Goal: Transaction & Acquisition: Purchase product/service

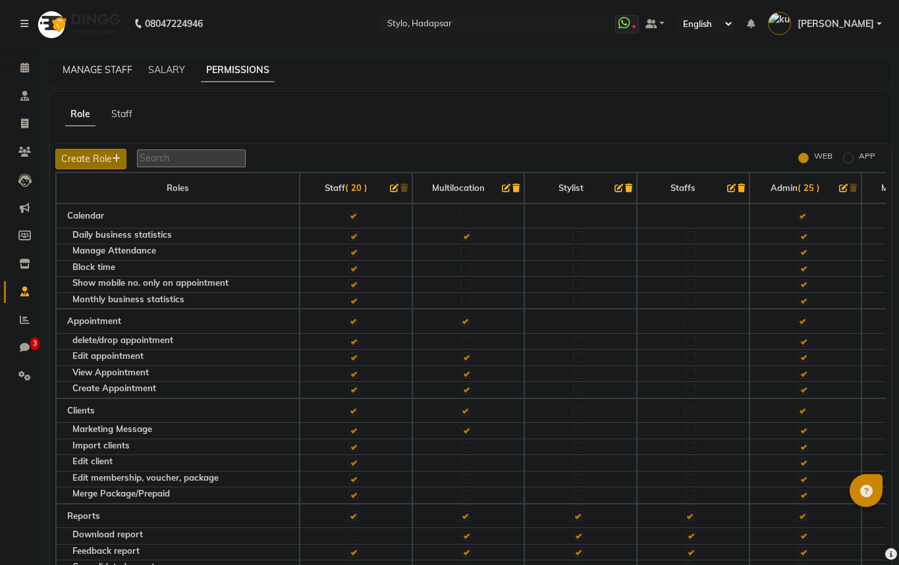
click at [78, 74] on link "MANAGE STAFF" at bounding box center [98, 70] width 70 height 12
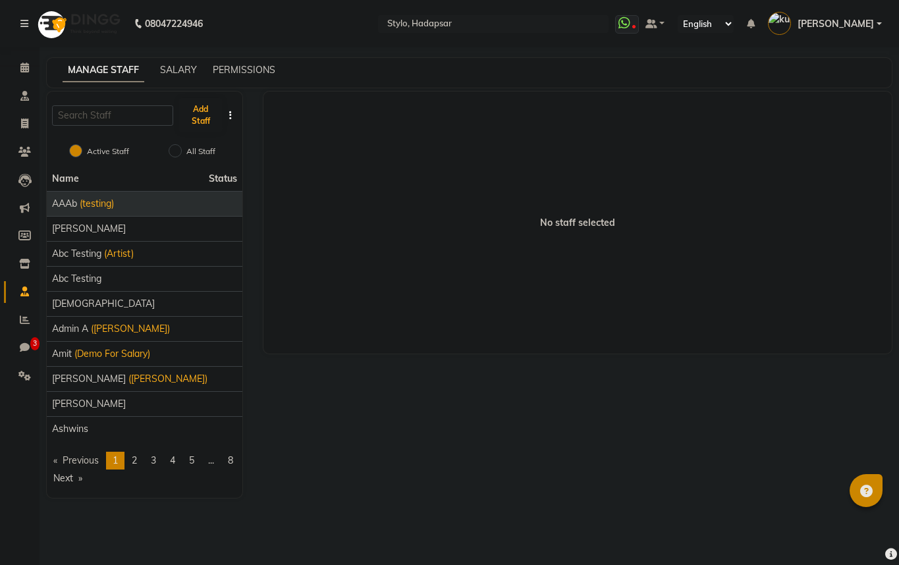
click at [67, 208] on span "AAAb" at bounding box center [64, 204] width 25 height 14
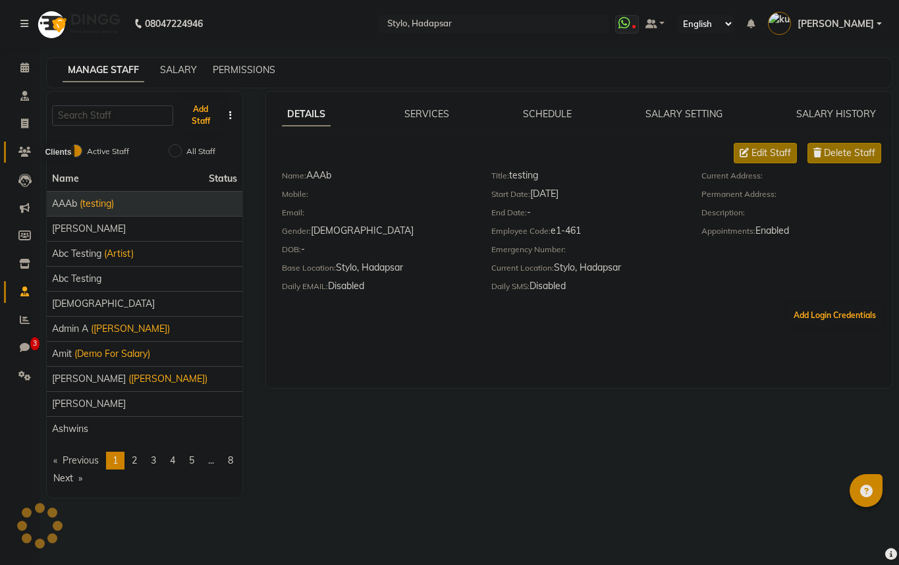
click at [23, 155] on icon at bounding box center [24, 152] width 13 height 10
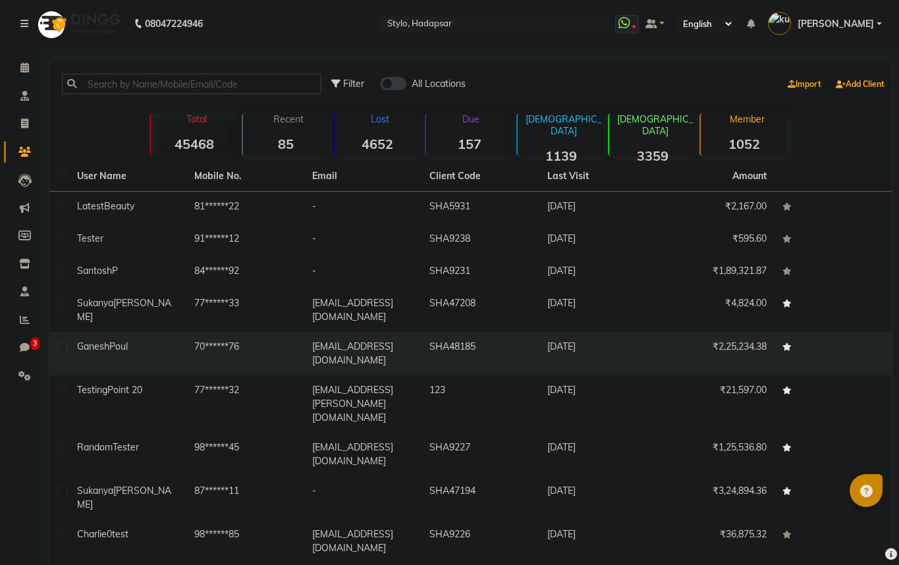
click at [134, 342] on div "[PERSON_NAME]" at bounding box center [127, 347] width 101 height 14
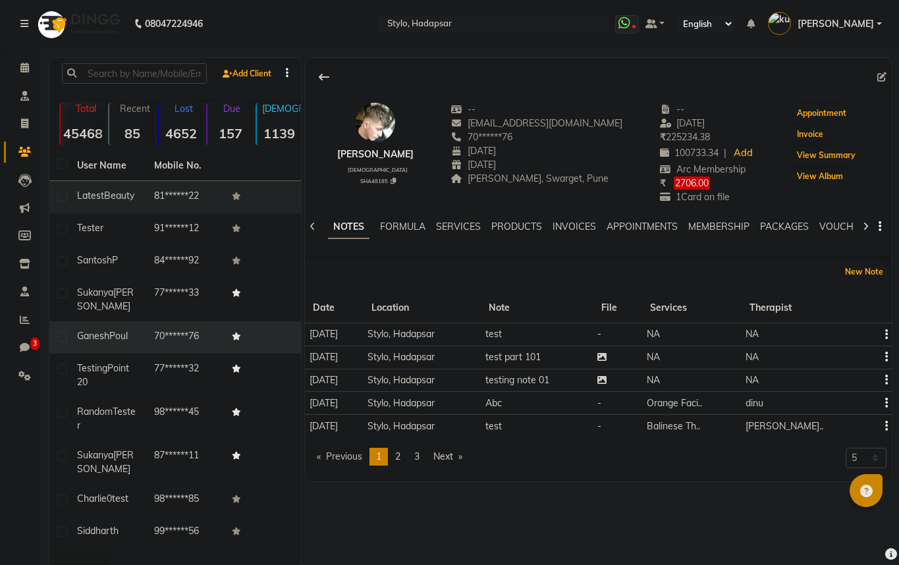
click at [127, 208] on td "Latest Beauty" at bounding box center [107, 197] width 77 height 32
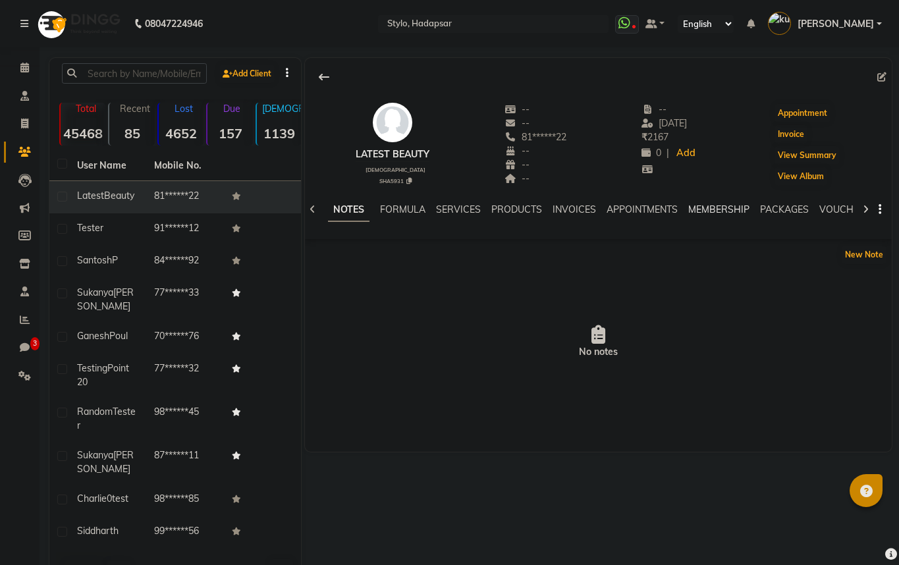
click at [728, 204] on link "MEMBERSHIP" at bounding box center [718, 210] width 61 height 12
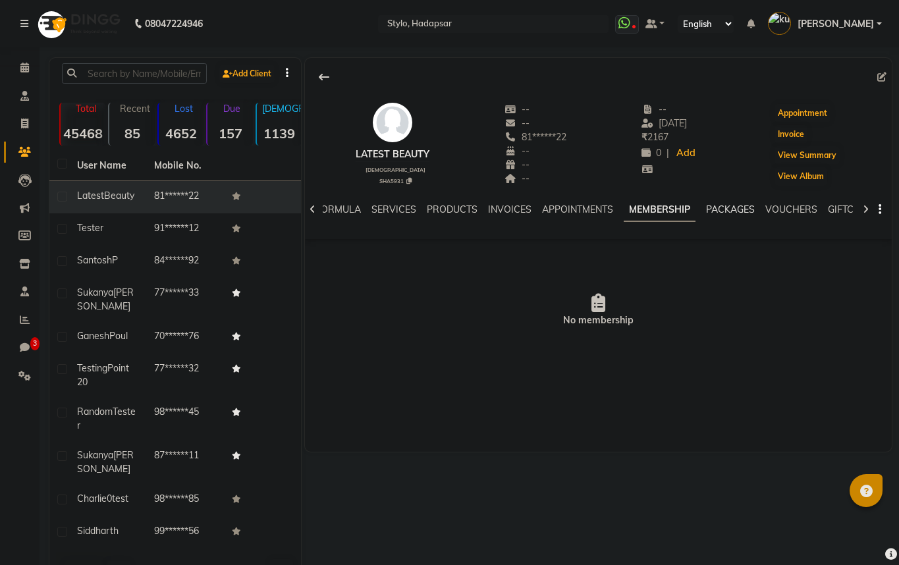
click at [728, 205] on link "PACKAGES" at bounding box center [730, 210] width 49 height 12
click at [748, 209] on ul "NOTES FORMULA SERVICES PRODUCTS INVOICES APPOINTMENTS MEMBERSHIP PACKAGES VOUCH…" at bounding box center [682, 210] width 835 height 14
click at [762, 209] on link "VOUCHERS" at bounding box center [781, 210] width 52 height 12
click at [823, 212] on link "GIFTCARDS" at bounding box center [832, 210] width 51 height 12
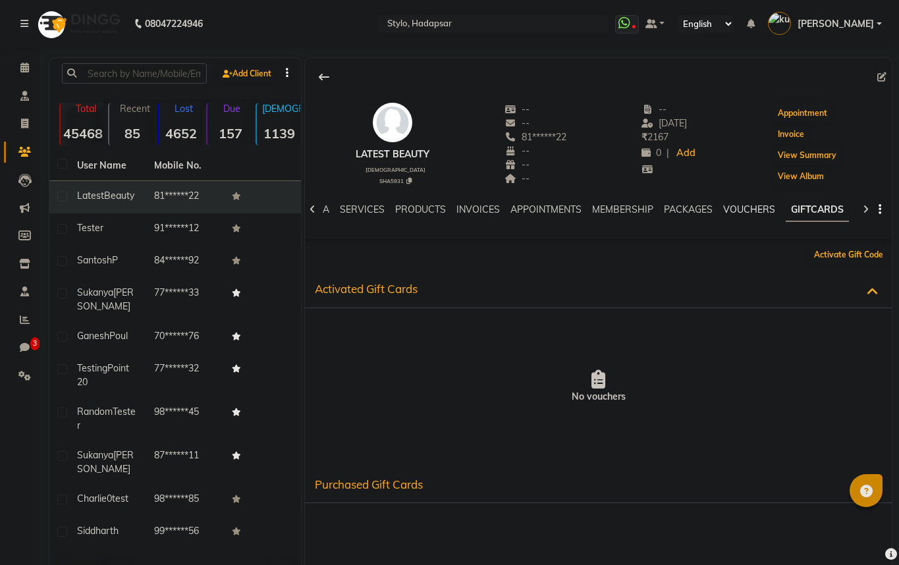
click at [760, 210] on link "VOUCHERS" at bounding box center [749, 210] width 52 height 12
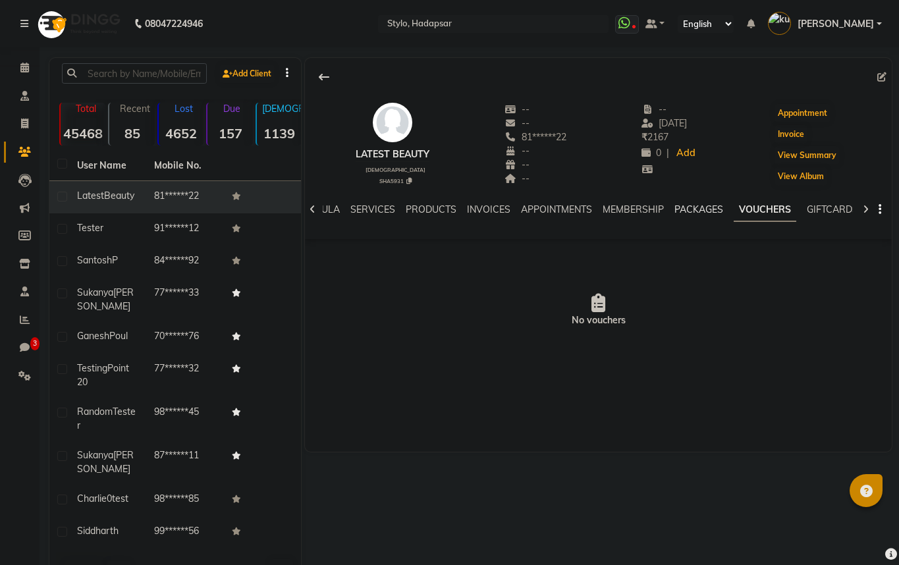
click at [705, 209] on link "PACKAGES" at bounding box center [699, 210] width 49 height 12
click at [648, 209] on link "MEMBERSHIP" at bounding box center [643, 210] width 61 height 12
click at [590, 209] on link "APPOINTMENTS" at bounding box center [577, 210] width 71 height 12
click at [524, 213] on link "INVOICES" at bounding box center [520, 210] width 43 height 12
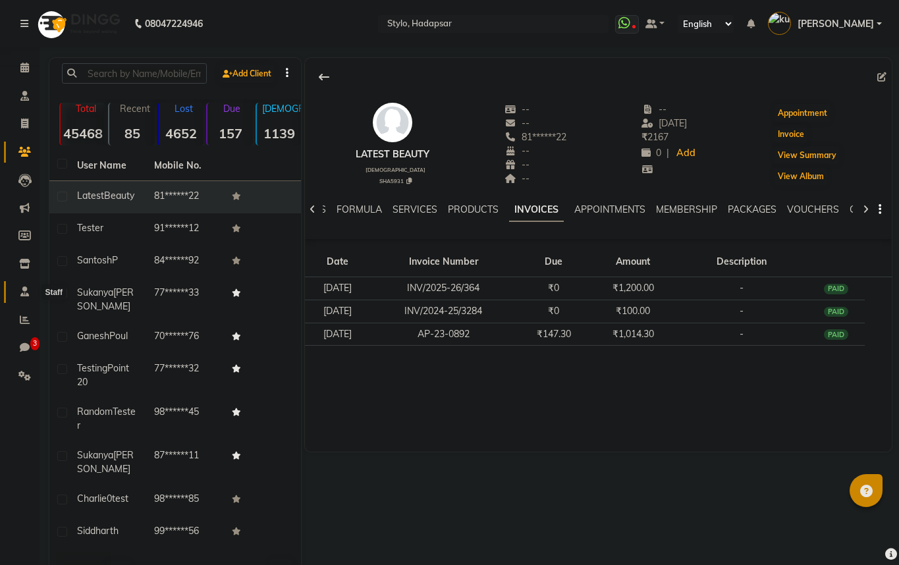
click at [23, 293] on icon at bounding box center [24, 292] width 9 height 10
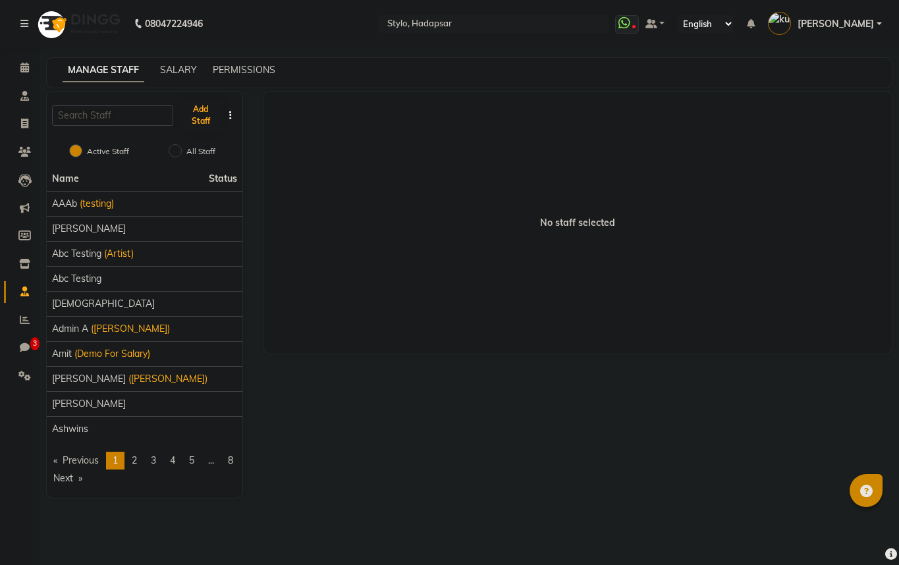
click at [184, 63] on div "SALARY" at bounding box center [178, 70] width 37 height 14
click at [185, 68] on link "SALARY" at bounding box center [178, 70] width 37 height 12
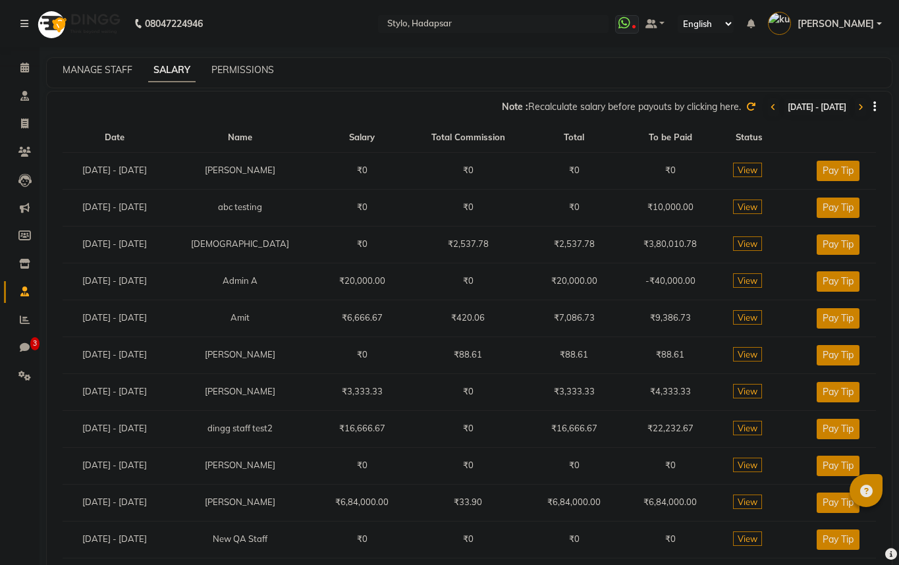
click at [746, 105] on icon at bounding box center [750, 106] width 9 height 9
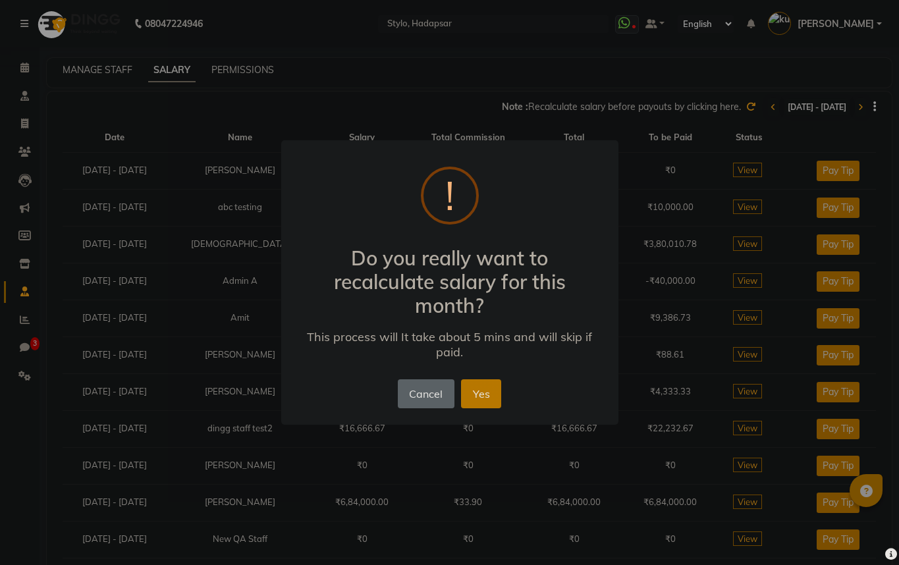
click at [489, 403] on button "Yes" at bounding box center [481, 393] width 40 height 29
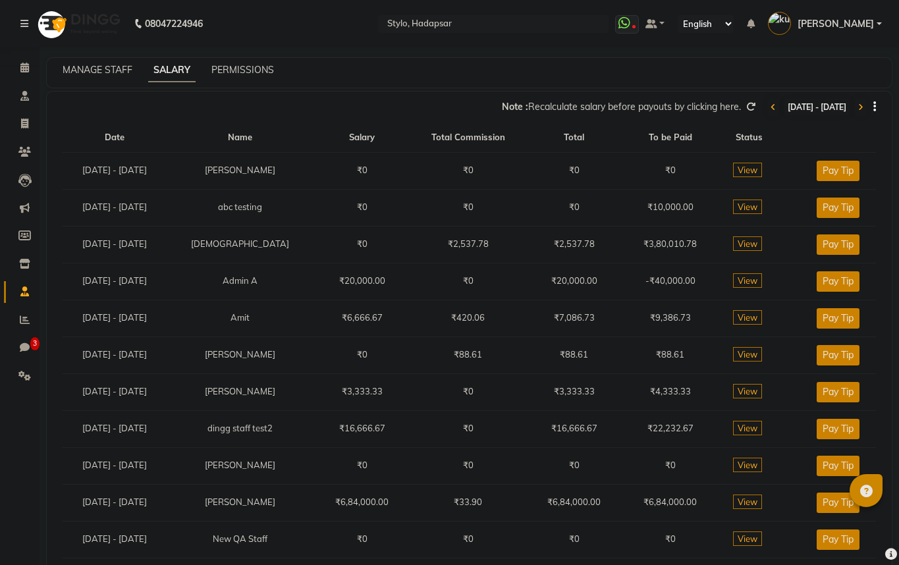
click at [746, 110] on icon at bounding box center [750, 106] width 9 height 9
click at [746, 107] on icon at bounding box center [750, 106] width 9 height 9
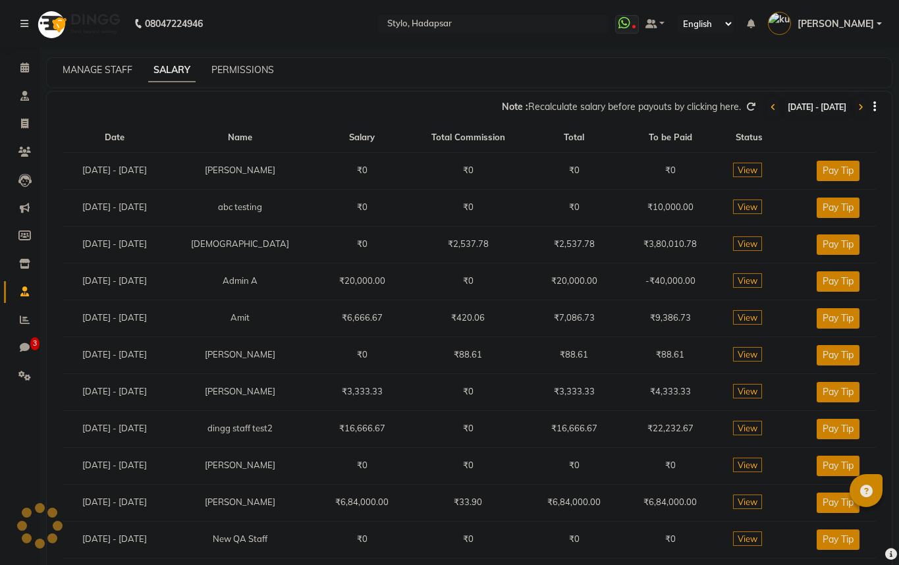
click at [746, 107] on icon at bounding box center [750, 106] width 9 height 9
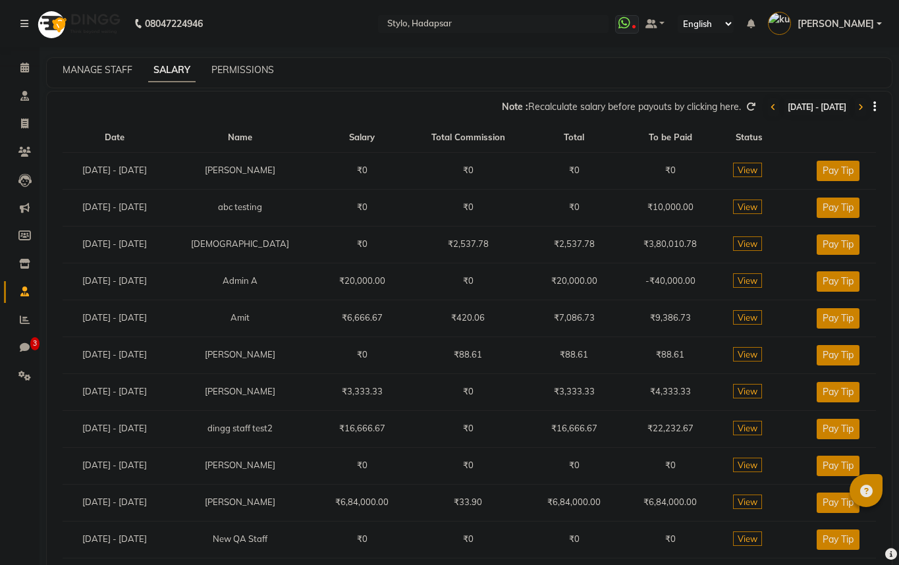
click at [746, 107] on icon at bounding box center [750, 106] width 9 height 9
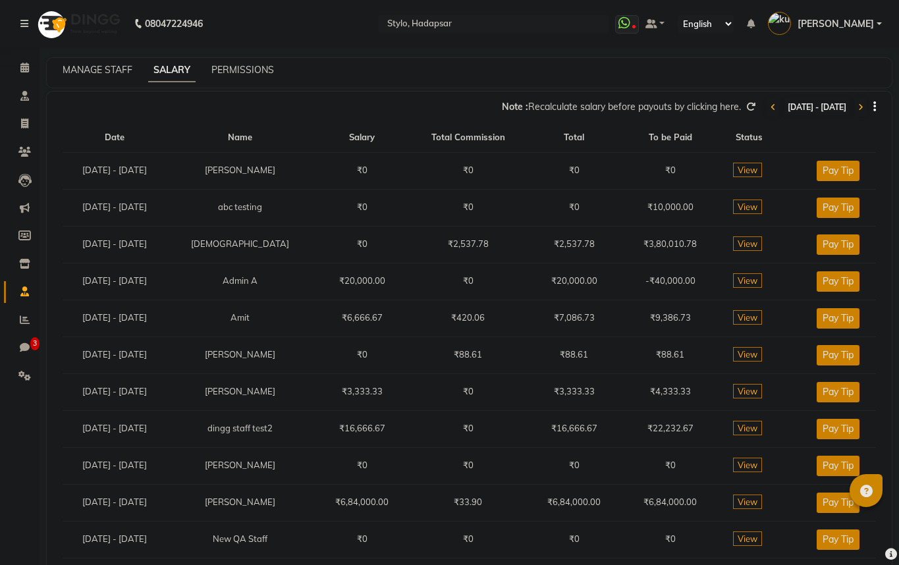
click at [746, 107] on icon at bounding box center [750, 106] width 9 height 9
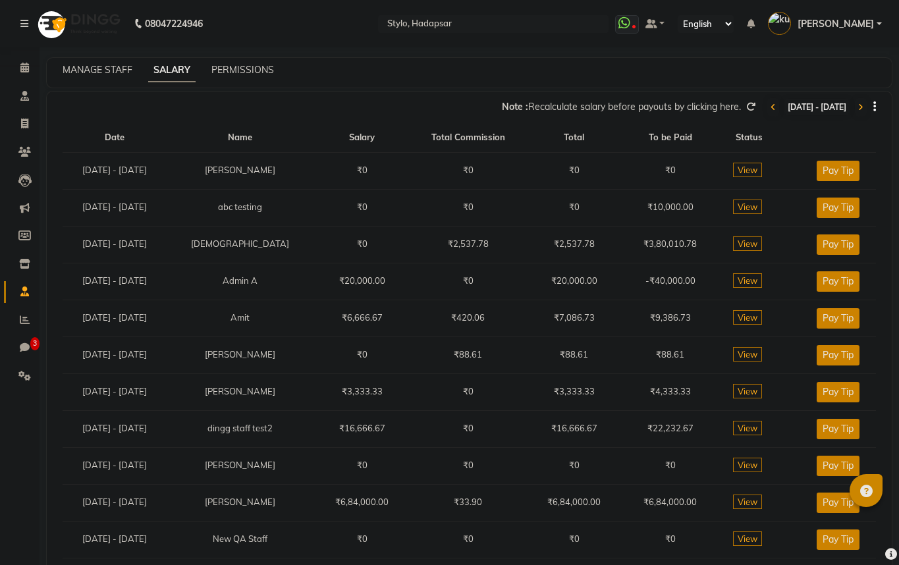
click at [746, 107] on icon at bounding box center [750, 106] width 9 height 9
click at [702, 98] on div "Note : Recalculate salary before payouts by clicking here. [DATE] - [DATE]" at bounding box center [461, 107] width 829 height 21
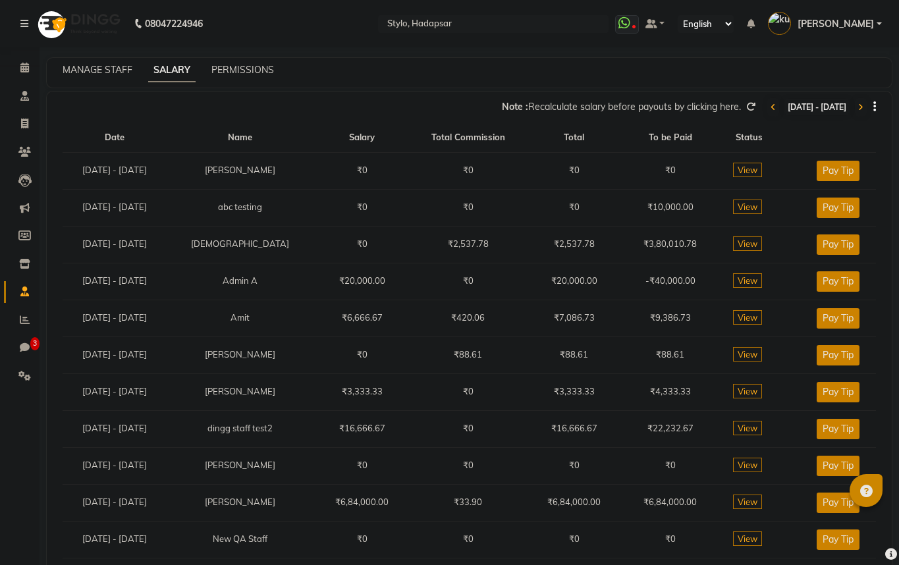
click at [702, 98] on div "Note : Recalculate salary before payouts by clicking here. [DATE] - [DATE]" at bounding box center [461, 107] width 829 height 21
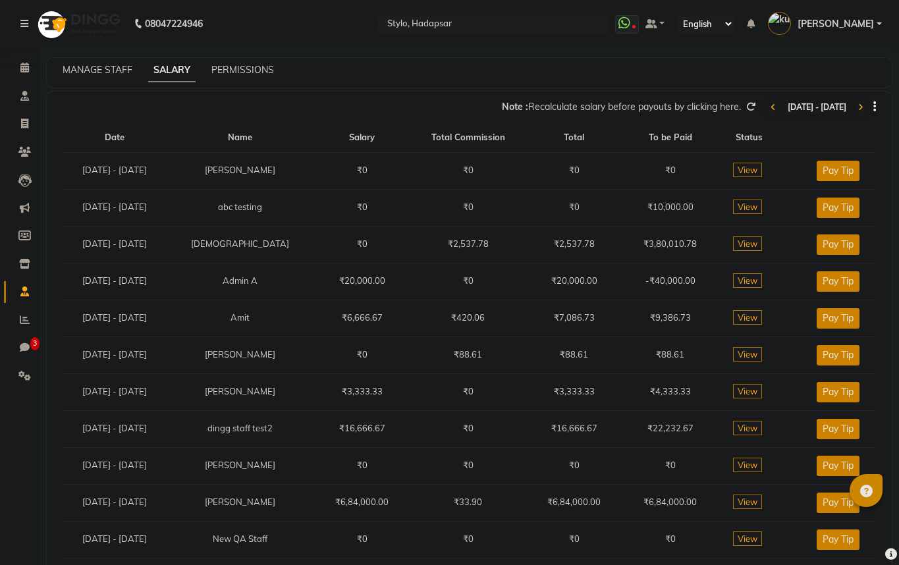
click at [746, 108] on icon at bounding box center [750, 106] width 9 height 9
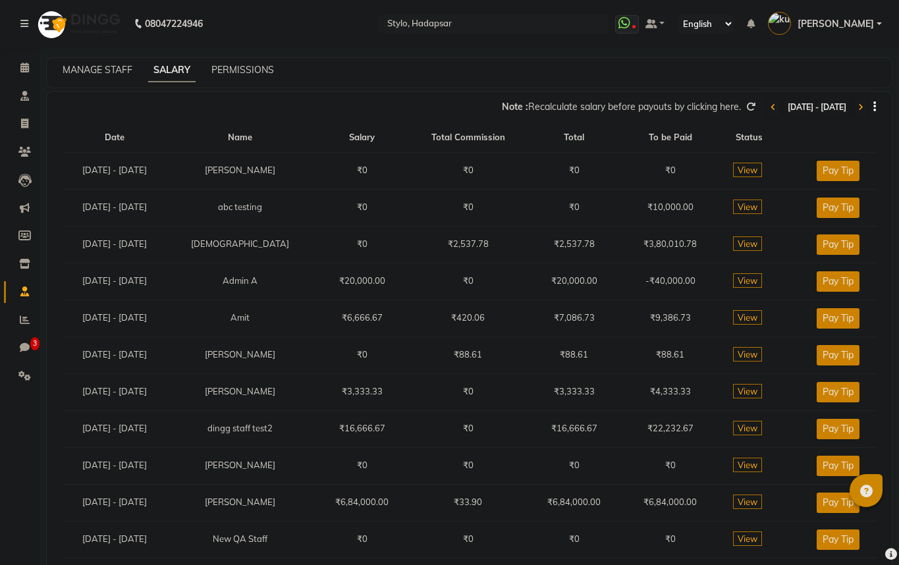
click at [746, 108] on icon at bounding box center [750, 106] width 9 height 9
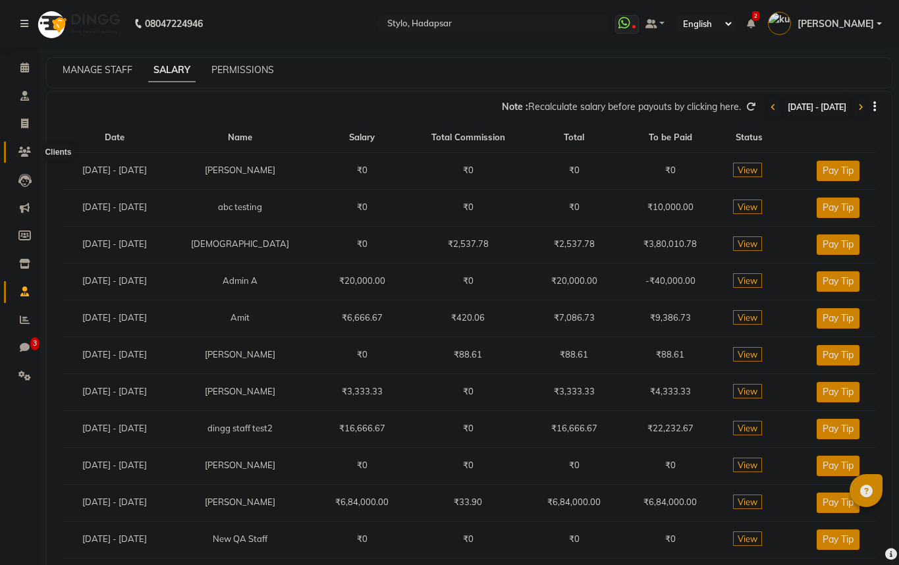
click at [27, 145] on span at bounding box center [24, 152] width 23 height 15
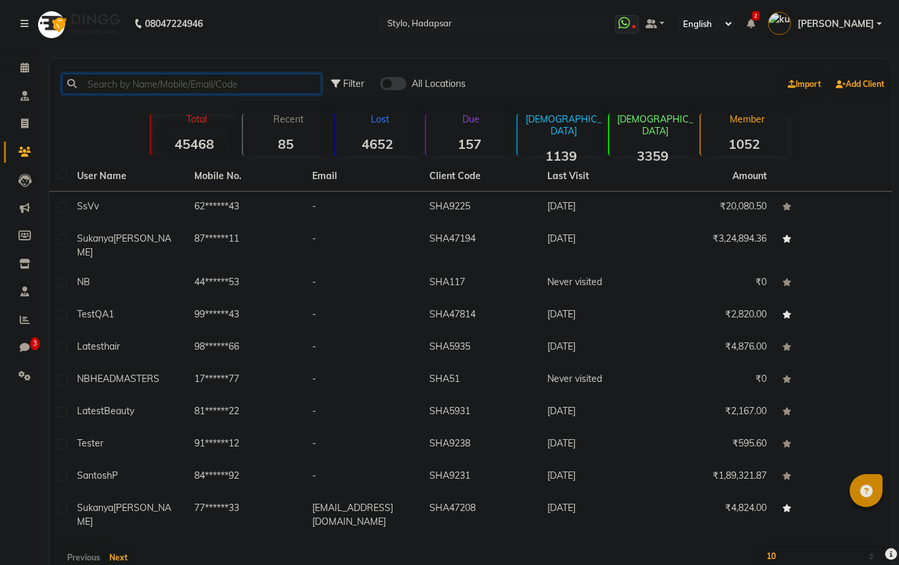
click at [207, 91] on input "text" at bounding box center [192, 84] width 260 height 20
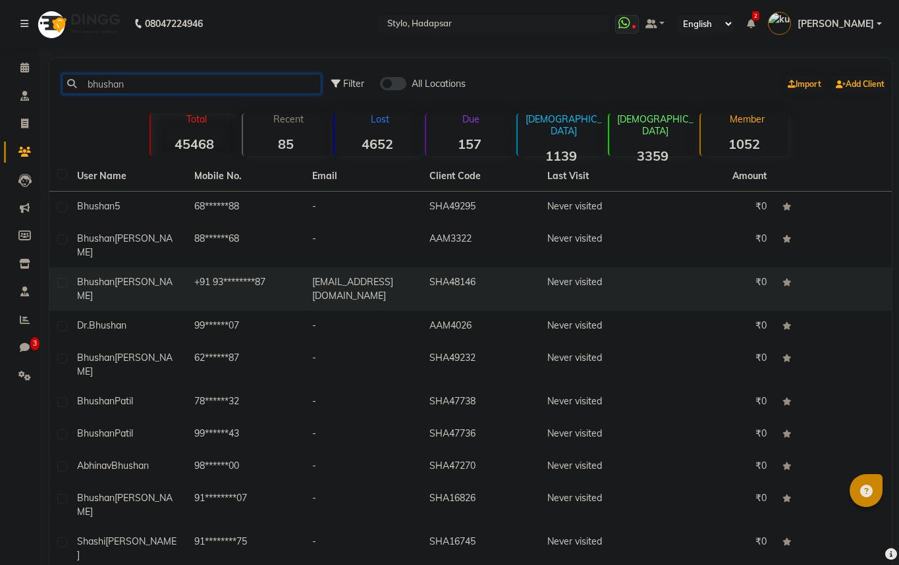
type input "bhushan"
click at [124, 276] on span "[PERSON_NAME]" at bounding box center [125, 289] width 96 height 26
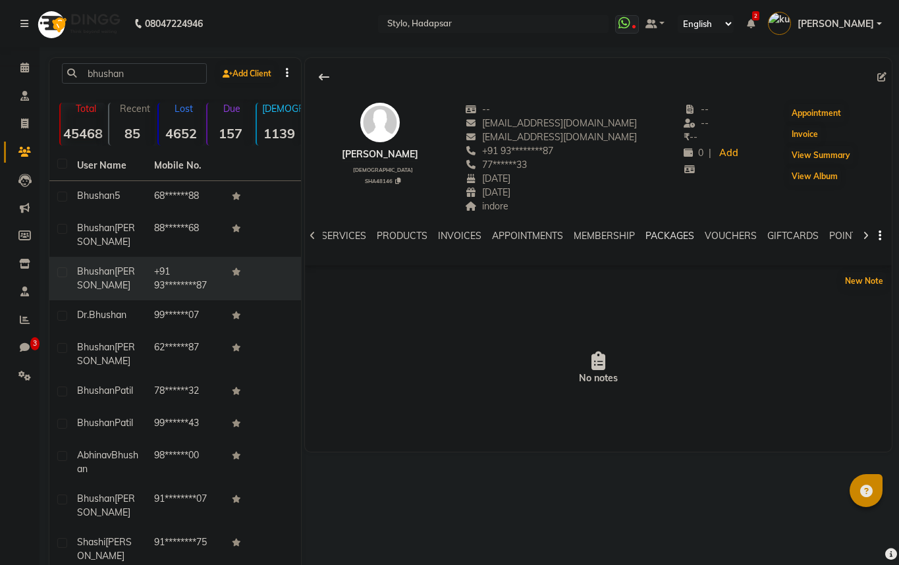
scroll to position [0, 190]
click at [784, 234] on link "FAMILY" at bounding box center [777, 236] width 32 height 12
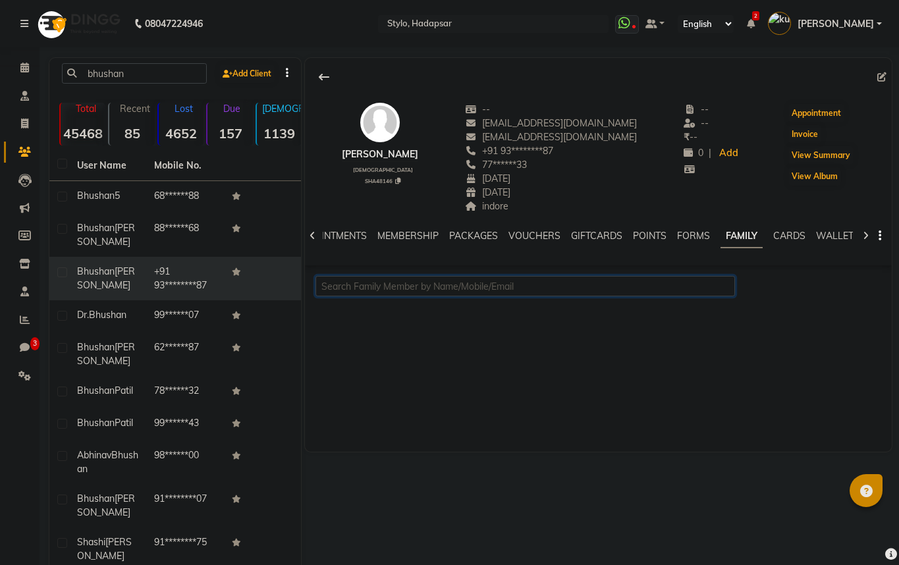
click at [530, 285] on input "text" at bounding box center [526, 286] width 420 height 20
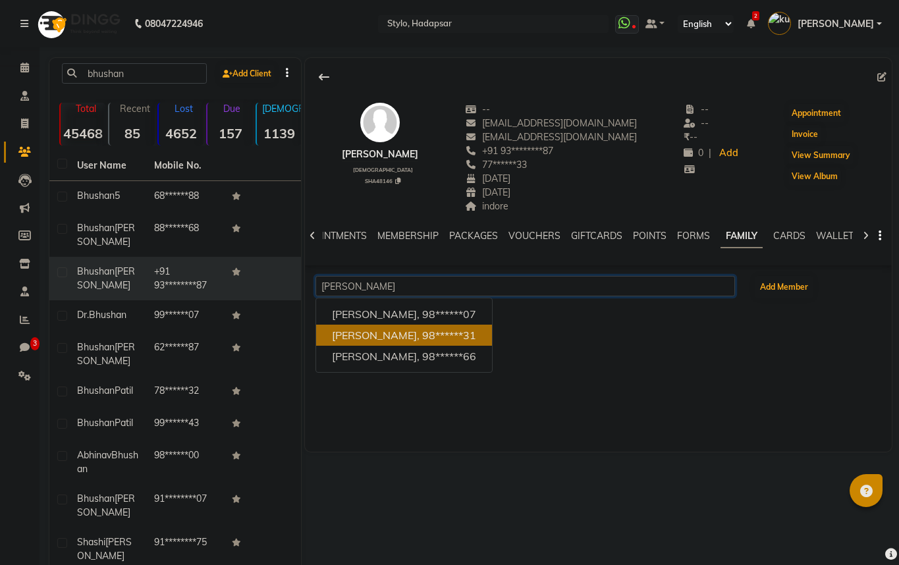
click at [464, 337] on ngb-highlight "98******31" at bounding box center [449, 335] width 54 height 13
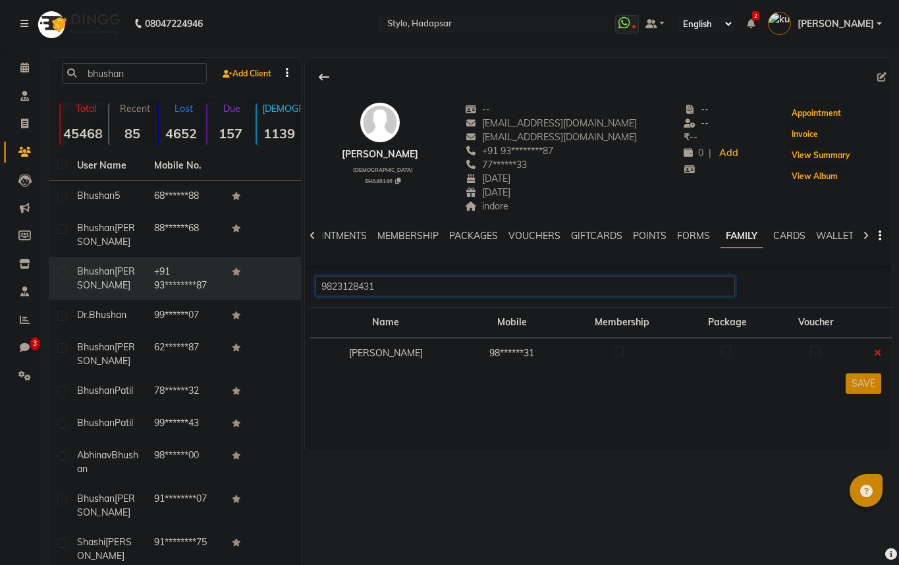
type input "9823128431"
click at [869, 388] on button "SAVE" at bounding box center [864, 383] width 36 height 20
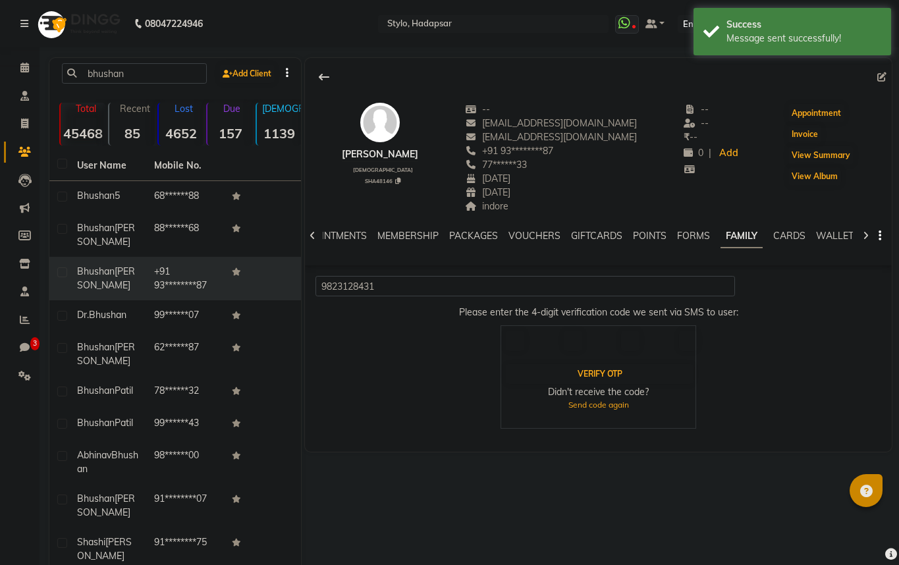
click at [532, 346] on div at bounding box center [598, 346] width 207 height 34
click at [601, 349] on div at bounding box center [598, 346] width 207 height 34
click at [556, 347] on div at bounding box center [570, 340] width 34 height 23
click at [532, 343] on div at bounding box center [598, 346] width 207 height 34
click at [531, 343] on div at bounding box center [598, 346] width 207 height 34
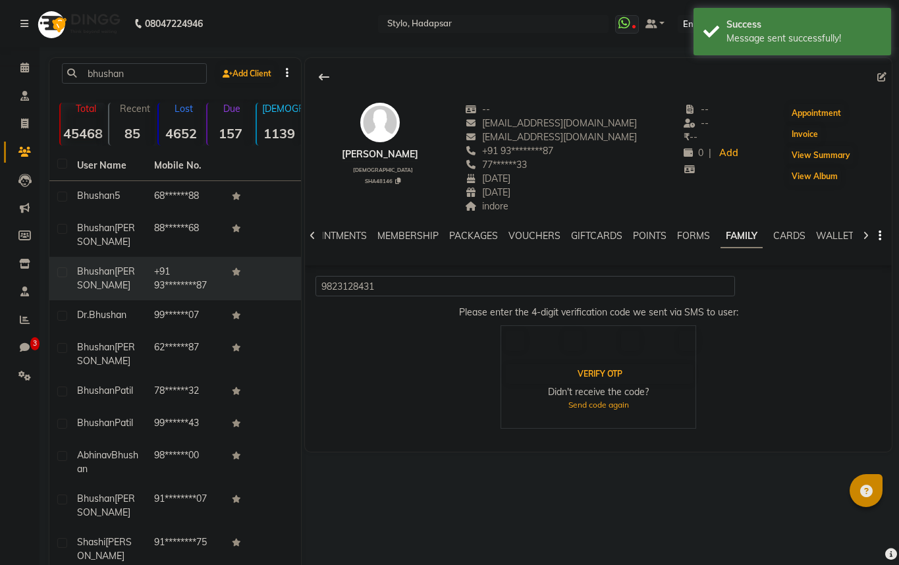
click at [528, 343] on div at bounding box center [512, 340] width 34 height 23
click at [586, 341] on div at bounding box center [570, 340] width 34 height 23
click at [673, 342] on div at bounding box center [685, 340] width 34 height 23
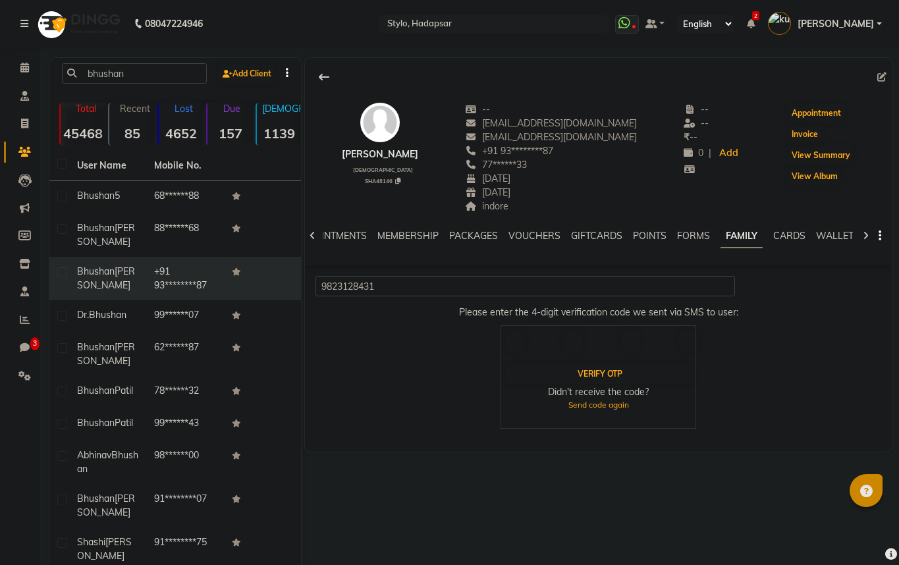
drag, startPoint x: 673, startPoint y: 342, endPoint x: 626, endPoint y: 343, distance: 46.8
click at [626, 342] on div at bounding box center [598, 346] width 207 height 34
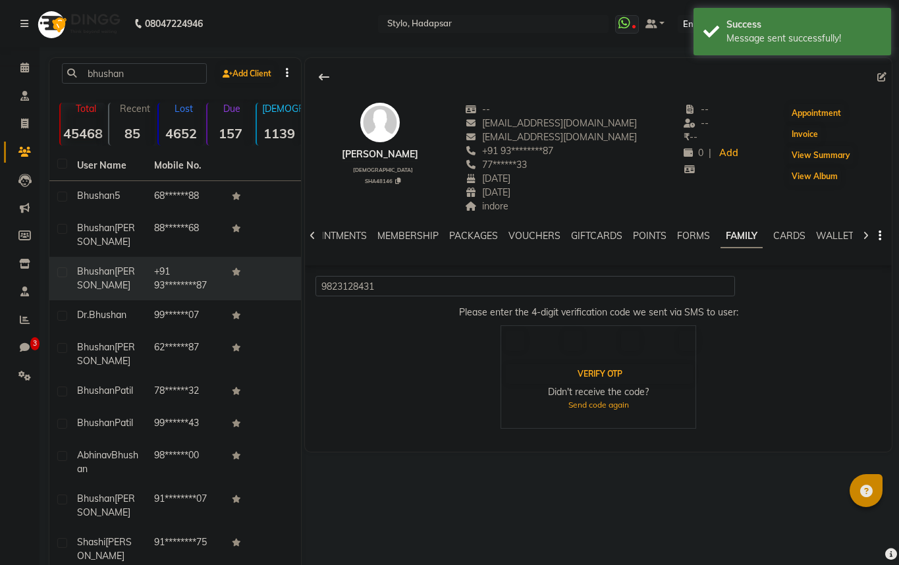
click at [626, 343] on input "text" at bounding box center [630, 341] width 18 height 20
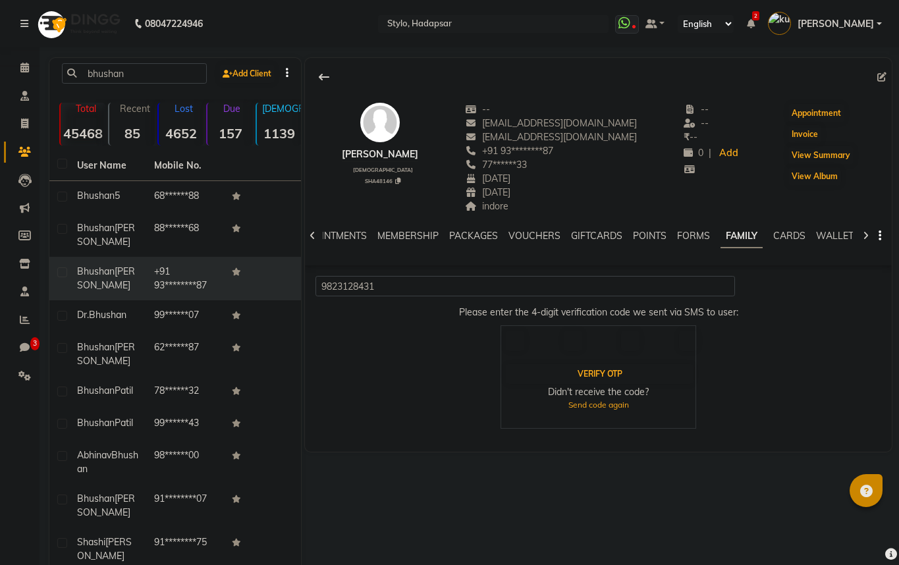
click at [626, 343] on input "text" at bounding box center [630, 341] width 18 height 20
click at [529, 342] on div at bounding box center [598, 346] width 207 height 34
click at [553, 343] on div at bounding box center [570, 340] width 34 height 23
click at [506, 345] on input "text" at bounding box center [515, 341] width 18 height 20
click at [615, 404] on div "Send code again" at bounding box center [599, 405] width 188 height 12
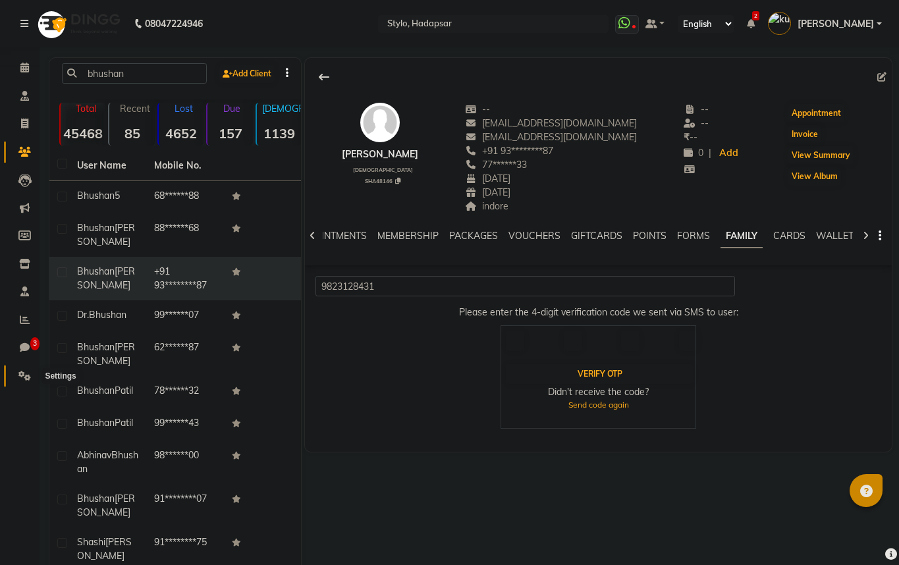
click at [28, 373] on icon at bounding box center [24, 376] width 13 height 10
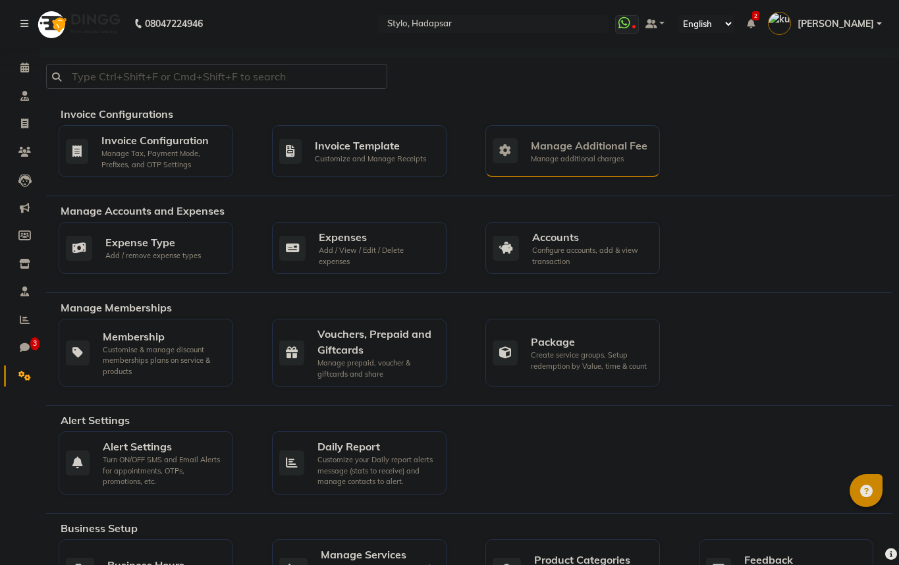
click at [582, 159] on div "Manage additional charges" at bounding box center [589, 158] width 117 height 11
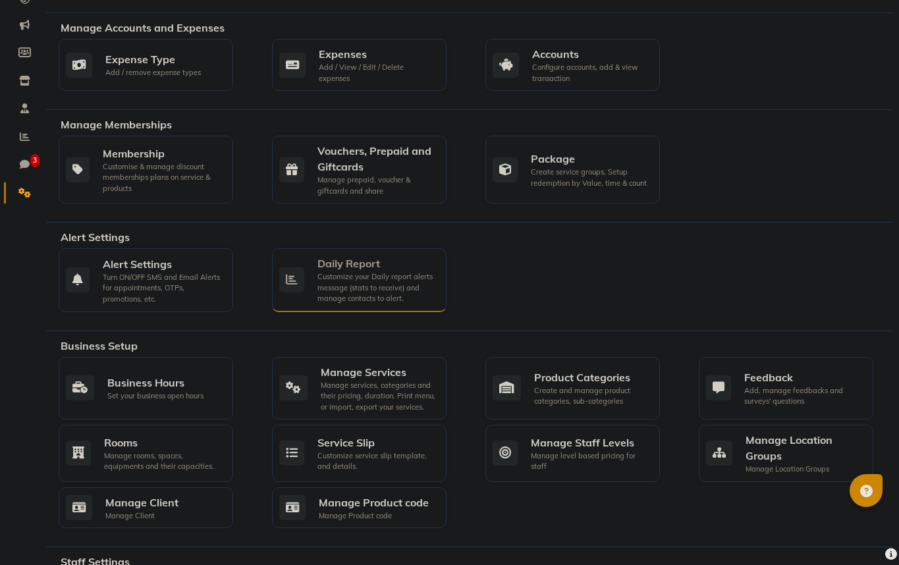
scroll to position [211, 0]
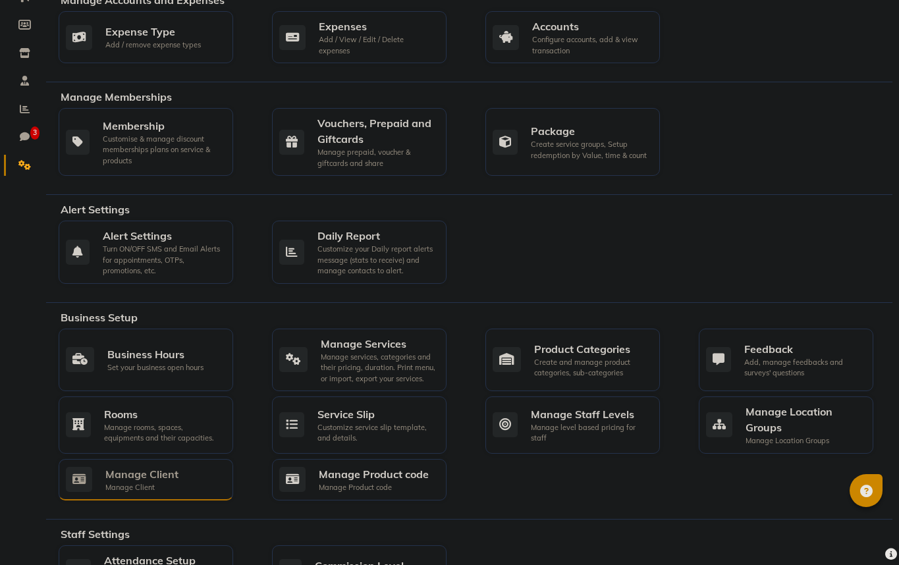
click at [176, 469] on div "Manage Client" at bounding box center [141, 474] width 73 height 16
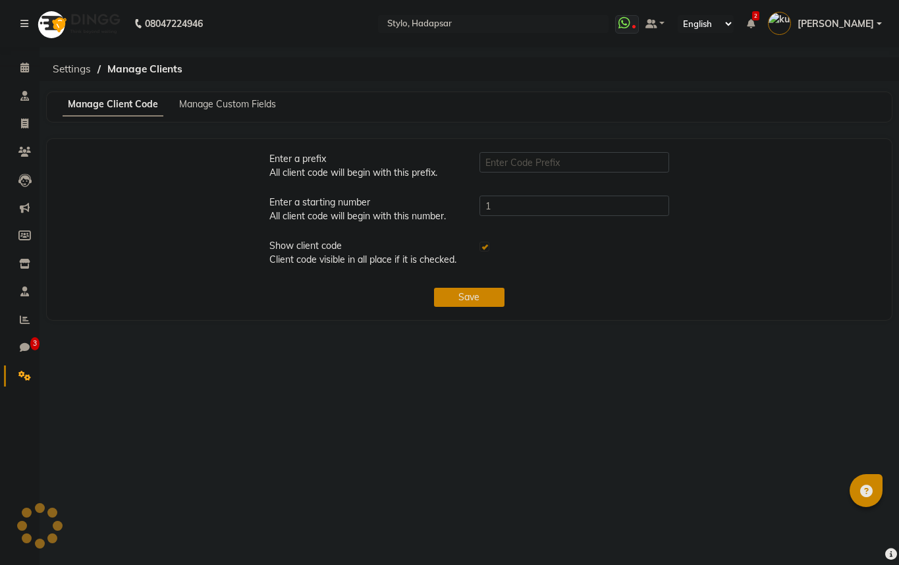
type input "SHA"
checkbox input "true"
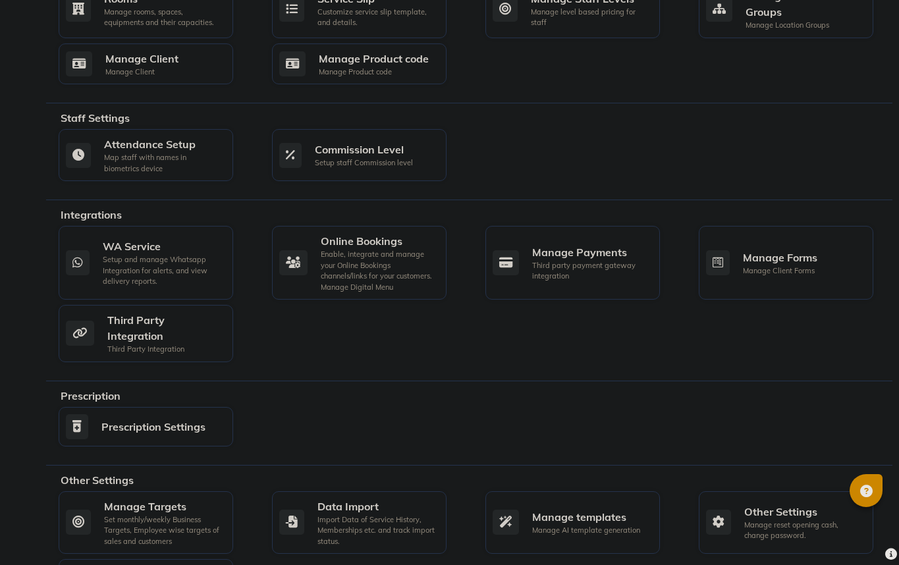
scroll to position [686, 0]
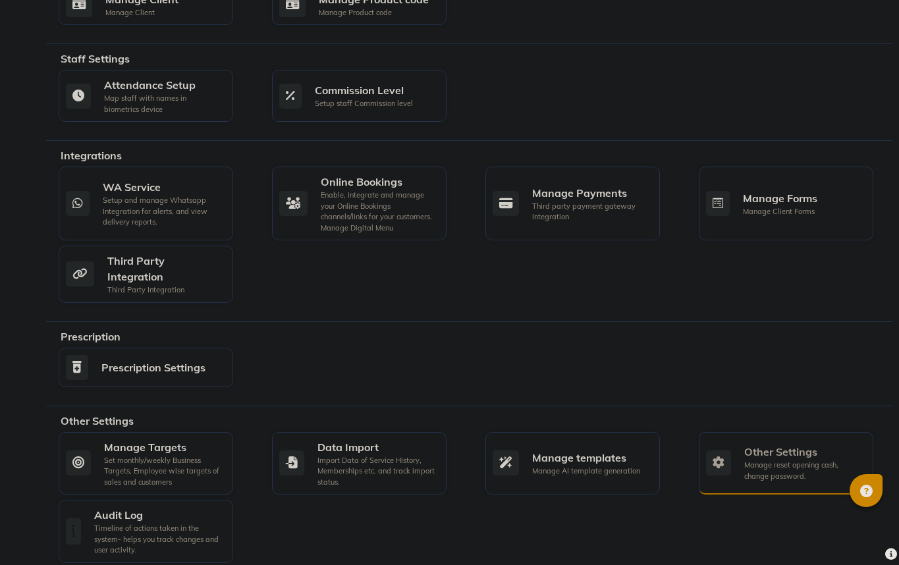
click at [788, 460] on div "Manage reset opening cash, change password." at bounding box center [803, 471] width 119 height 22
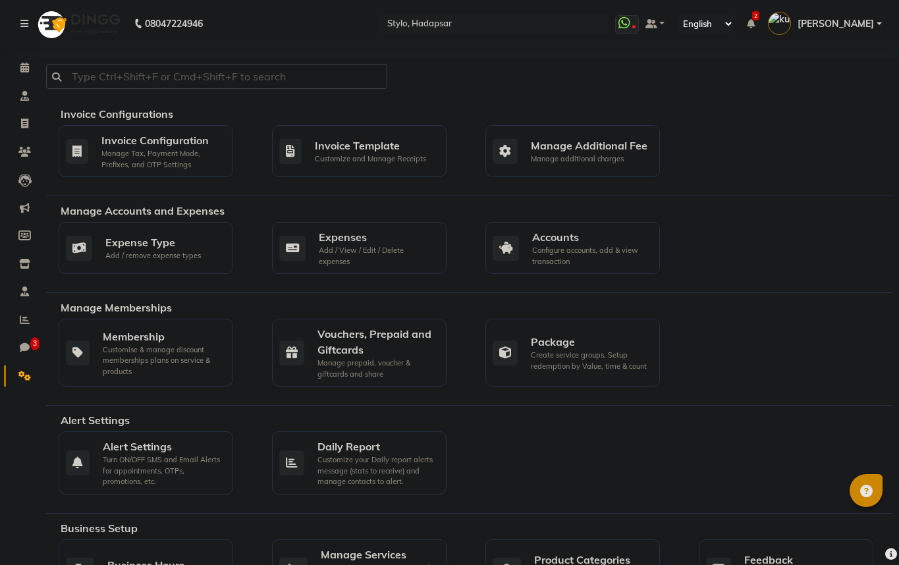
select select "2: 15"
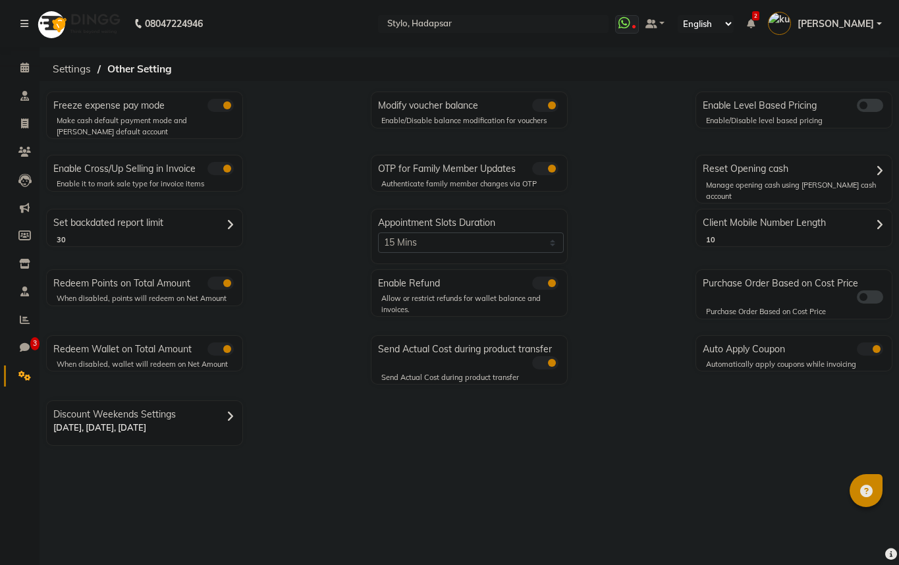
click at [476, 182] on div "Authenticate family member changes via OTP" at bounding box center [474, 184] width 186 height 11
click at [476, 177] on div "OTP for Family Member Updates Authenticate family member changes via OTP" at bounding box center [469, 173] width 197 height 37
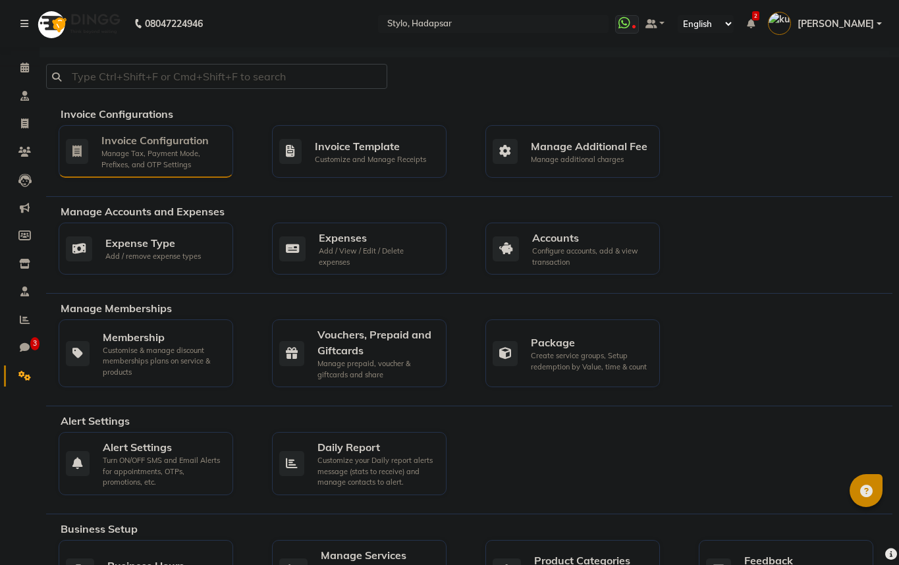
click at [182, 148] on div "Manage Tax, Payment Mode, Prefixes, and OTP Settings" at bounding box center [161, 159] width 121 height 22
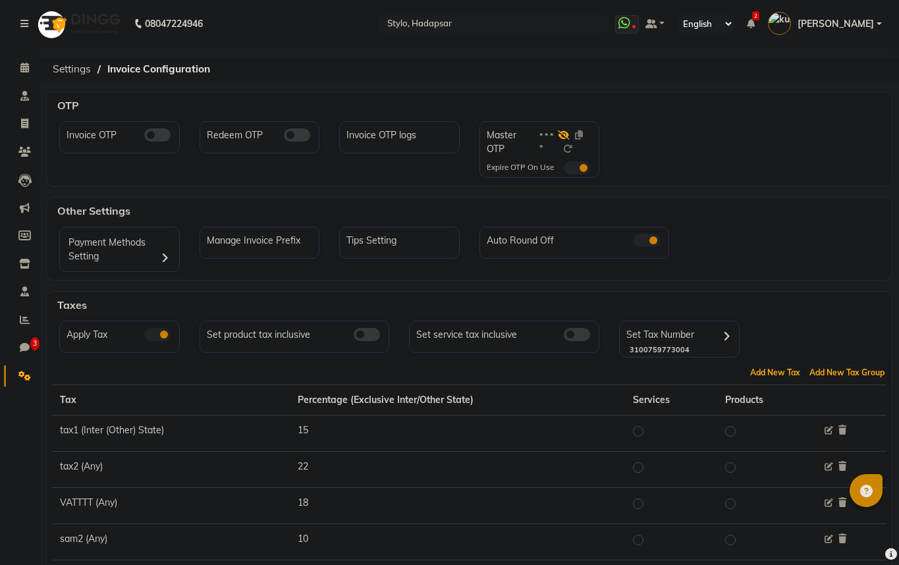
click at [564, 137] on icon at bounding box center [564, 134] width 12 height 9
click at [564, 137] on icon at bounding box center [564, 134] width 11 height 9
click at [26, 115] on link "Invoice" at bounding box center [20, 124] width 32 height 22
select select "service"
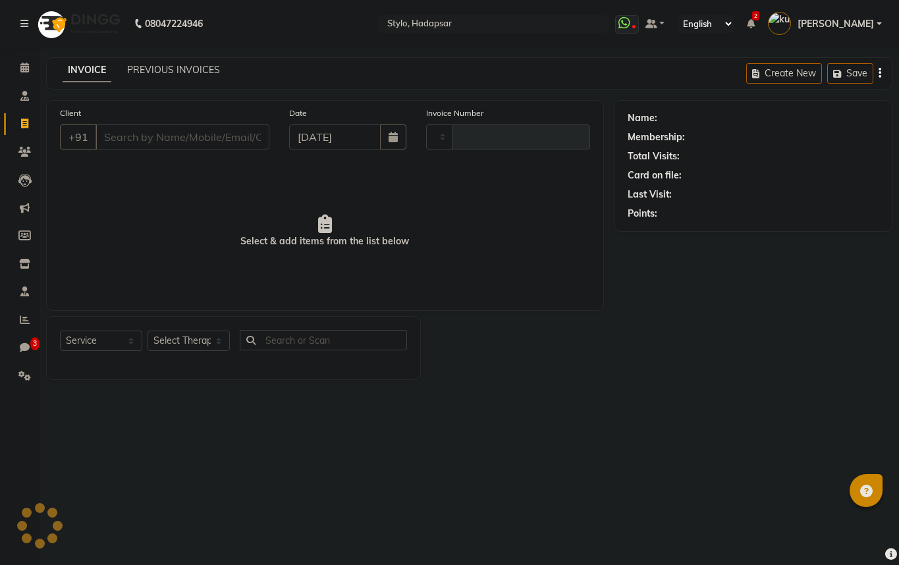
type input "779"
select select "157"
type input "99******32"
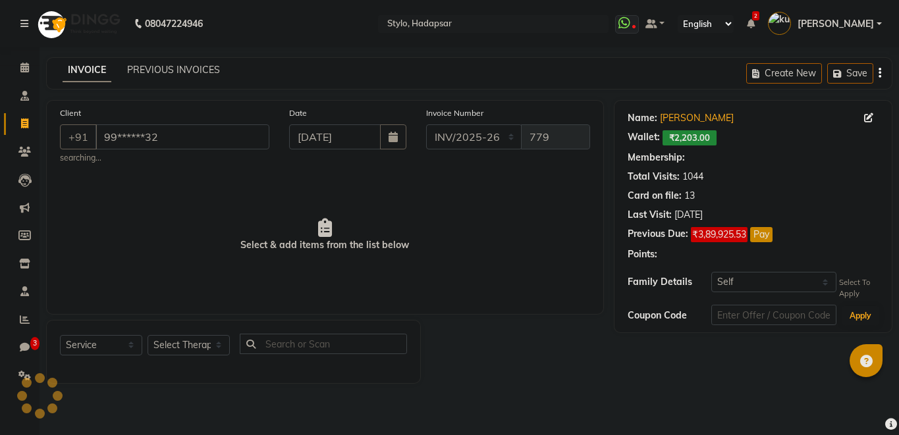
select select "15: Object"
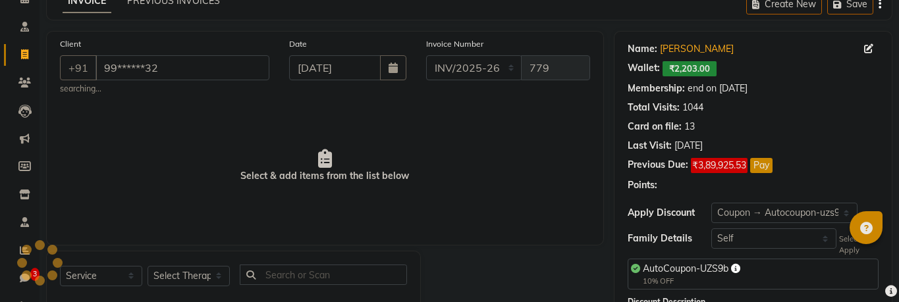
scroll to position [151, 0]
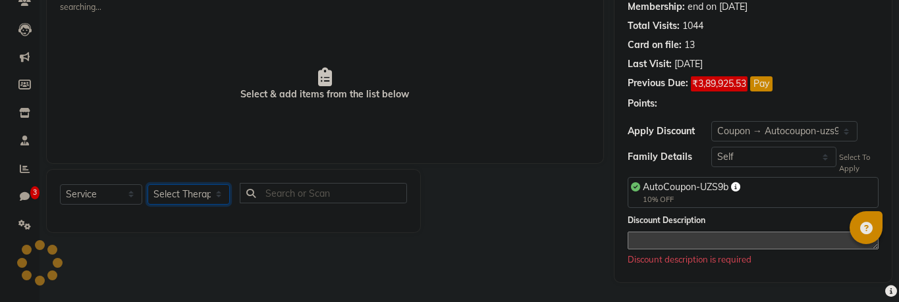
click at [192, 194] on select "Select Therapist AAAb aadi [PERSON_NAME] abc testing Abc testing abhi Admin A A…" at bounding box center [189, 194] width 82 height 20
select select "5396"
click at [148, 184] on select "Select Therapist AAAb aadi [PERSON_NAME] abc testing Abc testing abhi Admin A A…" at bounding box center [189, 194] width 82 height 20
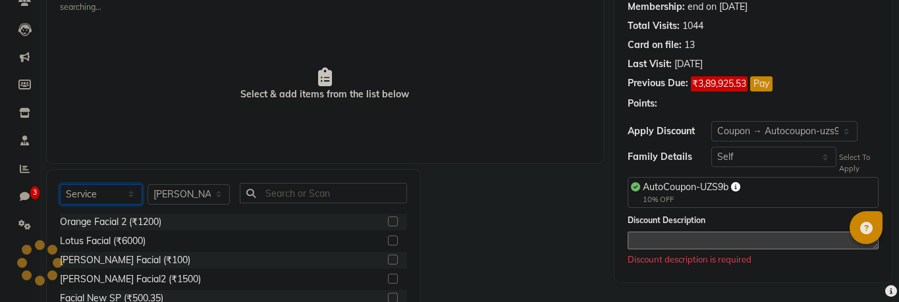
click at [111, 198] on select "Select Service Product Membership Package Voucher Prepaid Gift Card" at bounding box center [101, 194] width 82 height 20
click at [136, 224] on div "Orange Facial 2 (₹1200)" at bounding box center [110, 222] width 101 height 14
checkbox input "true"
select select "Z73944"
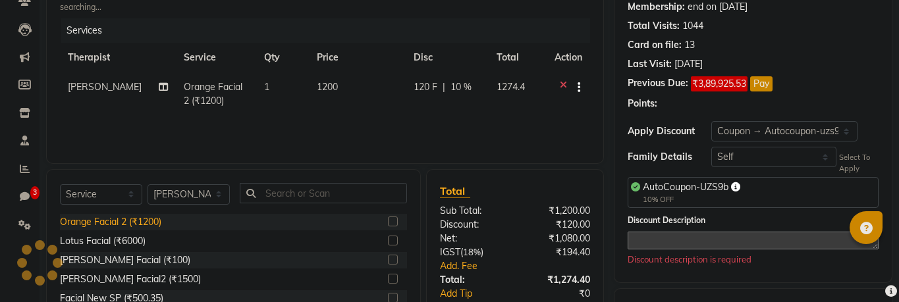
checkbox input "false"
click at [792, 126] on select "Select Membership → Arc Membership Membership → Arc Membership Membership → Arc…" at bounding box center [784, 131] width 146 height 20
select select "13: Object"
click at [711, 121] on select "Select Membership → Arc Membership Membership → Arc Membership Membership → Arc…" at bounding box center [784, 131] width 146 height 20
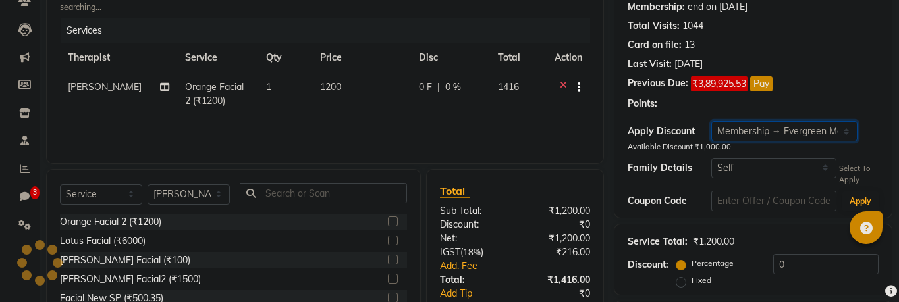
type input "10"
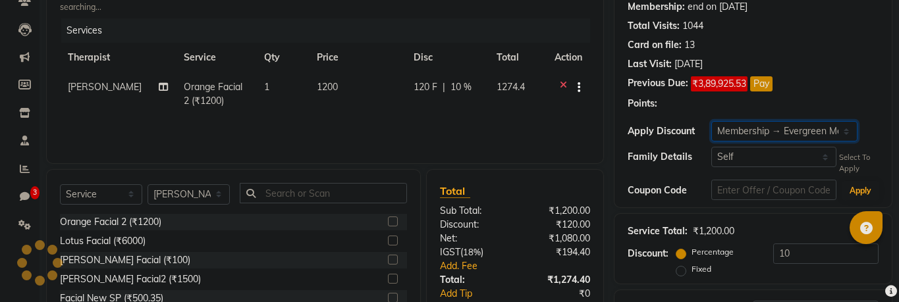
click at [758, 134] on select "Select Membership → Arc Membership Membership → Arc Membership Membership → Arc…" at bounding box center [784, 131] width 146 height 20
select select "17: Object"
click at [711, 121] on select "Select Membership → Arc Membership Membership → Arc Membership Membership → Arc…" at bounding box center [784, 131] width 146 height 20
type input "0"
radio input "false"
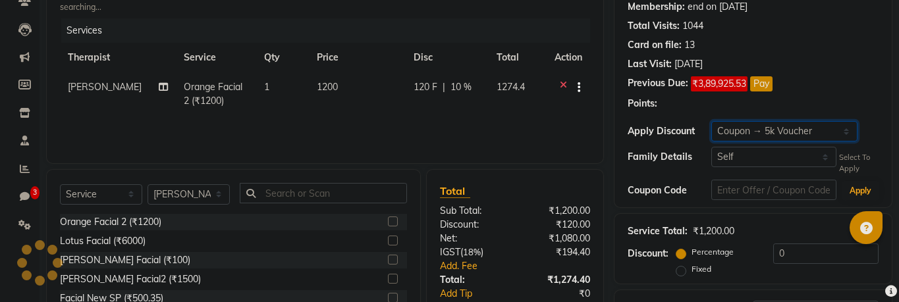
radio input "true"
type input "5000"
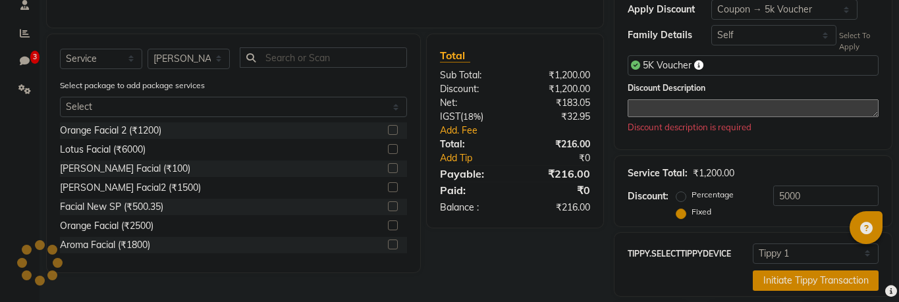
scroll to position [283, 0]
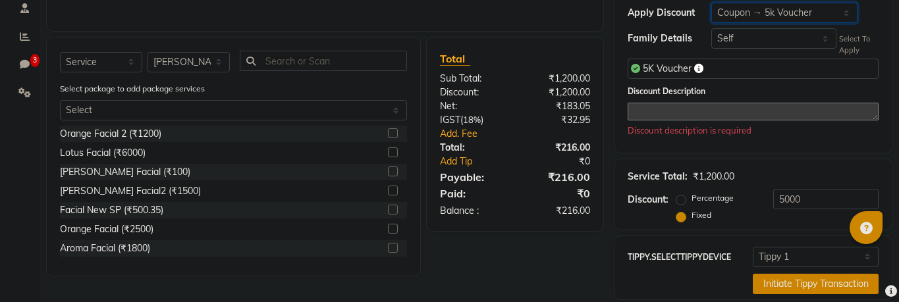
click at [756, 15] on select "Select Membership → Arc Membership Membership → Arc Membership Membership → Arc…" at bounding box center [784, 13] width 146 height 20
select select "12: Object"
click at [711, 3] on select "Select Membership → Arc Membership Membership → Arc Membership Membership → Arc…" at bounding box center [784, 13] width 146 height 20
radio input "true"
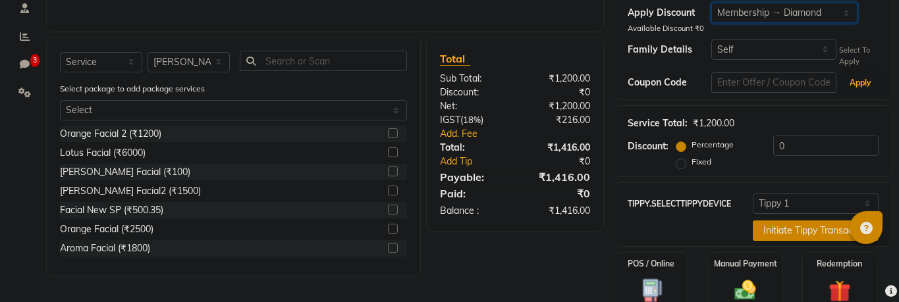
type input "10"
click at [746, 13] on select "Select Membership → Arc Membership Membership → Arc Membership Membership → Arc…" at bounding box center [784, 13] width 146 height 20
select select "17: Object"
click at [711, 3] on select "Select Membership → Arc Membership Membership → Arc Membership Membership → Arc…" at bounding box center [784, 13] width 146 height 20
type input "0"
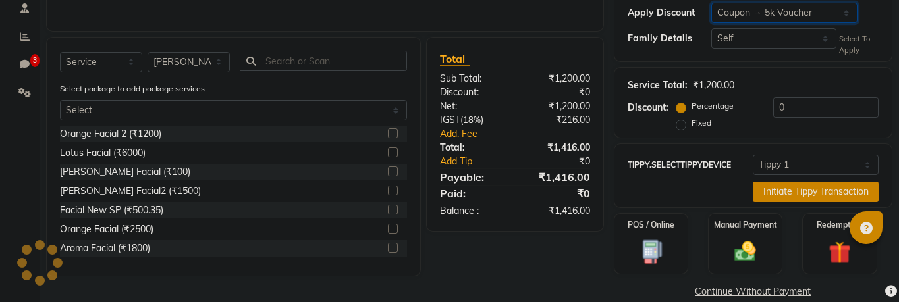
radio input "false"
radio input "true"
type input "5000"
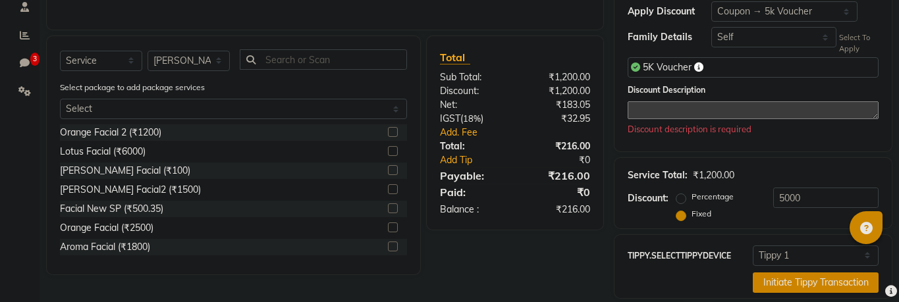
scroll to position [258, 0]
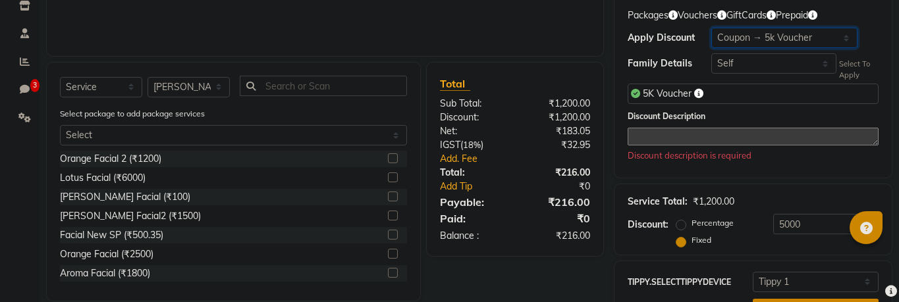
click at [740, 36] on select "Select Membership → Arc Membership Membership → Arc Membership Membership → Arc…" at bounding box center [784, 38] width 146 height 20
select select "19: Object"
click at [711, 28] on select "Select Membership → Arc Membership Membership → Arc Membership Membership → Arc…" at bounding box center [784, 38] width 146 height 20
radio input "true"
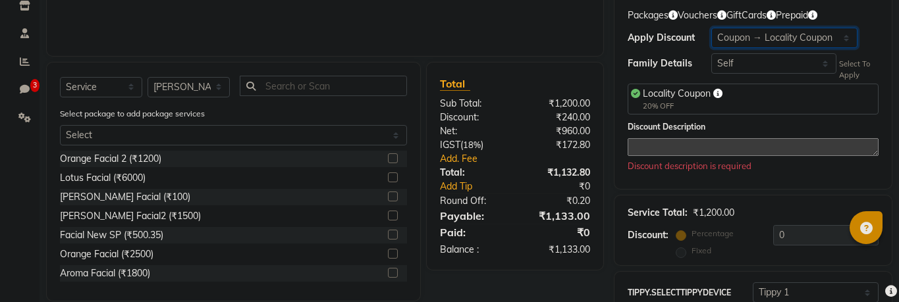
type input "20"
click at [787, 38] on select "Select Membership → Arc Membership Membership → Arc Membership Membership → Arc…" at bounding box center [784, 38] width 146 height 20
select select "17: Object"
click at [711, 28] on select "Select Membership → Arc Membership Membership → Arc Membership Membership → Arc…" at bounding box center [784, 38] width 146 height 20
type input "0"
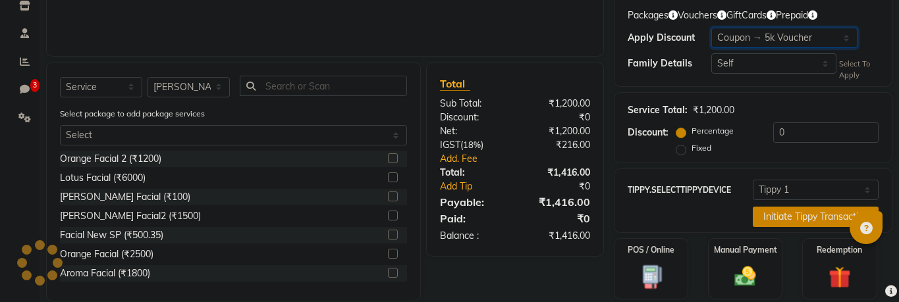
radio input "false"
radio input "true"
type input "5000"
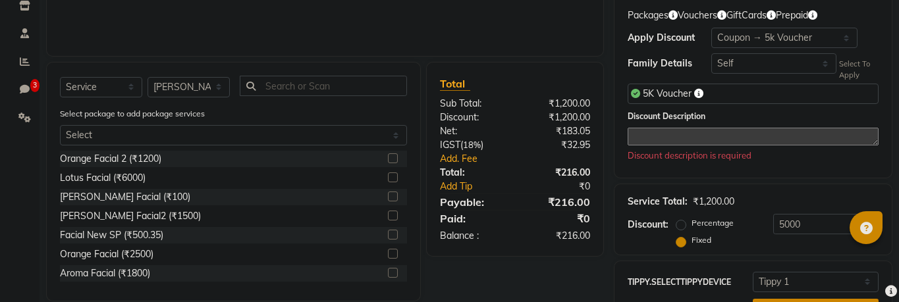
scroll to position [394, 0]
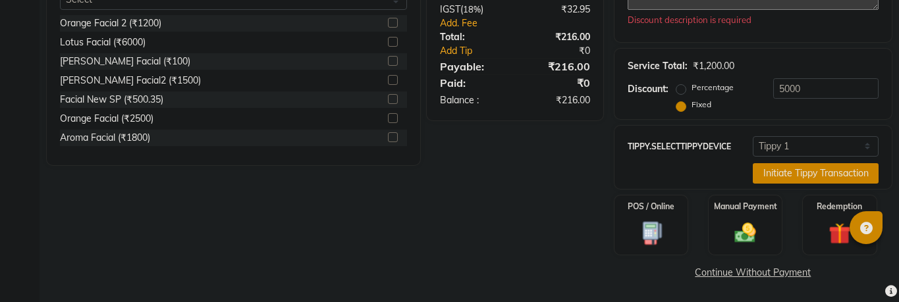
click at [798, 219] on div "POS / Online Manual Payment Redemption" at bounding box center [753, 225] width 298 height 61
click at [756, 219] on div "Manual Payment" at bounding box center [746, 226] width 78 height 64
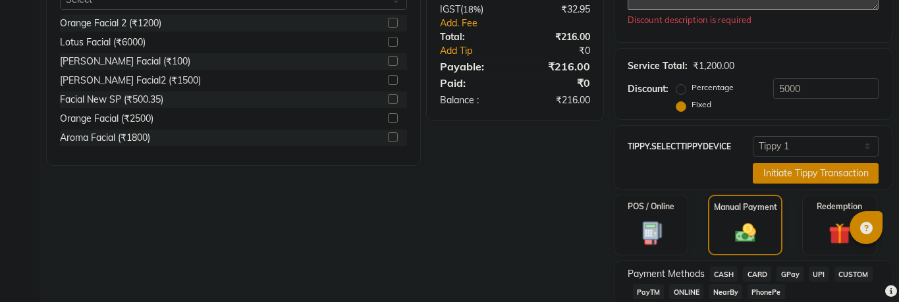
click at [727, 279] on span "CASH" at bounding box center [724, 274] width 28 height 15
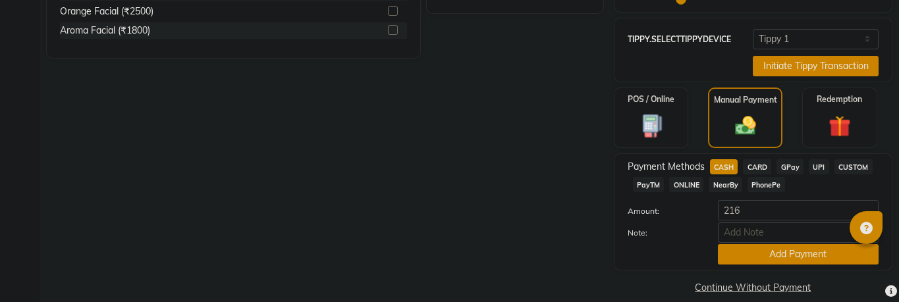
scroll to position [516, 0]
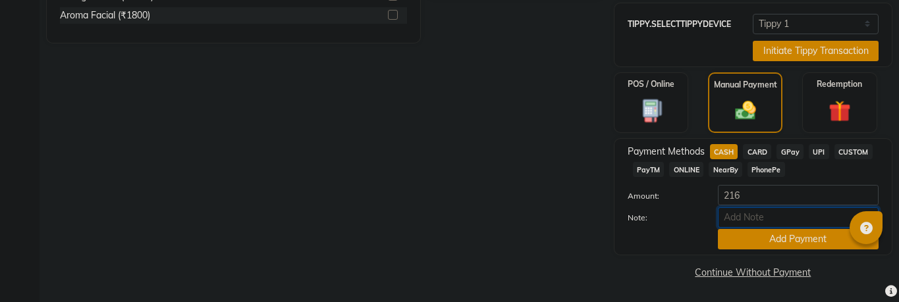
click at [763, 225] on input "Note:" at bounding box center [798, 217] width 161 height 20
click at [761, 233] on button "Add Payment" at bounding box center [798, 239] width 161 height 20
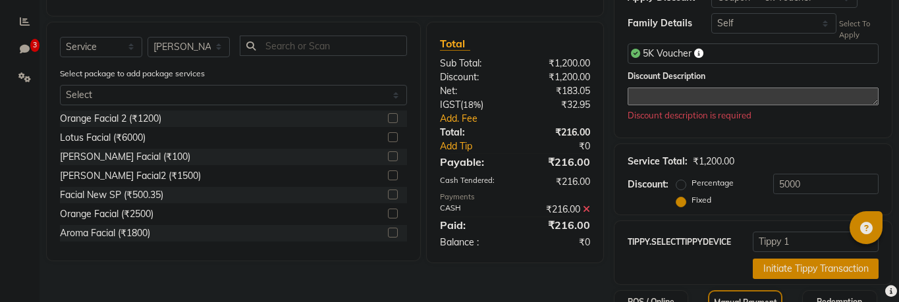
scroll to position [275, 0]
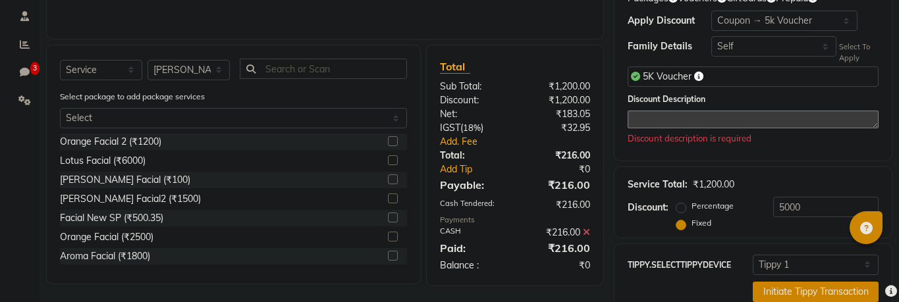
click at [686, 116] on textarea at bounding box center [753, 120] width 251 height 18
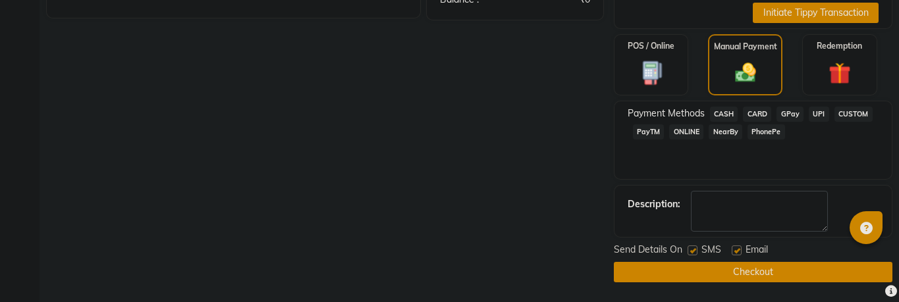
scroll to position [382, 0]
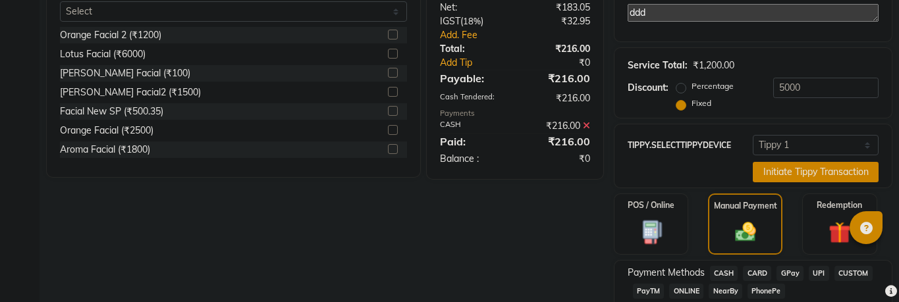
type textarea "ddd"
click at [586, 124] on icon at bounding box center [586, 125] width 7 height 9
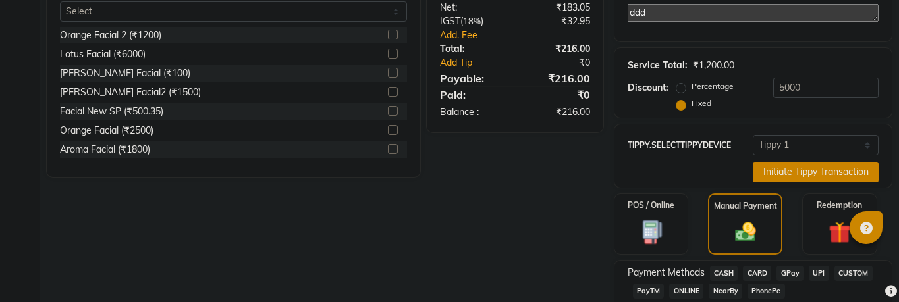
scroll to position [466, 0]
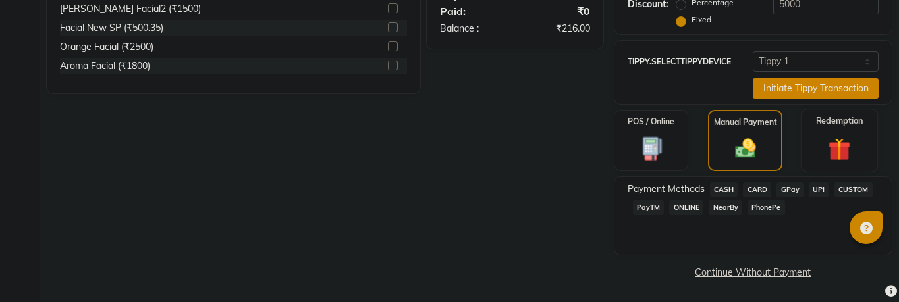
click at [857, 146] on img at bounding box center [839, 150] width 37 height 28
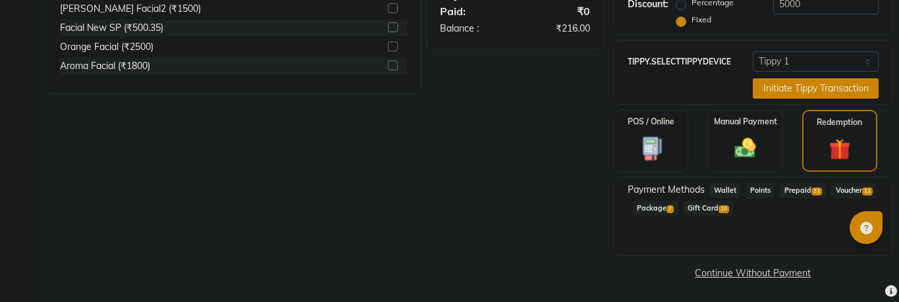
click at [763, 197] on span "Points" at bounding box center [760, 190] width 29 height 15
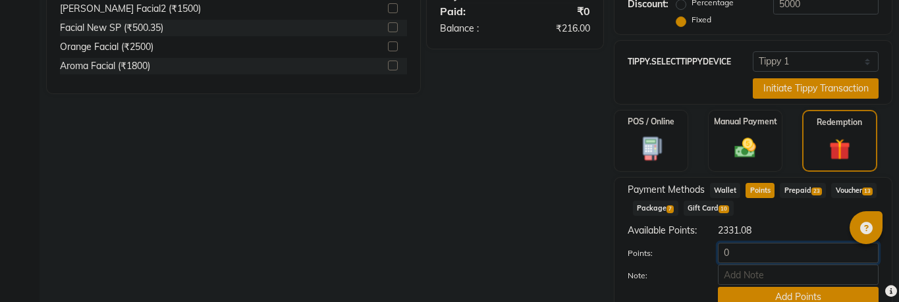
drag, startPoint x: 740, startPoint y: 261, endPoint x: 718, endPoint y: 261, distance: 22.4
click at [721, 261] on input "0" at bounding box center [798, 253] width 161 height 20
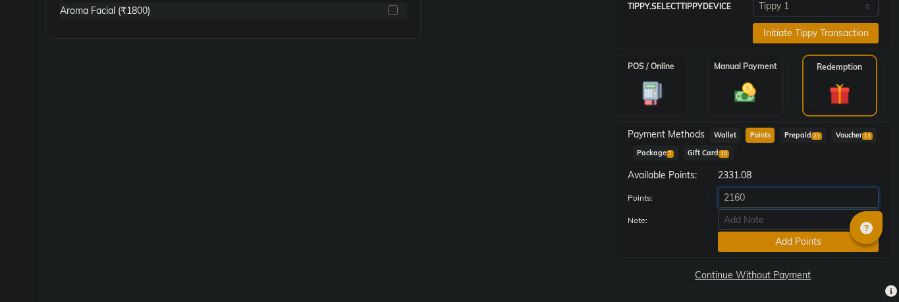
scroll to position [534, 0]
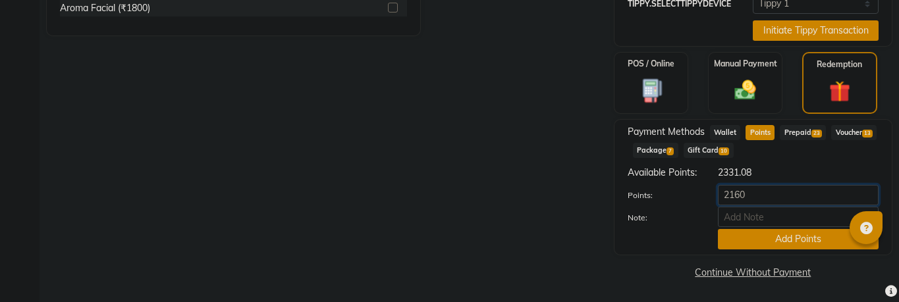
type input "216"
click at [816, 236] on button "Add Points" at bounding box center [798, 239] width 161 height 20
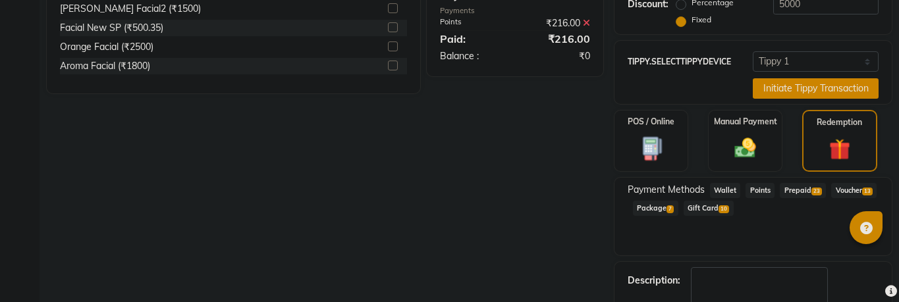
scroll to position [340, 0]
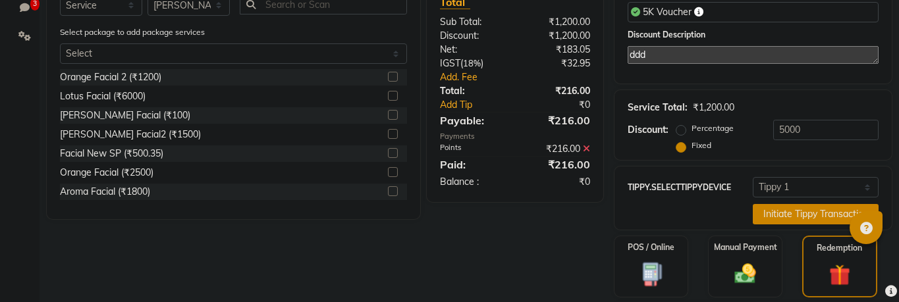
click at [586, 150] on icon at bounding box center [586, 148] width 7 height 9
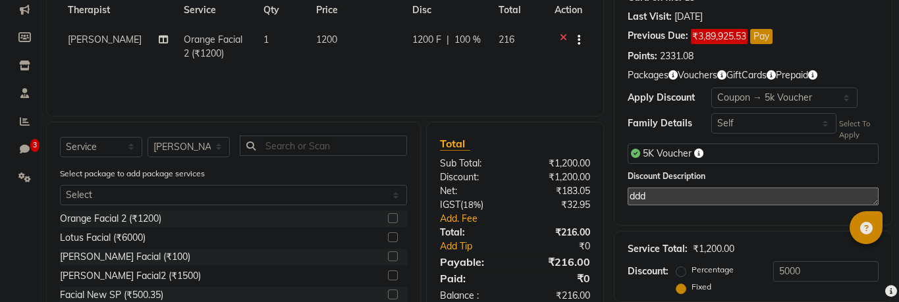
click at [590, 143] on div "Total Sub Total: ₹1,200.00 Discount: ₹1,200.00 Net: ₹183.05 IGST ( 18% ) ₹32.95…" at bounding box center [514, 219] width 177 height 195
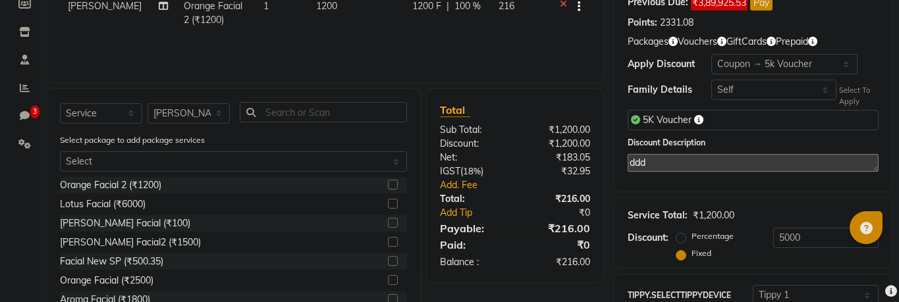
scroll to position [231, 0]
click at [673, 123] on span "5K Voucher" at bounding box center [667, 121] width 49 height 12
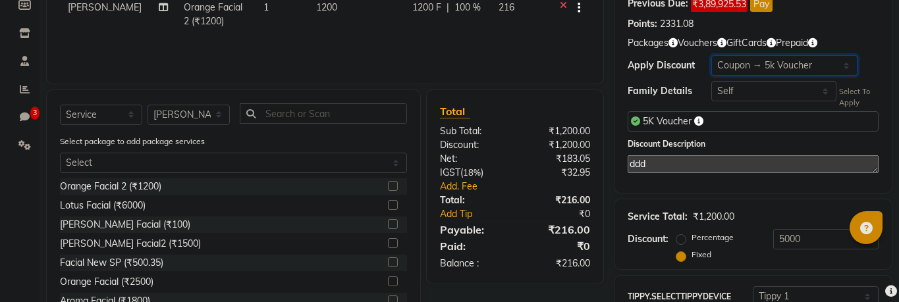
click at [760, 68] on select "Select Membership → Arc Membership Membership → Arc Membership Membership → Arc…" at bounding box center [784, 65] width 146 height 20
select select "16: Object"
click at [711, 55] on select "Select Membership → Arc Membership Membership → Arc Membership Membership → Arc…" at bounding box center [784, 65] width 146 height 20
radio input "true"
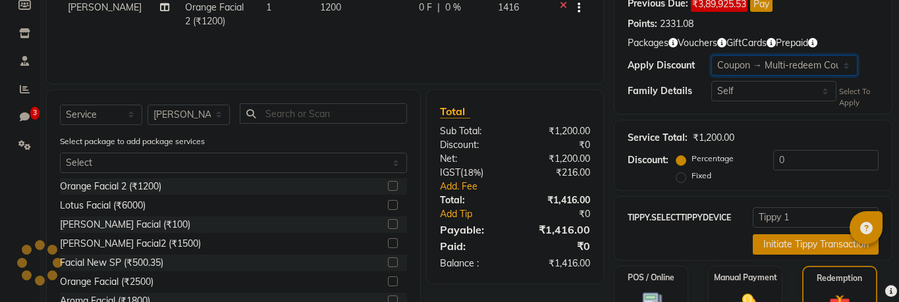
type input "25"
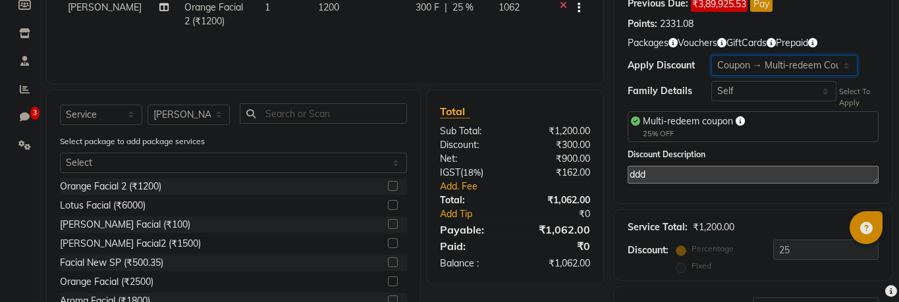
click at [810, 57] on select "Select Membership → Arc Membership Membership → Arc Membership Membership → Arc…" at bounding box center [784, 65] width 146 height 20
select select "17: Object"
click at [711, 55] on select "Select Membership → Arc Membership Membership → Arc Membership Membership → Arc…" at bounding box center [784, 65] width 146 height 20
type input "0"
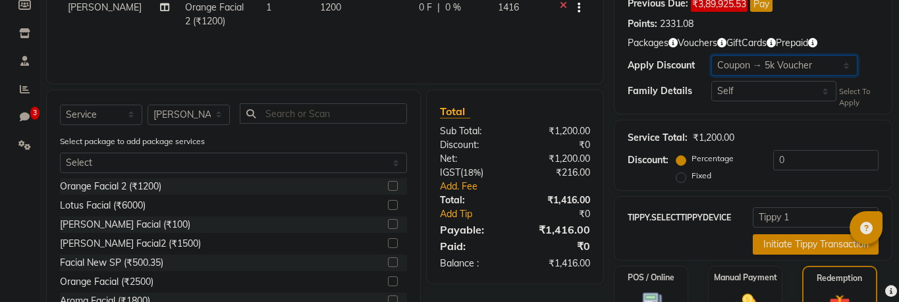
radio input "false"
radio input "true"
type input "5000"
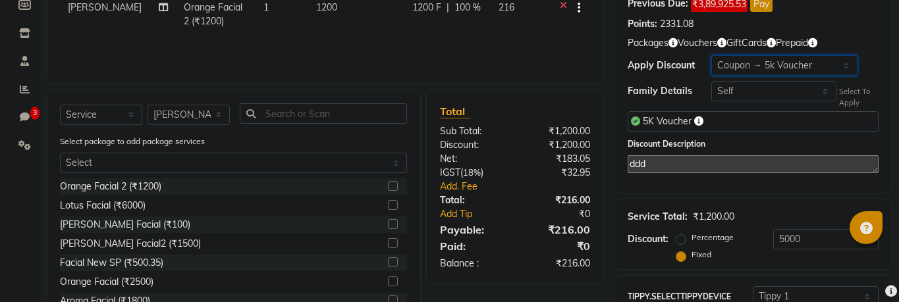
click at [810, 67] on select "Select Membership → Arc Membership Membership → Arc Membership Membership → Arc…" at bounding box center [784, 65] width 146 height 20
click at [766, 70] on select "Select Membership → Arc Membership Membership → Arc Membership Membership → Arc…" at bounding box center [784, 65] width 146 height 20
click at [806, 61] on select "Select Membership → Arc Membership Membership → Arc Membership Membership → Arc…" at bounding box center [784, 65] width 146 height 20
select select "16: Object"
click at [711, 55] on select "Select Membership → Arc Membership Membership → Arc Membership Membership → Arc…" at bounding box center [784, 65] width 146 height 20
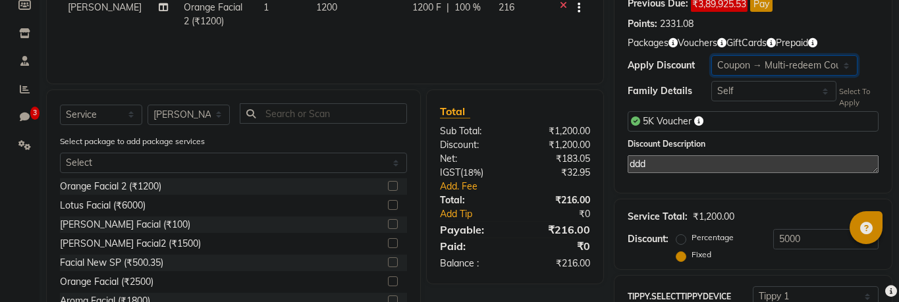
radio input "true"
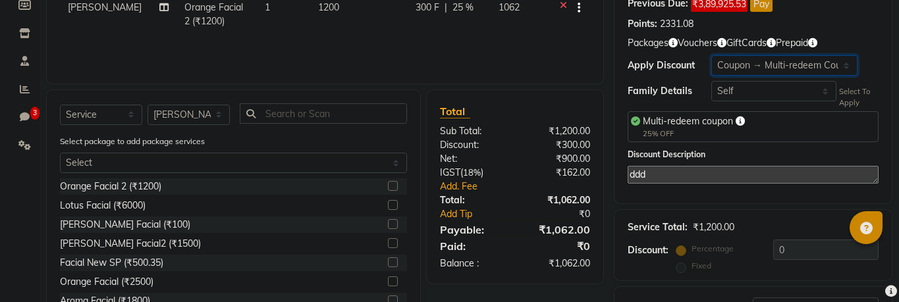
type input "25"
click at [821, 60] on select "Select Membership → Arc Membership Membership → Arc Membership Membership → Arc…" at bounding box center [784, 65] width 146 height 20
select select "20: Object"
click at [711, 55] on select "Select Membership → Arc Membership Membership → Arc Membership Membership → Arc…" at bounding box center [784, 65] width 146 height 20
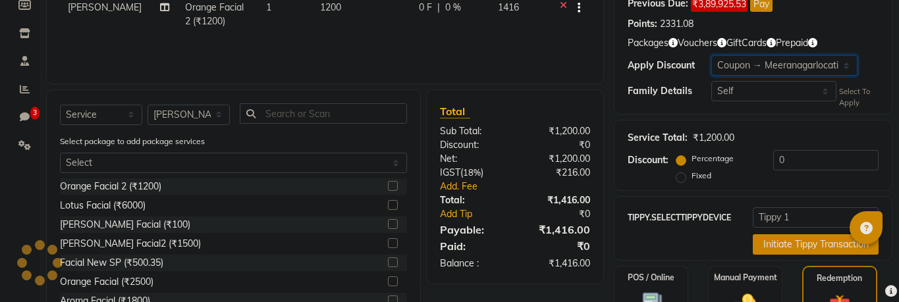
type input "30"
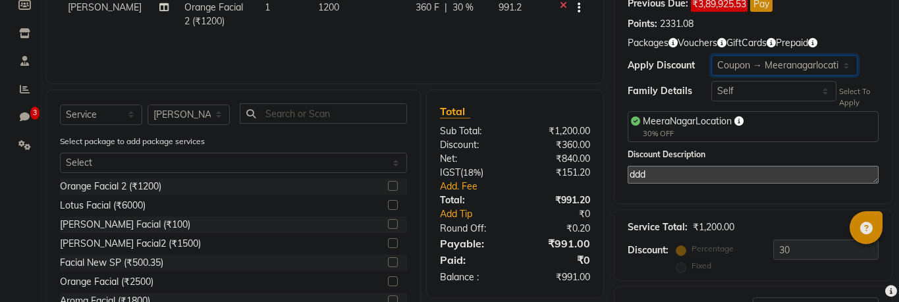
click at [761, 59] on select "Select Membership → Arc Membership Membership → Arc Membership Membership → Arc…" at bounding box center [784, 65] width 146 height 20
select select "17: Object"
click at [711, 55] on select "Select Membership → Arc Membership Membership → Arc Membership Membership → Arc…" at bounding box center [784, 65] width 146 height 20
type input "0"
radio input "false"
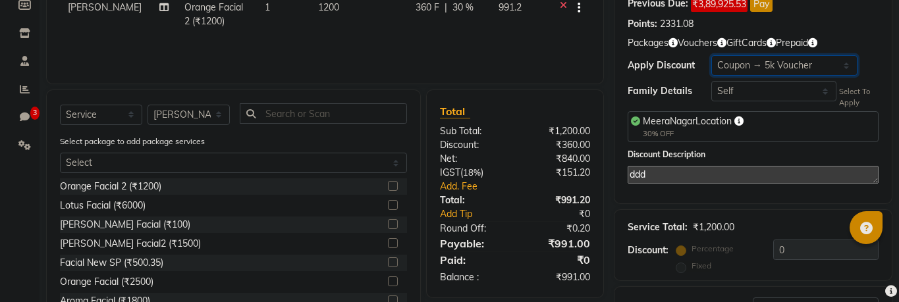
radio input "true"
type input "5000"
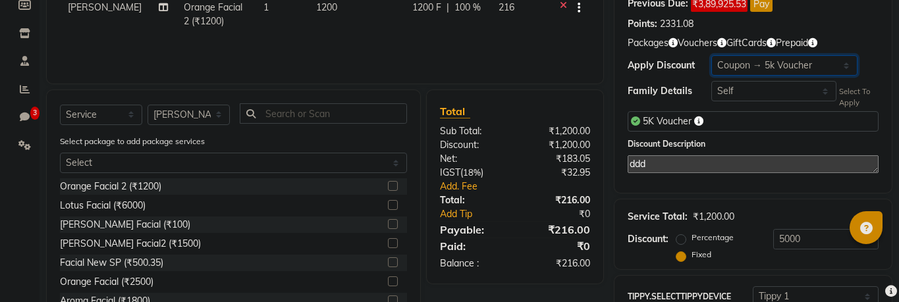
click at [779, 65] on select "Select Membership → Arc Membership Membership → Arc Membership Membership → Arc…" at bounding box center [784, 65] width 146 height 20
select select "16: Object"
click at [711, 55] on select "Select Membership → Arc Membership Membership → Arc Membership Membership → Arc…" at bounding box center [784, 65] width 146 height 20
radio input "true"
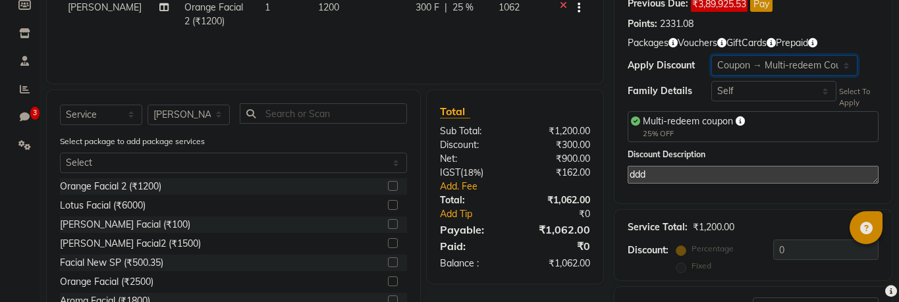
type input "25"
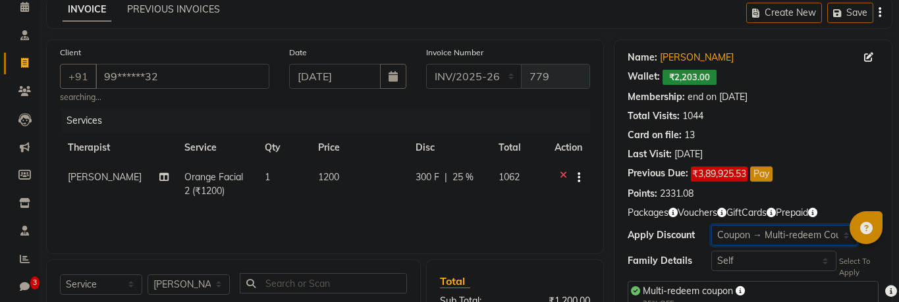
scroll to position [45, 0]
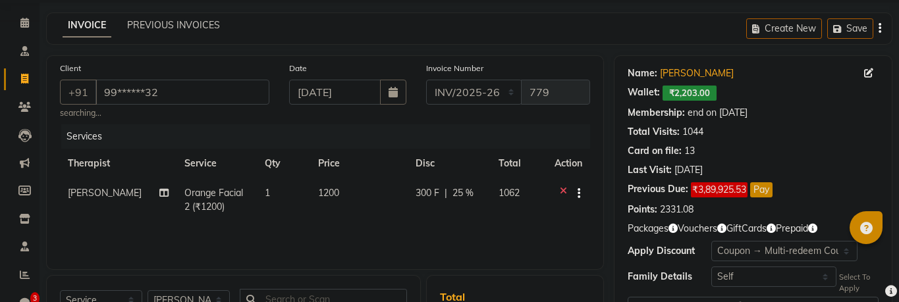
click at [672, 229] on icon "button" at bounding box center [673, 228] width 9 height 9
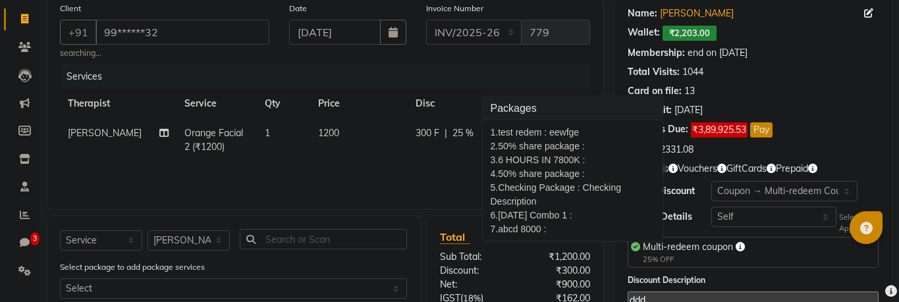
scroll to position [106, 0]
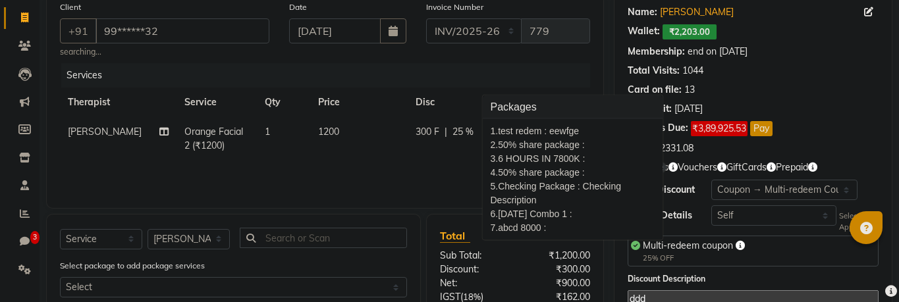
click at [761, 69] on div "Total Visits: 1044" at bounding box center [753, 71] width 251 height 14
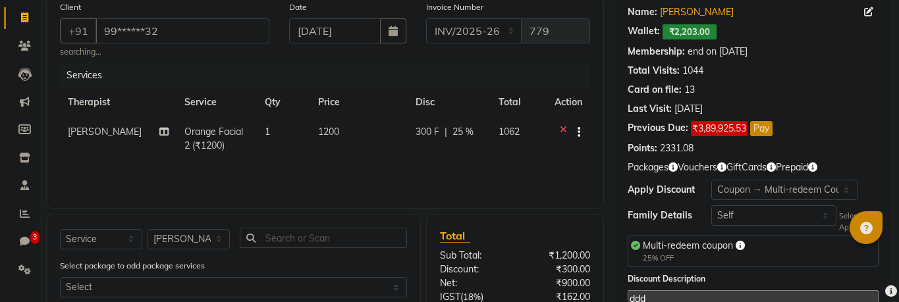
click at [673, 171] on icon "button" at bounding box center [673, 167] width 9 height 9
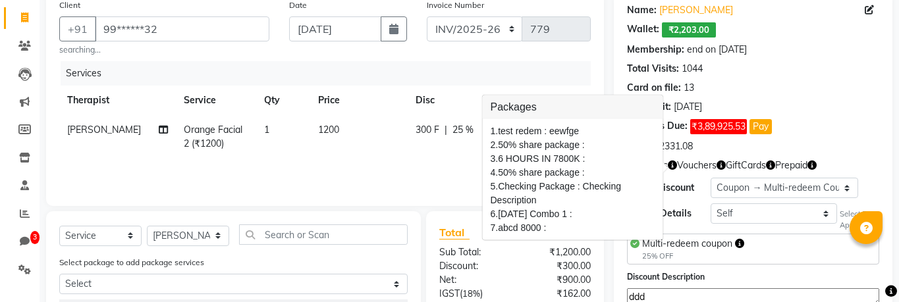
click at [842, 49] on div "Membership: end on [DATE]" at bounding box center [753, 50] width 252 height 14
click at [814, 40] on div "Name: [PERSON_NAME] Wallet: ₹2,203.00 Membership: end on [DATE] Total Visits: 1…" at bounding box center [753, 75] width 252 height 155
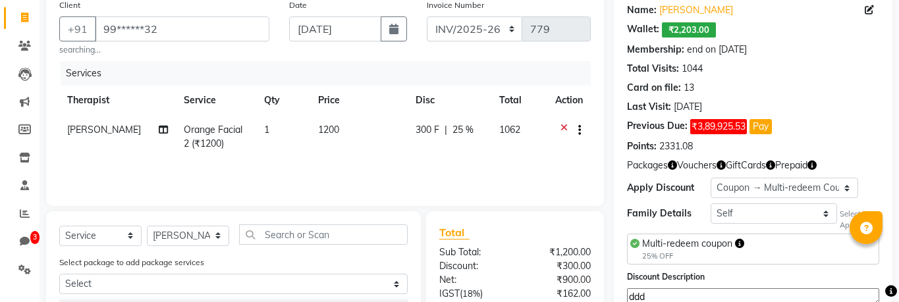
click at [676, 165] on icon "button" at bounding box center [672, 165] width 9 height 9
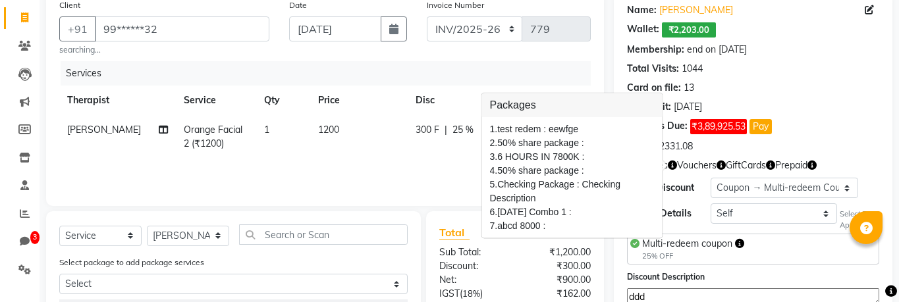
click at [854, 69] on div "Total Visits: 1044" at bounding box center [753, 69] width 252 height 14
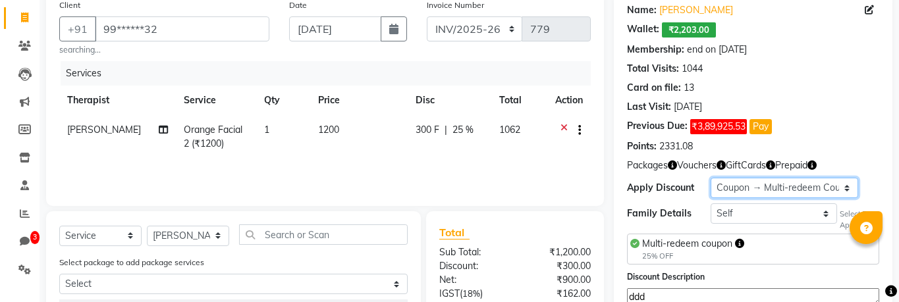
click at [785, 188] on select "Select Membership → Arc Membership Membership → Arc Membership Membership → Arc…" at bounding box center [785, 188] width 148 height 20
click at [711, 178] on select "Select Membership → Arc Membership Membership → Arc Membership Membership → Arc…" at bounding box center [785, 188] width 148 height 20
click at [765, 185] on select "Select Membership → Arc Membership Membership → Arc Membership Membership → Arc…" at bounding box center [785, 188] width 148 height 20
select select "17: Object"
click at [711, 178] on select "Select Membership → Arc Membership Membership → Arc Membership Membership → Arc…" at bounding box center [785, 188] width 148 height 20
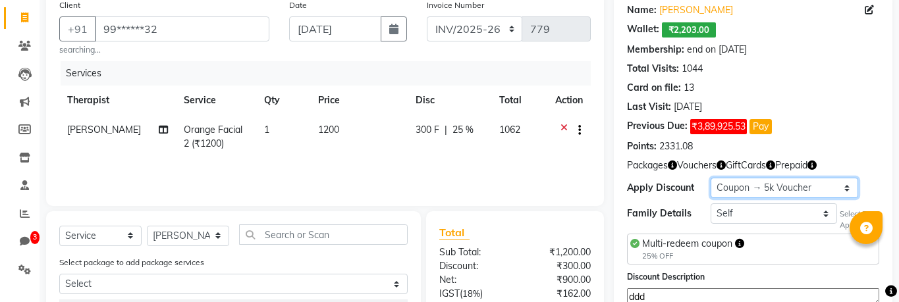
type input "0"
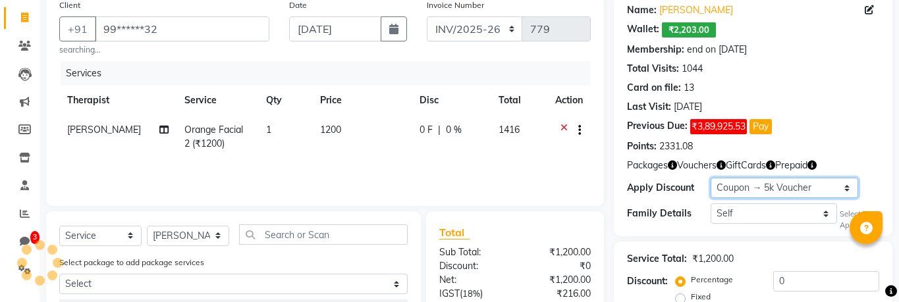
radio input "false"
radio input "true"
type input "5000"
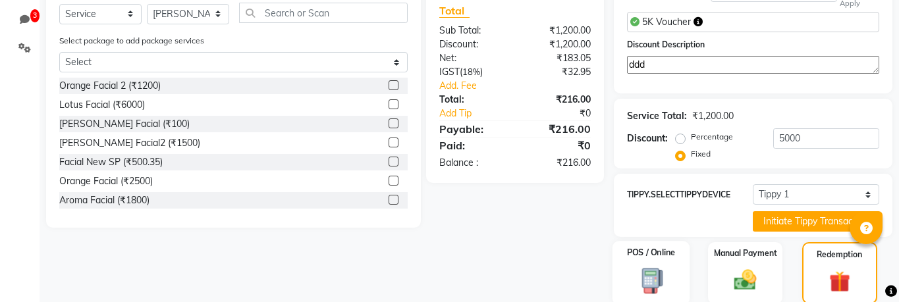
scroll to position [276, 0]
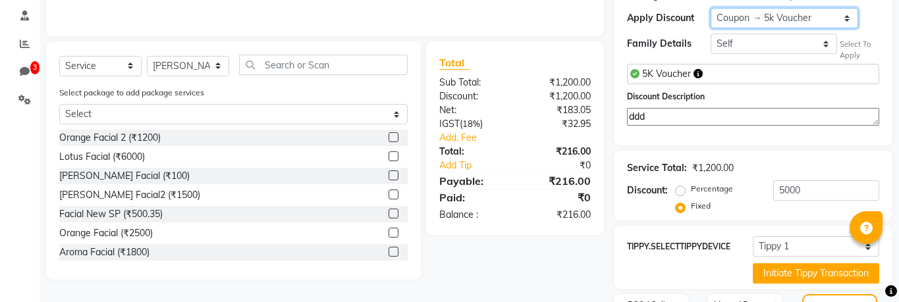
click at [754, 24] on select "Select Membership → Arc Membership Membership → Arc Membership Membership → Arc…" at bounding box center [785, 18] width 148 height 20
select select "20: Object"
click at [711, 8] on select "Select Membership → Arc Membership Membership → Arc Membership Membership → Arc…" at bounding box center [785, 18] width 148 height 20
radio input "true"
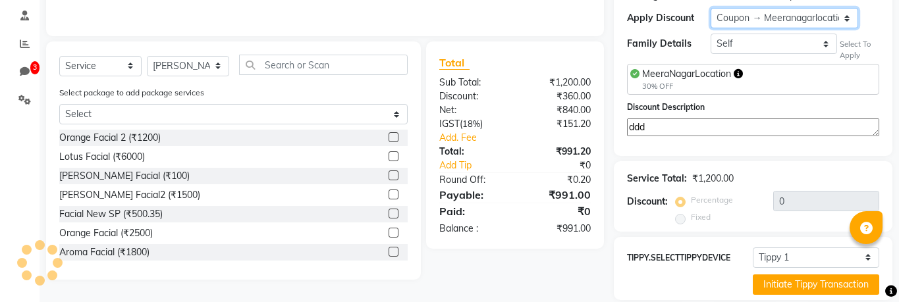
type input "30"
click at [764, 22] on select "Select Membership → Arc Membership Membership → Arc Membership Membership → Arc…" at bounding box center [785, 18] width 148 height 20
select select "21: Object"
click at [711, 8] on select "Select Membership → Arc Membership Membership → Arc Membership Membership → Arc…" at bounding box center [785, 18] width 148 height 20
type input "50"
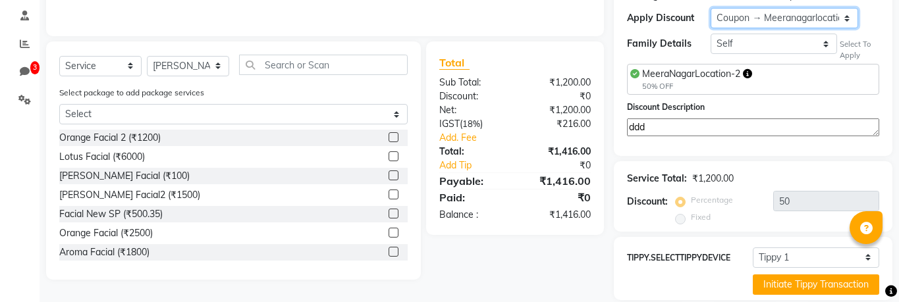
click at [795, 22] on select "Select Membership → Arc Membership Membership → Arc Membership Membership → Arc…" at bounding box center [785, 18] width 148 height 20
select select "22: Object"
click at [711, 8] on select "Select Membership → Arc Membership Membership → Arc Membership Membership → Arc…" at bounding box center [785, 18] width 148 height 20
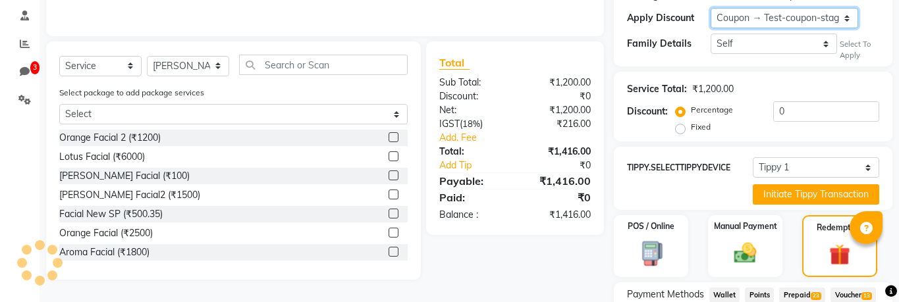
type input "33"
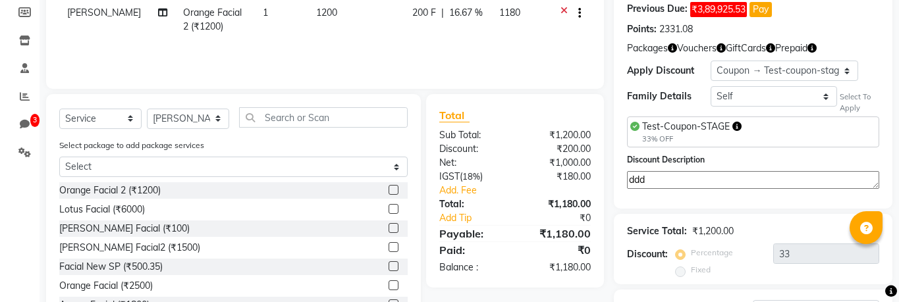
scroll to position [223, 0]
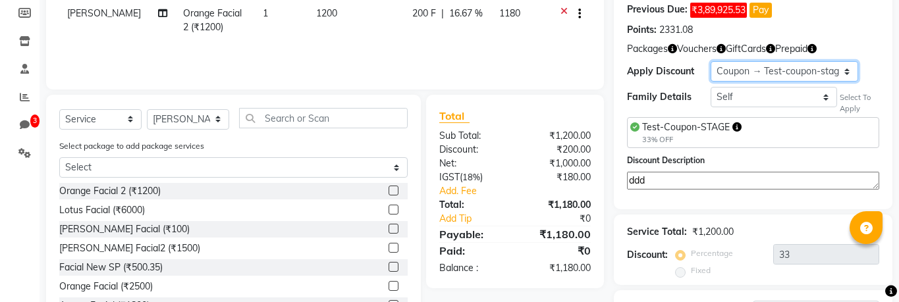
click at [779, 74] on select "Select Membership → Arc Membership Membership → Arc Membership Membership → Arc…" at bounding box center [785, 71] width 148 height 20
click at [711, 61] on select "Select Membership → Arc Membership Membership → Arc Membership Membership → Arc…" at bounding box center [785, 71] width 148 height 20
click at [824, 74] on select "Select Membership → Arc Membership Membership → Arc Membership Membership → Arc…" at bounding box center [785, 71] width 148 height 20
select select "21: Object"
click at [711, 61] on select "Select Membership → Arc Membership Membership → Arc Membership Membership → Arc…" at bounding box center [785, 71] width 148 height 20
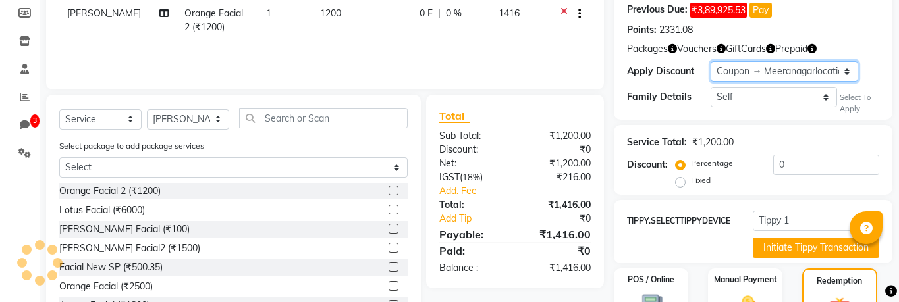
type input "50"
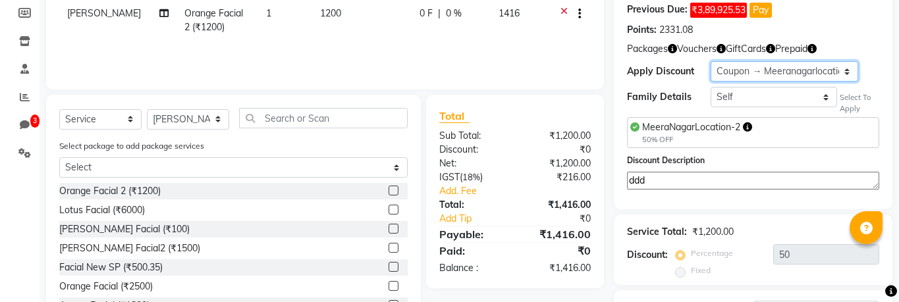
click at [826, 72] on select "Select Membership → Arc Membership Membership → Arc Membership Membership → Arc…" at bounding box center [785, 71] width 148 height 20
select select "22: Object"
click at [711, 61] on select "Select Membership → Arc Membership Membership → Arc Membership Membership → Arc…" at bounding box center [785, 71] width 148 height 20
type input "33"
click at [792, 67] on select "Select Membership → Arc Membership Membership → Arc Membership Membership → Arc…" at bounding box center [785, 71] width 148 height 20
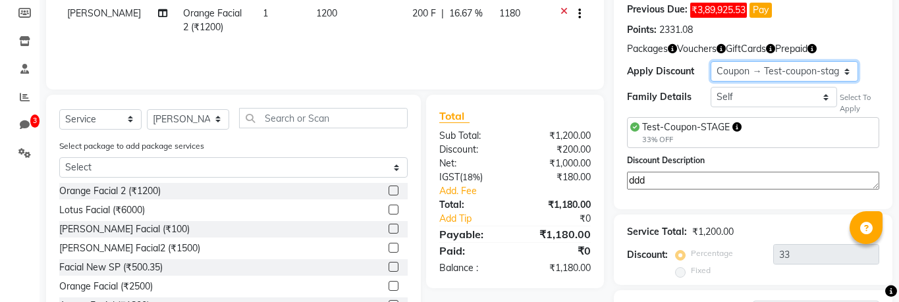
select select "21: Object"
click at [711, 61] on select "Select Membership → Arc Membership Membership → Arc Membership Membership → Arc…" at bounding box center [785, 71] width 148 height 20
type input "50"
click at [822, 74] on select "Select Membership → Arc Membership Membership → Arc Membership Membership → Arc…" at bounding box center [785, 71] width 148 height 20
select select "20: Object"
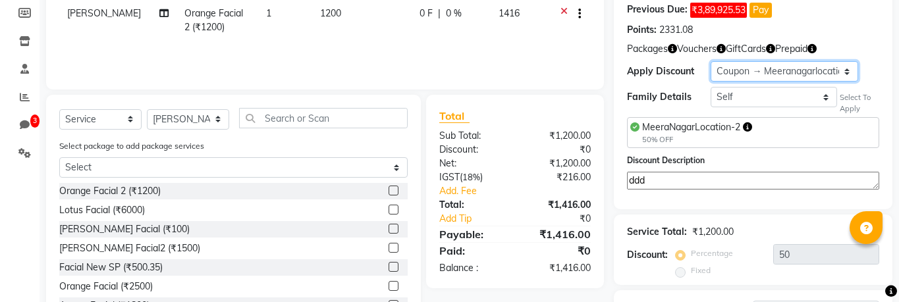
click at [711, 61] on select "Select Membership → Arc Membership Membership → Arc Membership Membership → Arc…" at bounding box center [785, 71] width 148 height 20
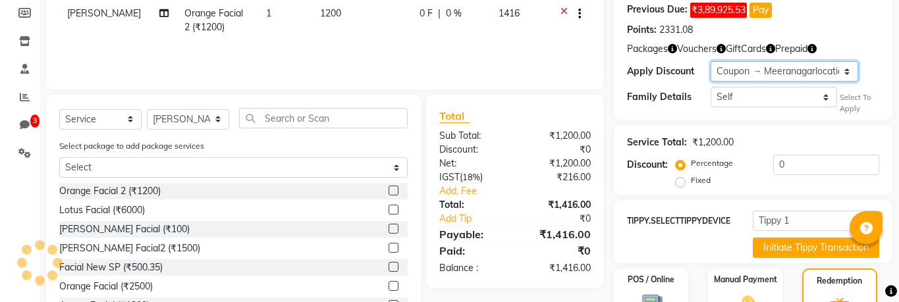
type input "30"
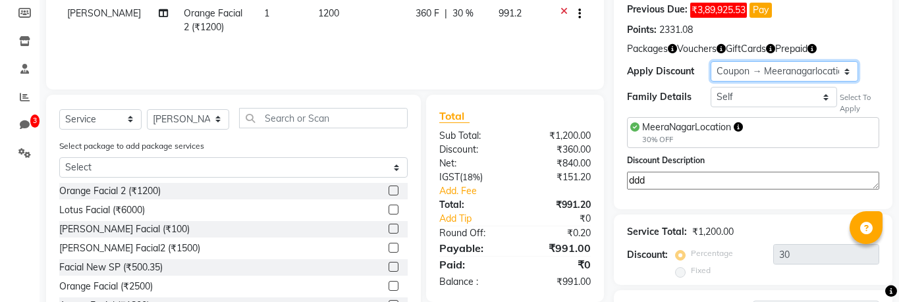
click at [807, 72] on select "Select Membership → Arc Membership Membership → Arc Membership Membership → Arc…" at bounding box center [785, 71] width 148 height 20
select select "19: Object"
click at [711, 61] on select "Select Membership → Arc Membership Membership → Arc Membership Membership → Arc…" at bounding box center [785, 71] width 148 height 20
type input "20"
click at [825, 72] on select "Select Membership → Arc Membership Membership → Arc Membership Membership → Arc…" at bounding box center [785, 71] width 148 height 20
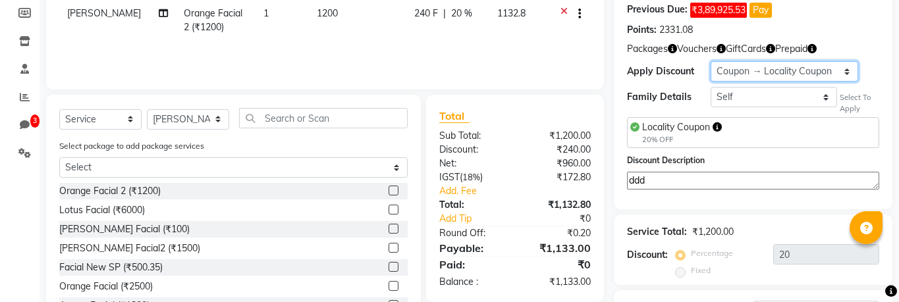
select select "18: Object"
click at [711, 61] on select "Select Membership → Arc Membership Membership → Arc Membership Membership → Arc…" at bounding box center [785, 71] width 148 height 20
type input "10"
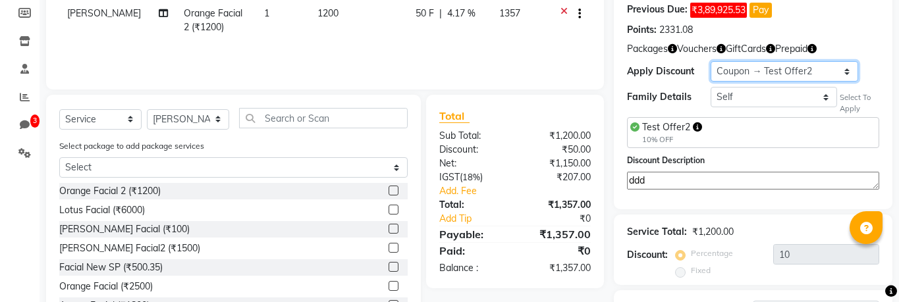
click at [800, 76] on select "Select Membership → Arc Membership Membership → Arc Membership Membership → Arc…" at bounding box center [785, 71] width 148 height 20
select select "17: Object"
click at [711, 61] on select "Select Membership → Arc Membership Membership → Arc Membership Membership → Arc…" at bounding box center [785, 71] width 148 height 20
type input "0"
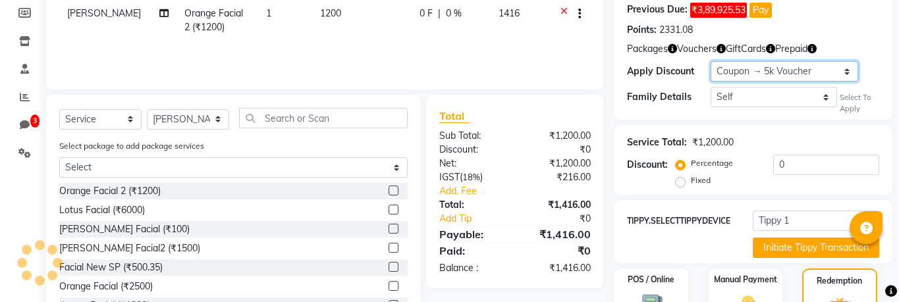
radio input "false"
radio input "true"
type input "5000"
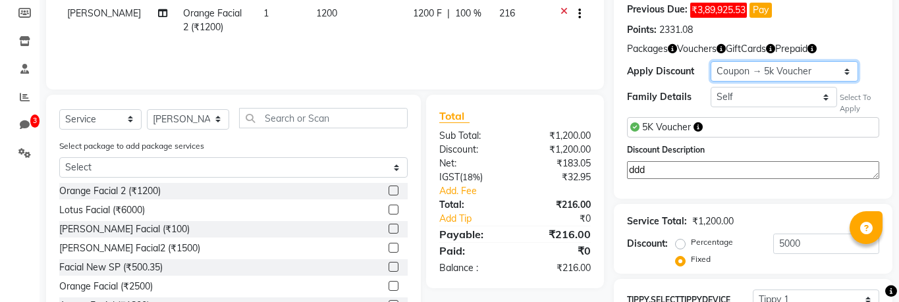
click at [798, 74] on select "Select Membership → Arc Membership Membership → Arc Membership Membership → Arc…" at bounding box center [785, 71] width 148 height 20
select select "15: Object"
click at [711, 61] on select "Select Membership → Arc Membership Membership → Arc Membership Membership → Arc…" at bounding box center [785, 71] width 148 height 20
radio input "true"
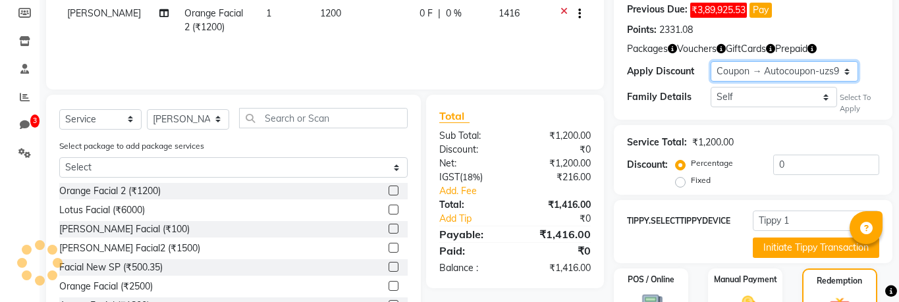
type input "10"
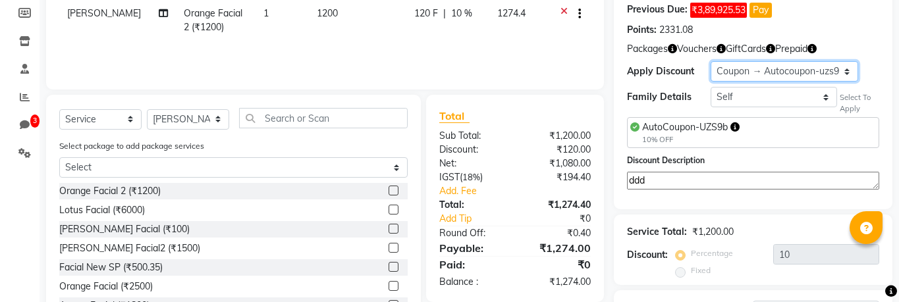
click at [836, 79] on select "Select Membership → Arc Membership Membership → Arc Membership Membership → Arc…" at bounding box center [785, 71] width 148 height 20
select select "16: Object"
click at [711, 61] on select "Select Membership → Arc Membership Membership → Arc Membership Membership → Arc…" at bounding box center [785, 71] width 148 height 20
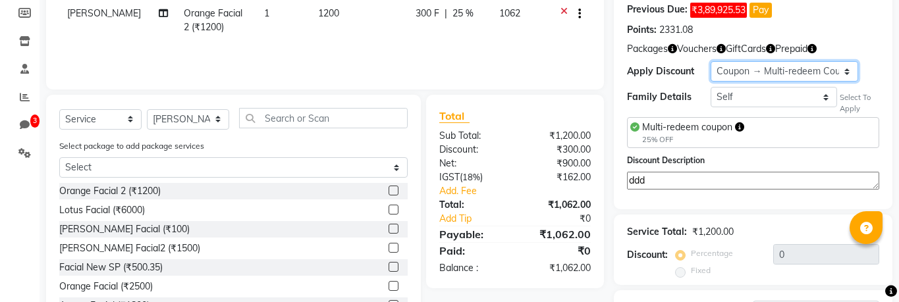
type input "25"
click at [823, 72] on select "Select Membership → Arc Membership Membership → Arc Membership Membership → Arc…" at bounding box center [785, 71] width 148 height 20
select select "18: Object"
click at [711, 61] on select "Select Membership → Arc Membership Membership → Arc Membership Membership → Arc…" at bounding box center [785, 71] width 148 height 20
type input "10"
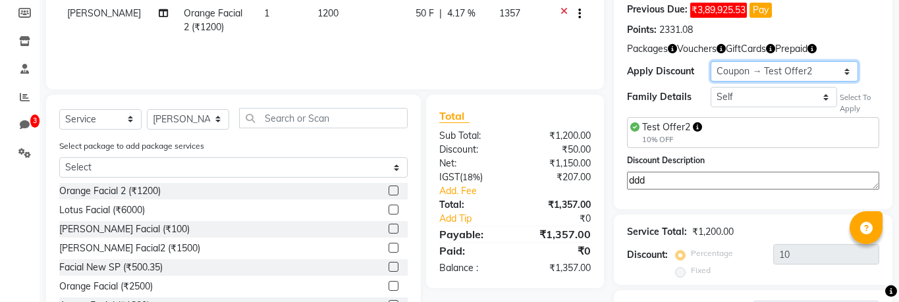
click at [823, 72] on select "Select Membership → Arc Membership Membership → Arc Membership Membership → Arc…" at bounding box center [785, 71] width 148 height 20
click at [711, 61] on select "Select Membership → Arc Membership Membership → Arc Membership Membership → Arc…" at bounding box center [785, 71] width 148 height 20
click at [824, 75] on select "Select Membership → Arc Membership Membership → Arc Membership Membership → Arc…" at bounding box center [785, 71] width 148 height 20
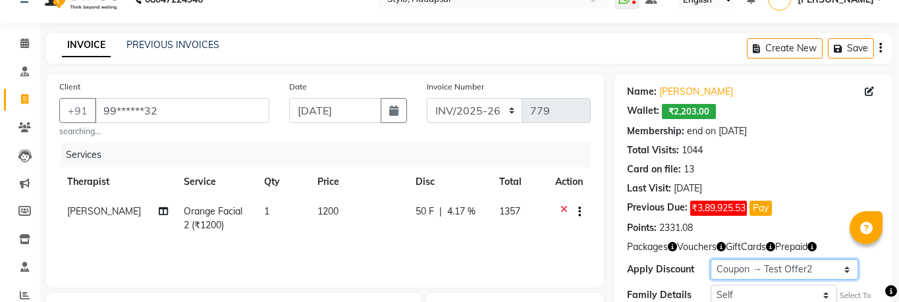
scroll to position [17, 0]
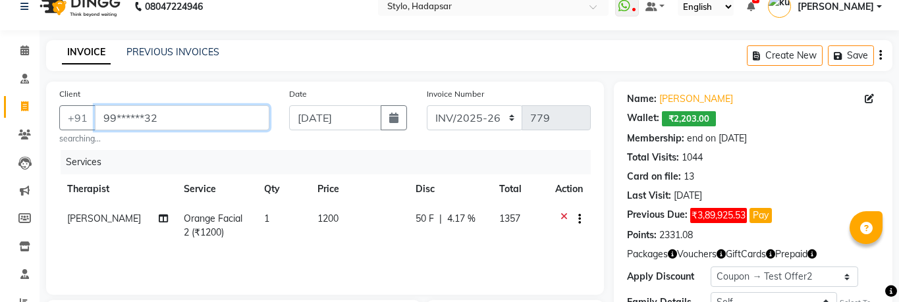
click at [161, 113] on input "99******32" at bounding box center [182, 117] width 175 height 25
type input "s"
type input "0"
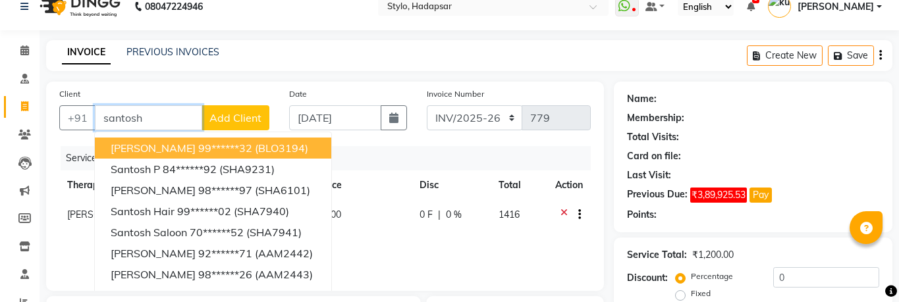
type input "99******32"
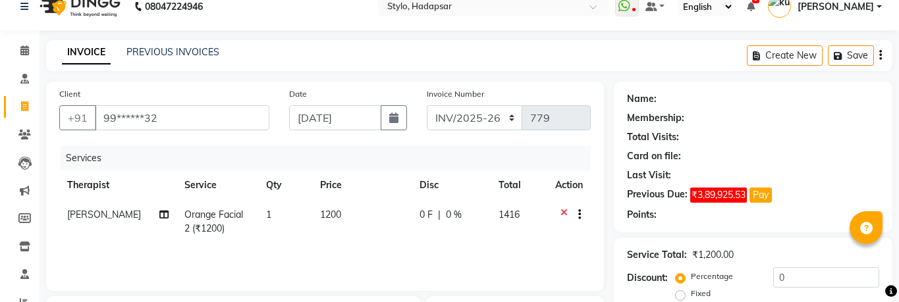
select select "Z73944"
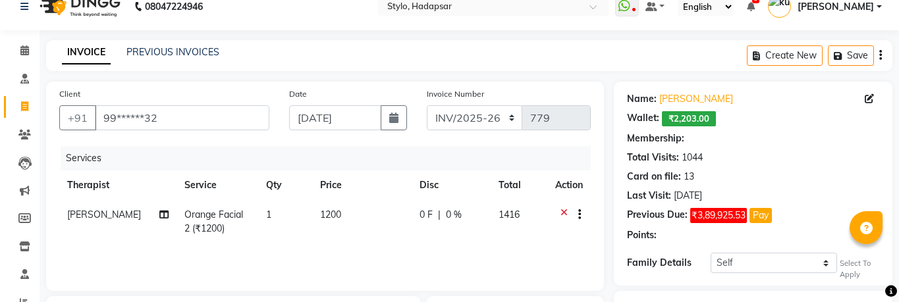
select select "15: Object"
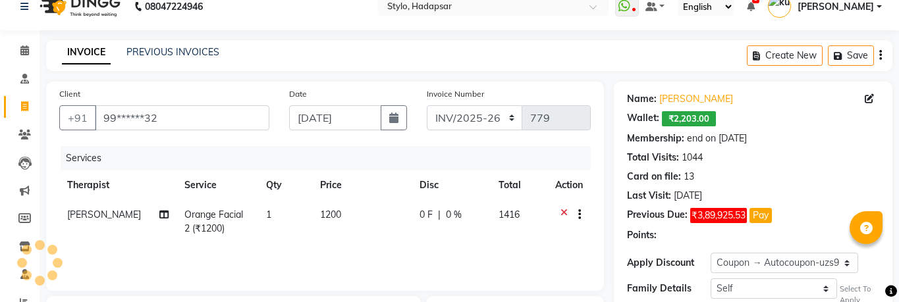
type input "10"
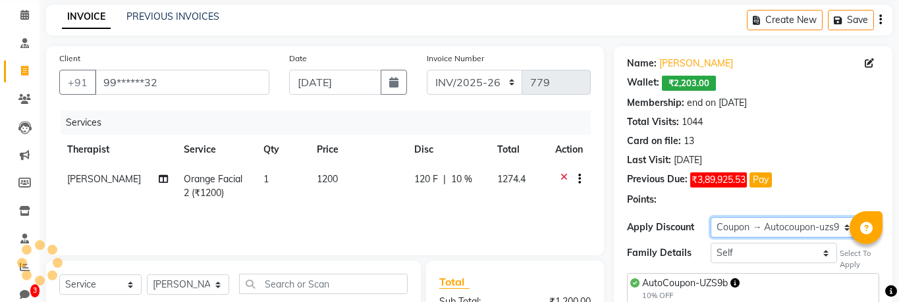
click at [807, 227] on select "Select Membership → Arc Membership Membership → Arc Membership Membership → Arc…" at bounding box center [785, 227] width 148 height 20
select select "19: Object"
click at [711, 217] on select "Select Membership → Arc Membership Membership → Arc Membership Membership → Arc…" at bounding box center [785, 227] width 148 height 20
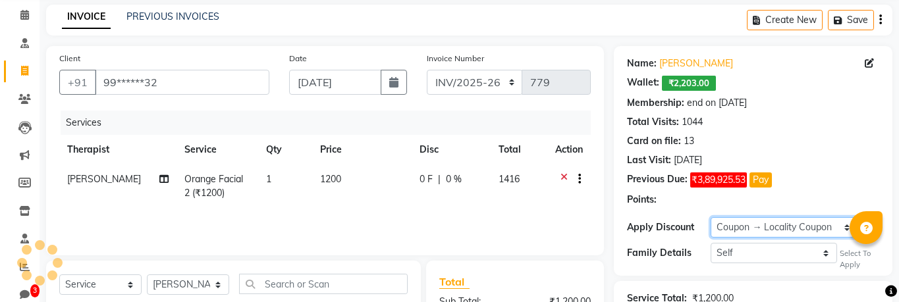
type input "20"
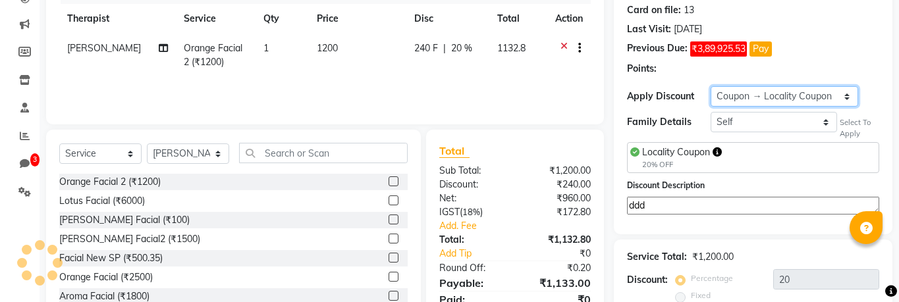
scroll to position [195, 0]
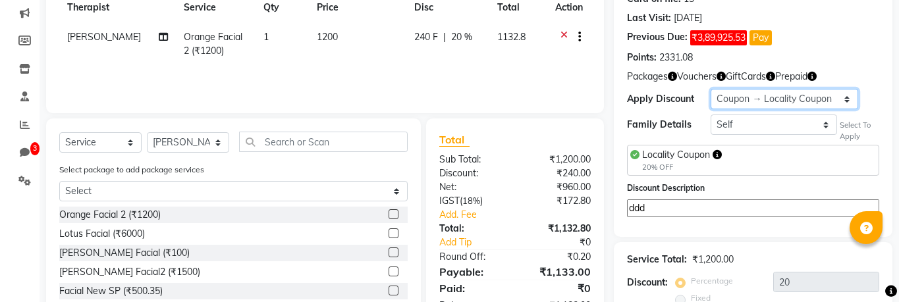
click at [822, 103] on select "Select Membership → Arc Membership Membership → Arc Membership Membership → Arc…" at bounding box center [785, 99] width 148 height 20
select select "18: Object"
click at [711, 89] on select "Select Membership → Arc Membership Membership → Arc Membership Membership → Arc…" at bounding box center [785, 99] width 148 height 20
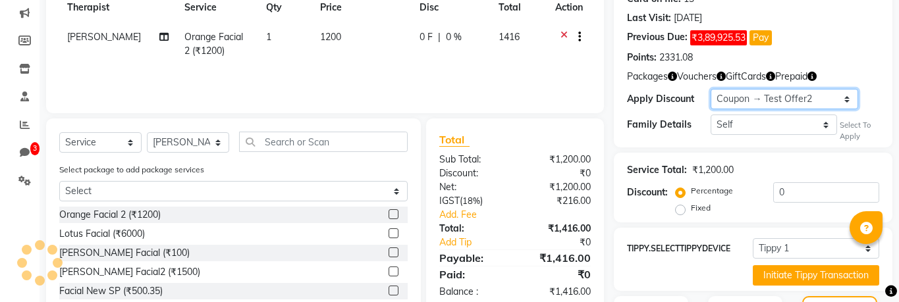
type input "10"
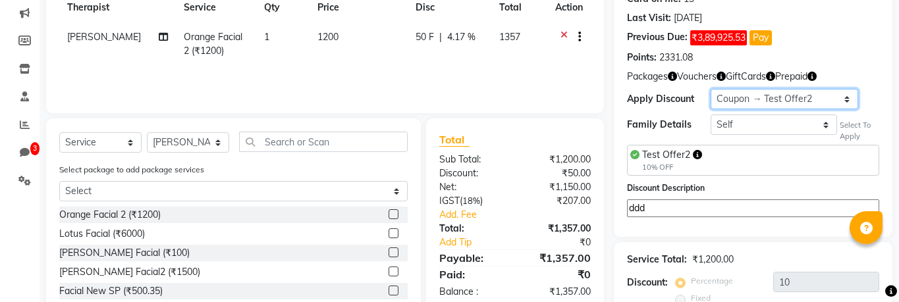
click at [778, 104] on select "Select Membership → Arc Membership Membership → Arc Membership Membership → Arc…" at bounding box center [785, 99] width 148 height 20
select select "17: Object"
click at [711, 89] on select "Select Membership → Arc Membership Membership → Arc Membership Membership → Arc…" at bounding box center [785, 99] width 148 height 20
type input "0"
radio input "false"
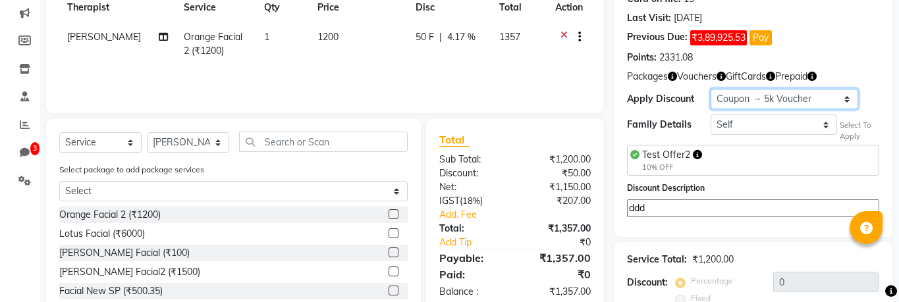
radio input "true"
type input "5000"
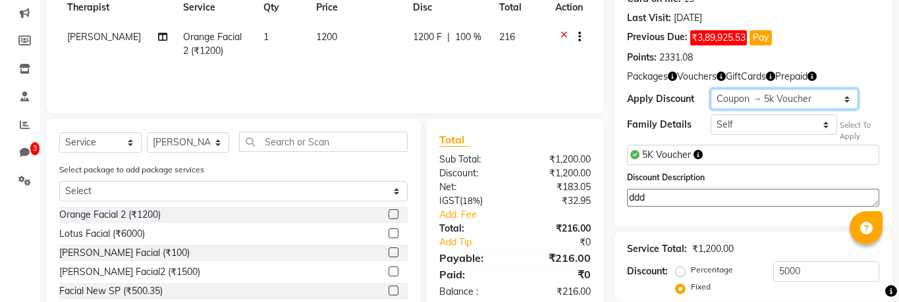
click at [827, 93] on select "Select Membership → Arc Membership Membership → Arc Membership Membership → Arc…" at bounding box center [785, 99] width 148 height 20
select select "16: Object"
click at [711, 89] on select "Select Membership → Arc Membership Membership → Arc Membership Membership → Arc…" at bounding box center [785, 99] width 148 height 20
radio input "true"
type input "25"
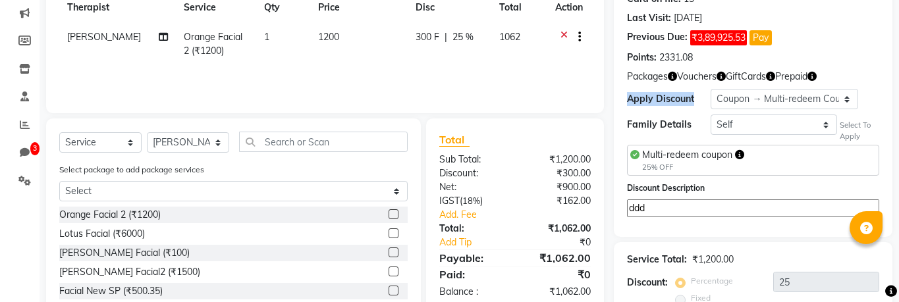
drag, startPoint x: 692, startPoint y: 101, endPoint x: 628, endPoint y: 100, distance: 64.6
click at [628, 100] on div "Apply Discount" at bounding box center [669, 99] width 84 height 14
copy div "Apply Discount"
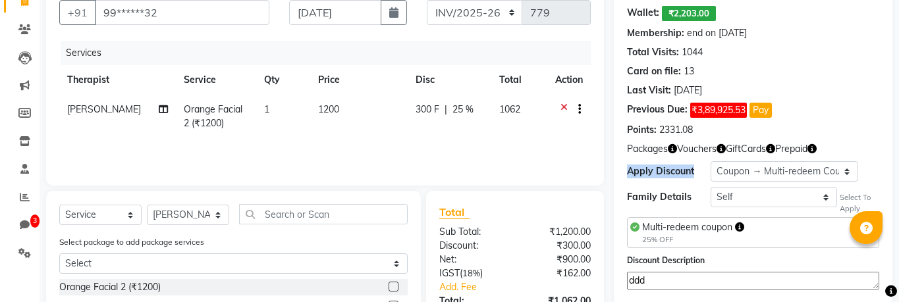
scroll to position [128, 0]
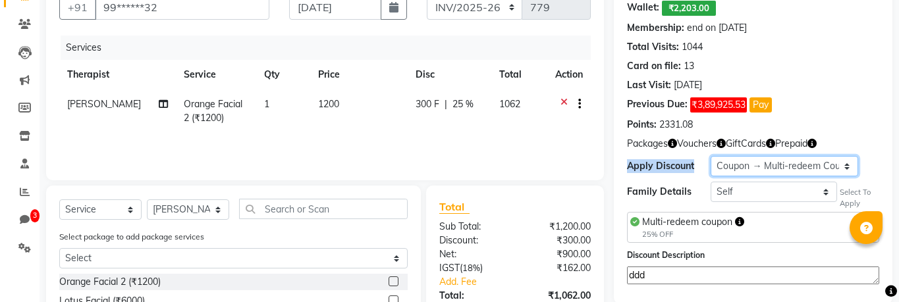
click at [779, 162] on select "Select Membership → Arc Membership Membership → Arc Membership Membership → Arc…" at bounding box center [785, 166] width 148 height 20
select select "15: Object"
click at [711, 156] on select "Select Membership → Arc Membership Membership → Arc Membership Membership → Arc…" at bounding box center [785, 166] width 148 height 20
type input "10"
click at [803, 170] on select "Select Membership → Arc Membership Membership → Arc Membership Membership → Arc…" at bounding box center [785, 166] width 148 height 20
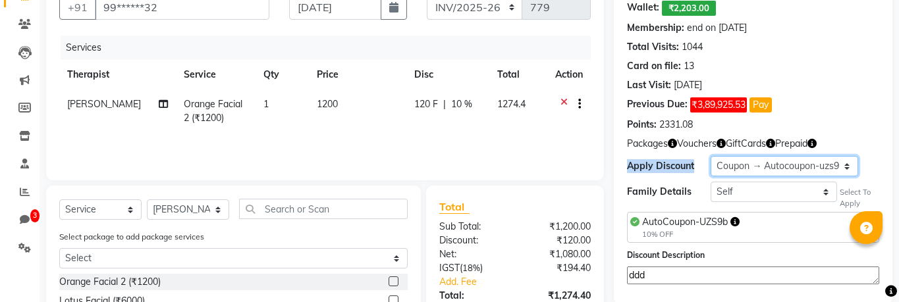
click at [758, 171] on select "Select Membership → Arc Membership Membership → Arc Membership Membership → Arc…" at bounding box center [785, 166] width 148 height 20
click at [833, 169] on select "Select Membership → Arc Membership Membership → Arc Membership Membership → Arc…" at bounding box center [785, 166] width 148 height 20
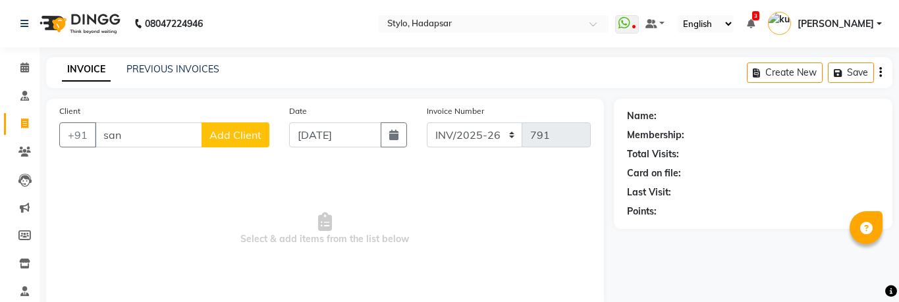
select select "157"
select select "service"
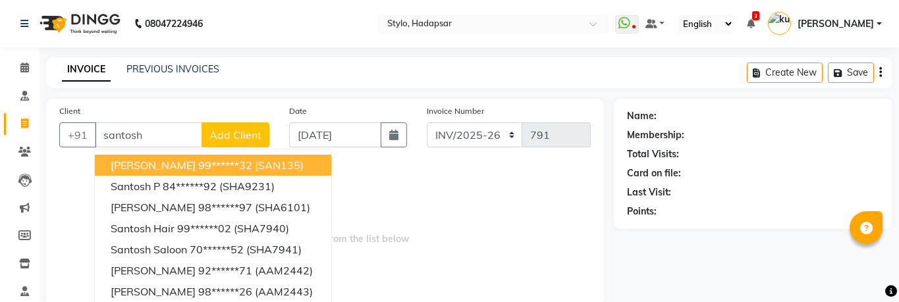
click at [135, 171] on span "[PERSON_NAME]" at bounding box center [153, 165] width 85 height 13
type input "99******32"
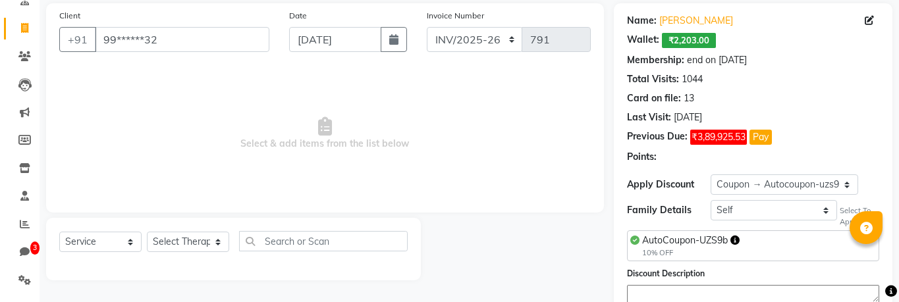
scroll to position [117, 0]
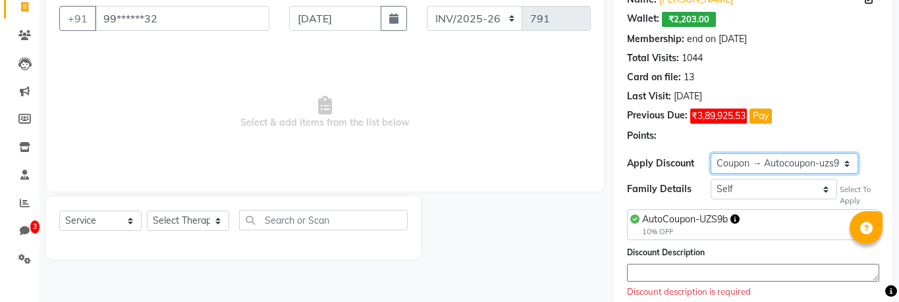
click at [787, 166] on select "Select Membership → Arc Membership Membership → Arc Membership Membership → Arc…" at bounding box center [785, 163] width 148 height 20
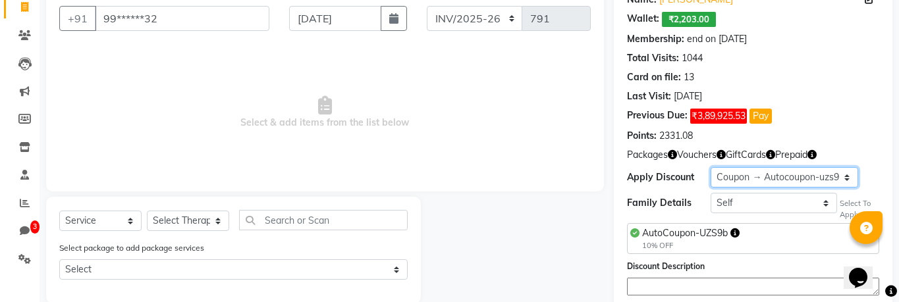
click at [819, 180] on select "Select Membership → Arc Membership Membership → Arc Membership Membership → Arc…" at bounding box center [785, 177] width 148 height 20
click at [806, 180] on select "Select Membership → Arc Membership Membership → Arc Membership Membership → Arc…" at bounding box center [785, 177] width 148 height 20
select select "22: Object"
click at [711, 167] on select "Select Membership → Arc Membership Membership → Arc Membership Membership → Arc…" at bounding box center [785, 177] width 148 height 20
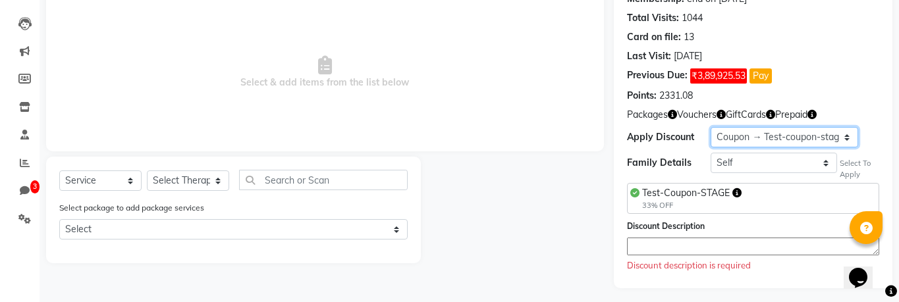
scroll to position [159, 0]
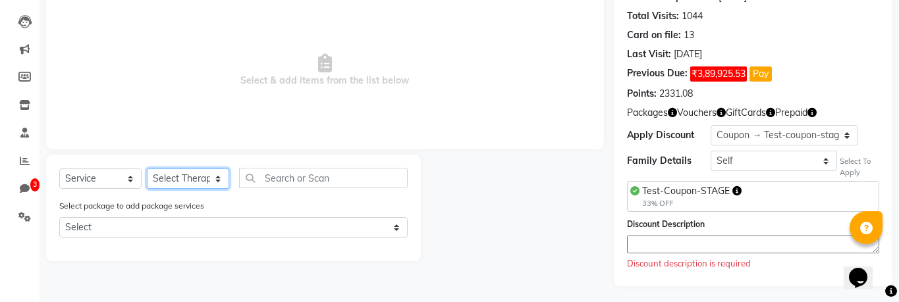
click at [182, 182] on select "Select Therapist AAAb aadi [PERSON_NAME] abc testing Abc testing abhi Admin A A…" at bounding box center [188, 179] width 82 height 20
select select "5396"
click at [147, 169] on select "Select Therapist AAAb aadi [PERSON_NAME] abc testing Abc testing abhi Admin A A…" at bounding box center [188, 179] width 82 height 20
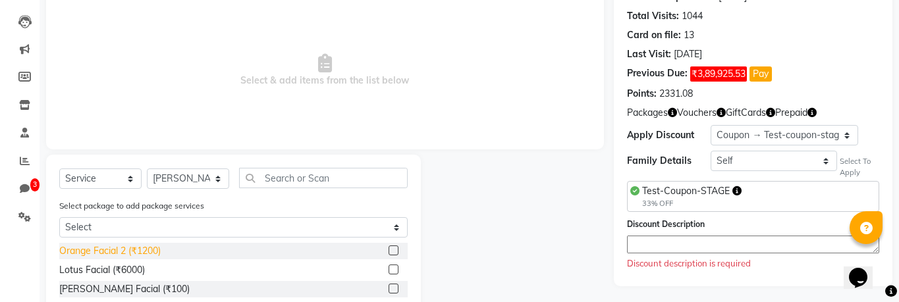
click at [127, 244] on div "Orange Facial 2 (₹1200)" at bounding box center [109, 251] width 101 height 14
checkbox input "true"
select select "Z73944"
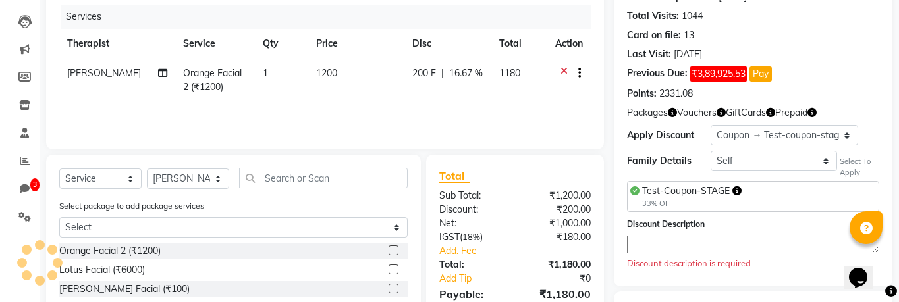
checkbox input "false"
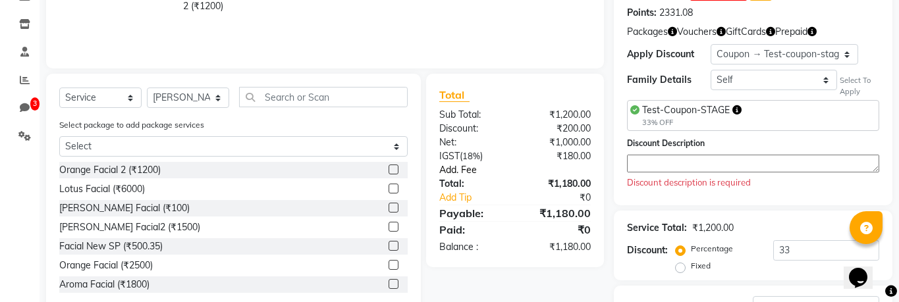
scroll to position [242, 0]
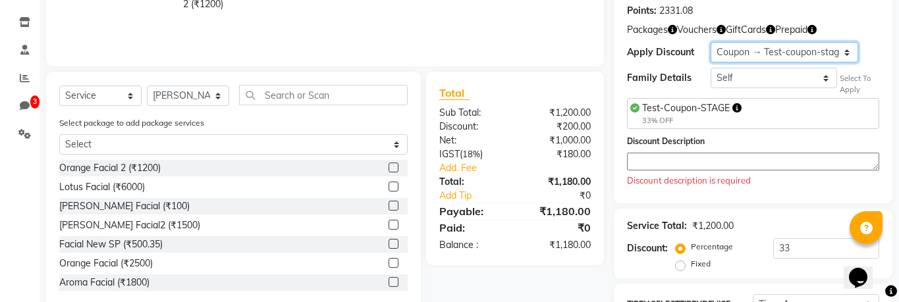
click at [801, 53] on select "Select Membership → Arc Membership Membership → Arc Membership Membership → Arc…" at bounding box center [785, 52] width 148 height 20
select select "21: Object"
click at [711, 42] on select "Select Membership → Arc Membership Membership → Arc Membership Membership → Arc…" at bounding box center [785, 52] width 148 height 20
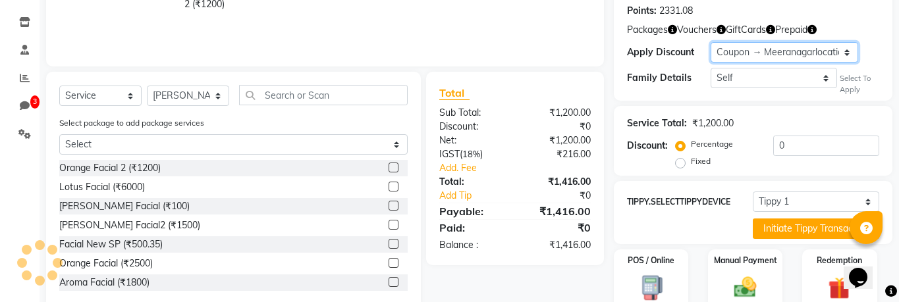
type input "50"
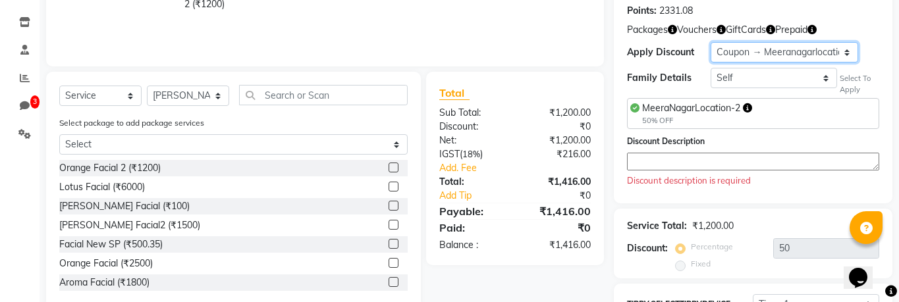
click at [781, 55] on select "Select Membership → Arc Membership Membership → Arc Membership Membership → Arc…" at bounding box center [785, 52] width 148 height 20
select select "20: Object"
click at [711, 42] on select "Select Membership → Arc Membership Membership → Arc Membership Membership → Arc…" at bounding box center [785, 52] width 148 height 20
type input "30"
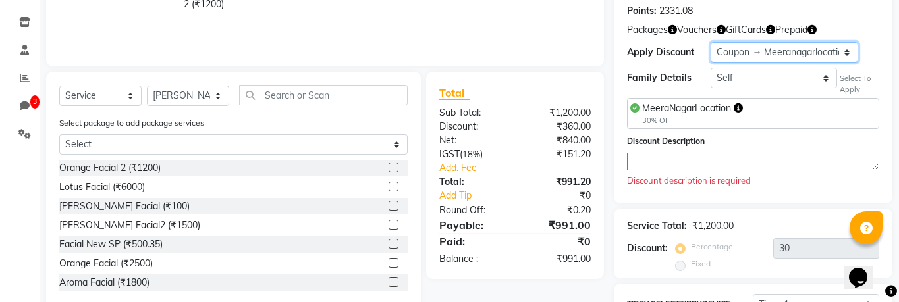
click at [777, 58] on select "Select Membership → Arc Membership Membership → Arc Membership Membership → Arc…" at bounding box center [785, 52] width 148 height 20
select select "16: Object"
click at [711, 42] on select "Select Membership → Arc Membership Membership → Arc Membership Membership → Arc…" at bounding box center [785, 52] width 148 height 20
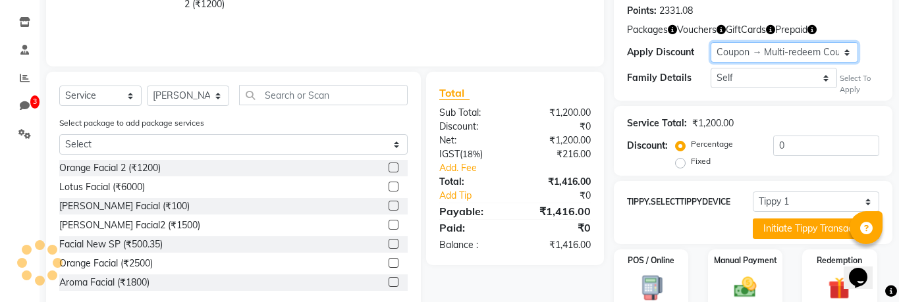
type input "25"
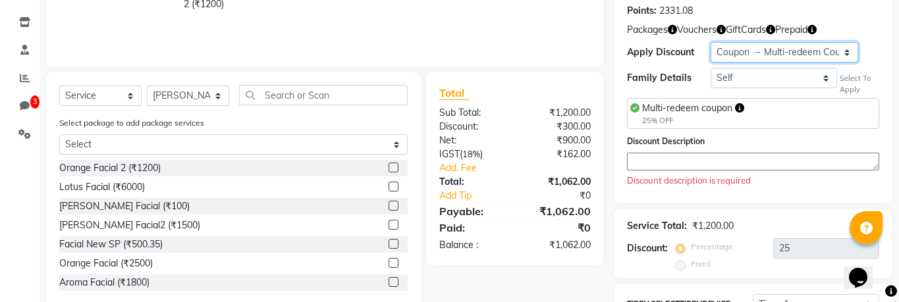
click at [779, 53] on select "Select Membership → Arc Membership Membership → Arc Membership Membership → Arc…" at bounding box center [785, 52] width 148 height 20
select select "15: Object"
click at [711, 42] on select "Select Membership → Arc Membership Membership → Arc Membership Membership → Arc…" at bounding box center [785, 52] width 148 height 20
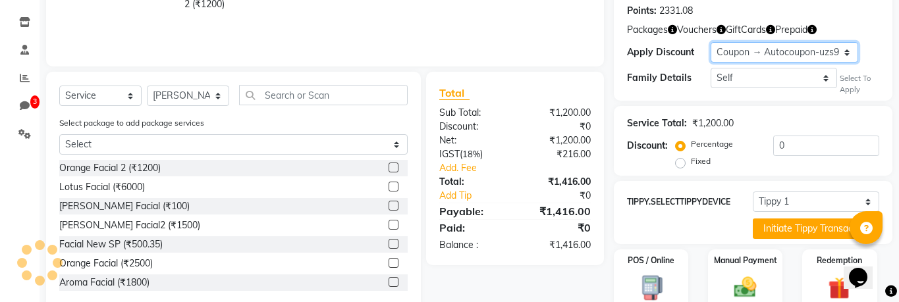
type input "10"
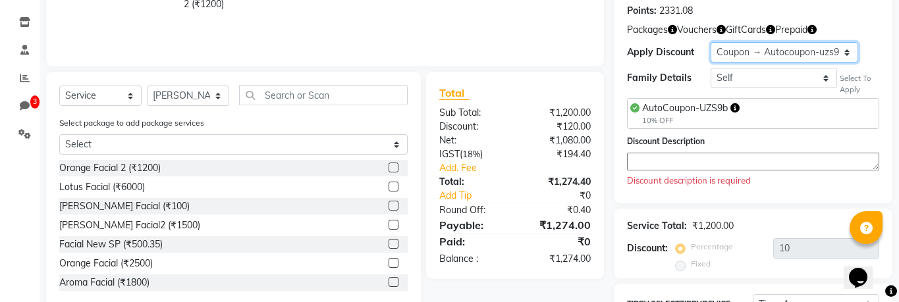
click at [789, 58] on select "Select Membership → Arc Membership Membership → Arc Membership Membership → Arc…" at bounding box center [785, 52] width 148 height 20
select select "19: Object"
click at [711, 42] on select "Select Membership → Arc Membership Membership → Arc Membership Membership → Arc…" at bounding box center [785, 52] width 148 height 20
type input "20"
click at [812, 55] on select "Select Membership → Arc Membership Membership → Arc Membership Membership → Arc…" at bounding box center [785, 52] width 148 height 20
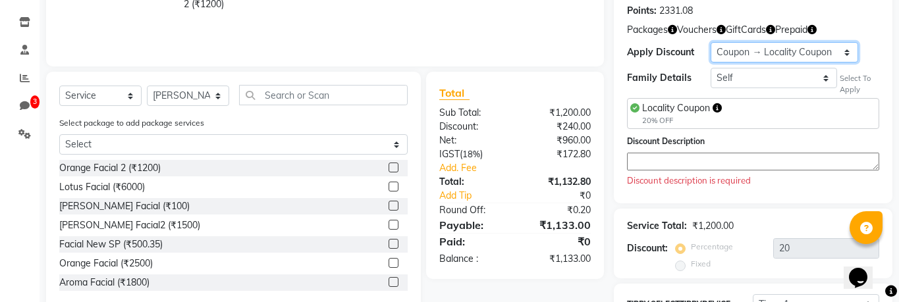
select select "22: Object"
click at [711, 42] on select "Select Membership → Arc Membership Membership → Arc Membership Membership → Arc…" at bounding box center [785, 52] width 148 height 20
type input "33"
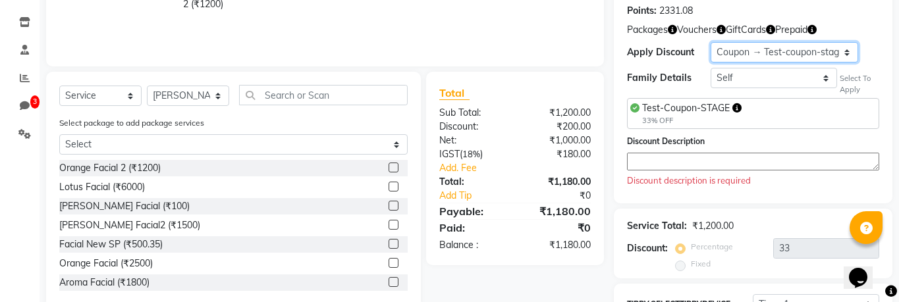
click at [755, 42] on select "Select Membership → Arc Membership Membership → Arc Membership Membership → Arc…" at bounding box center [785, 52] width 148 height 20
click at [711, 42] on select "Select Membership → Arc Membership Membership → Arc Membership Membership → Arc…" at bounding box center [785, 52] width 148 height 20
click at [754, 34] on span "GiftCards" at bounding box center [746, 30] width 40 height 14
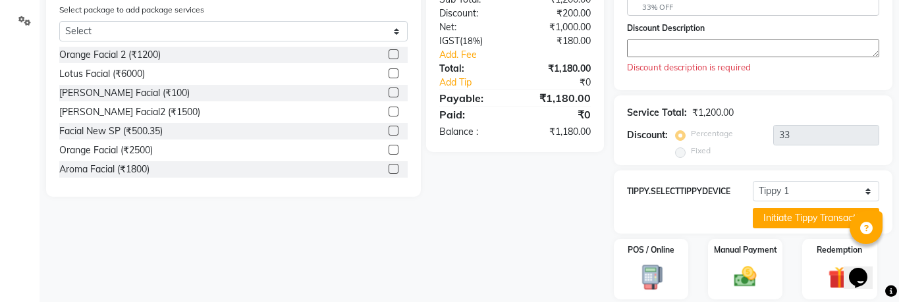
scroll to position [399, 0]
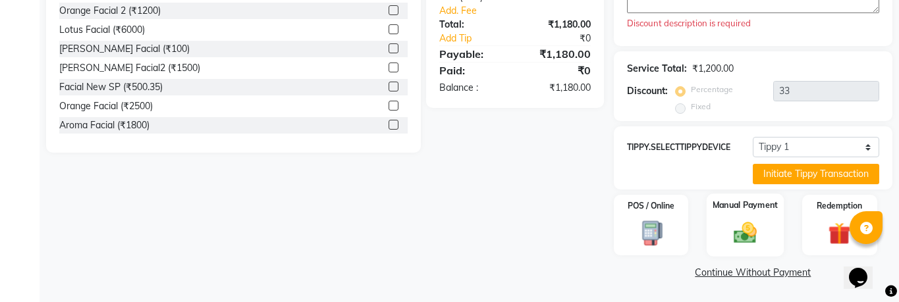
click at [744, 225] on img at bounding box center [746, 233] width 38 height 27
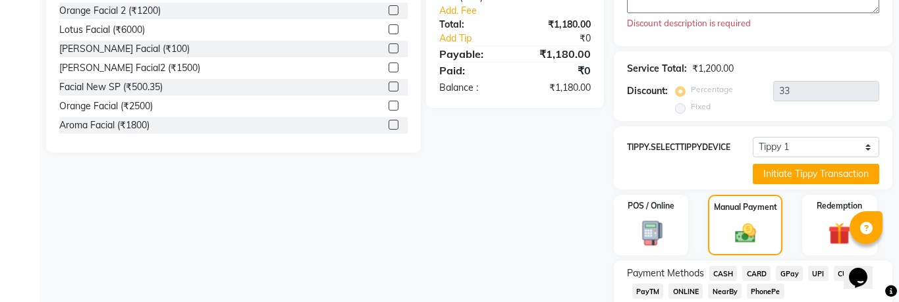
click at [727, 271] on span "CASH" at bounding box center [723, 273] width 28 height 15
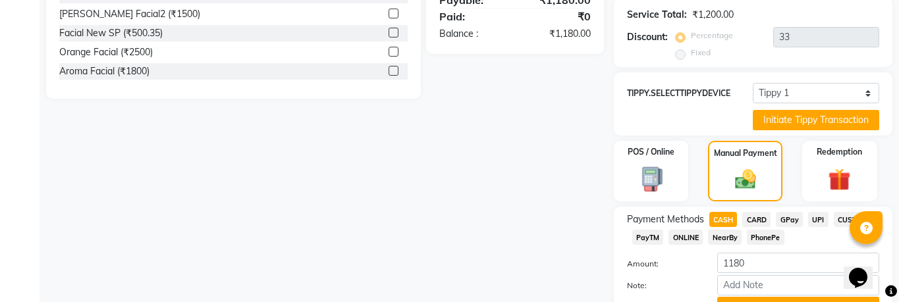
scroll to position [520, 0]
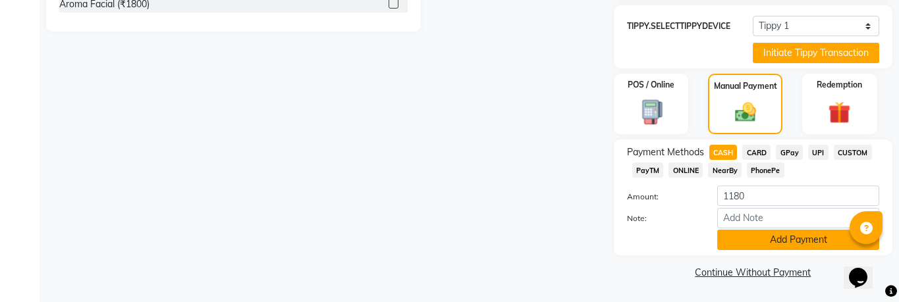
click at [765, 236] on button "Add Payment" at bounding box center [798, 240] width 162 height 20
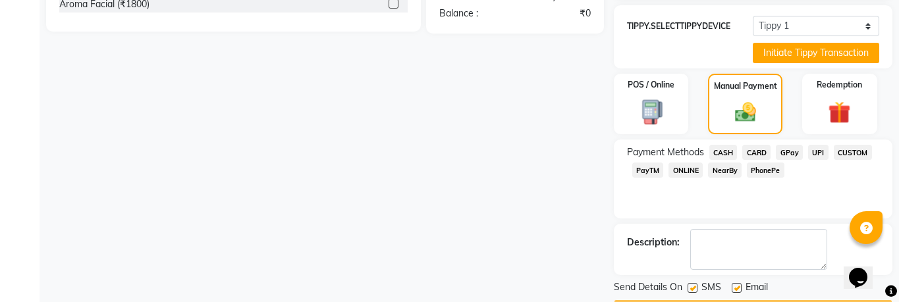
scroll to position [558, 0]
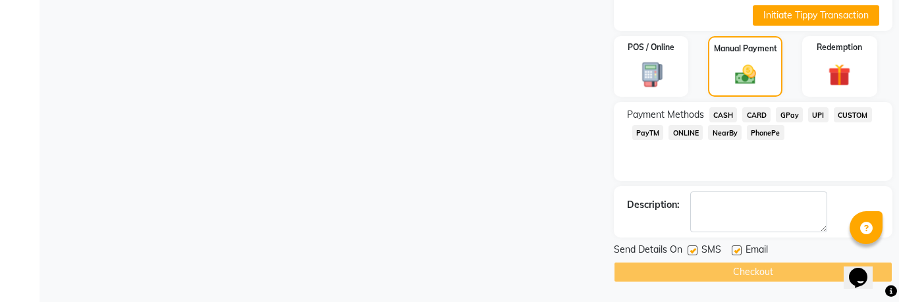
click at [752, 267] on div "Checkout" at bounding box center [753, 272] width 279 height 20
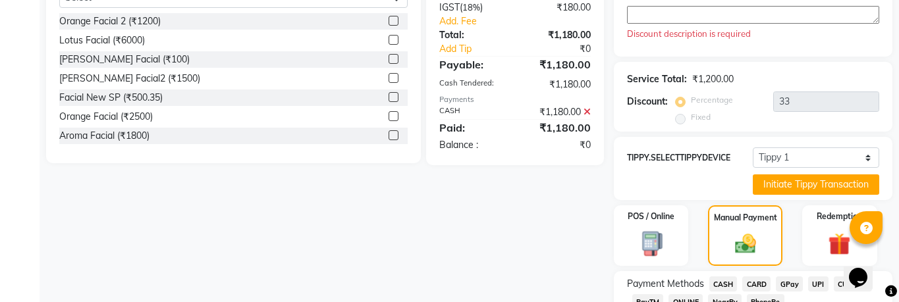
scroll to position [386, 0]
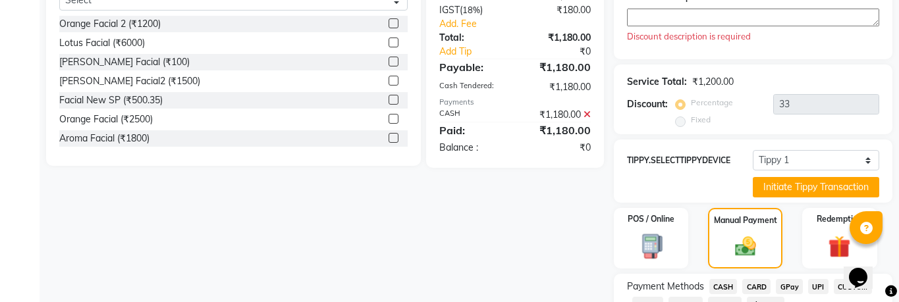
click at [582, 113] on div "₹1,180.00" at bounding box center [558, 115] width 86 height 14
click at [588, 113] on icon at bounding box center [587, 114] width 7 height 9
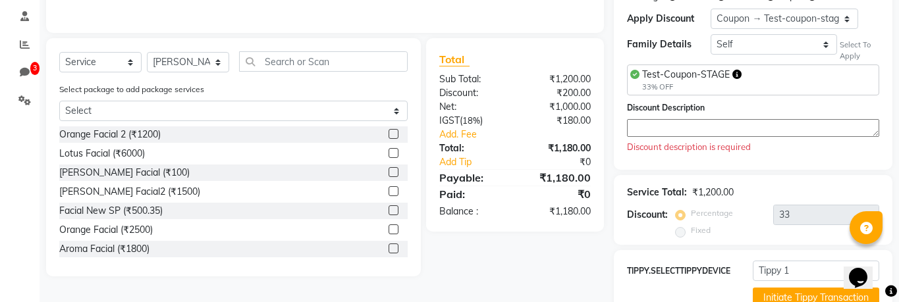
scroll to position [248, 0]
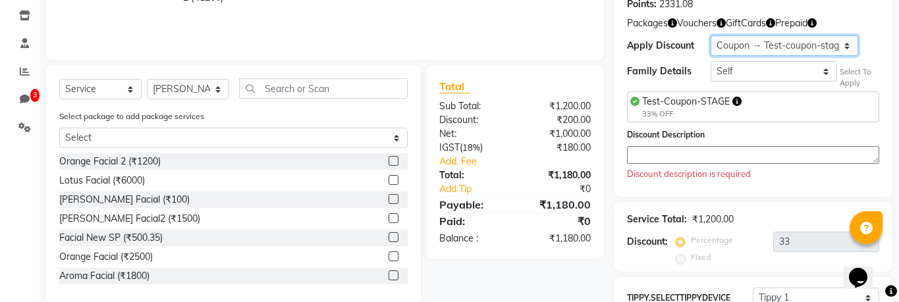
click at [781, 45] on select "Select Membership → Arc Membership Membership → Arc Membership Membership → Arc…" at bounding box center [785, 46] width 148 height 20
select select "14: Object"
click at [711, 36] on select "Select Membership → Arc Membership Membership → Arc Membership Membership → Arc…" at bounding box center [785, 46] width 148 height 20
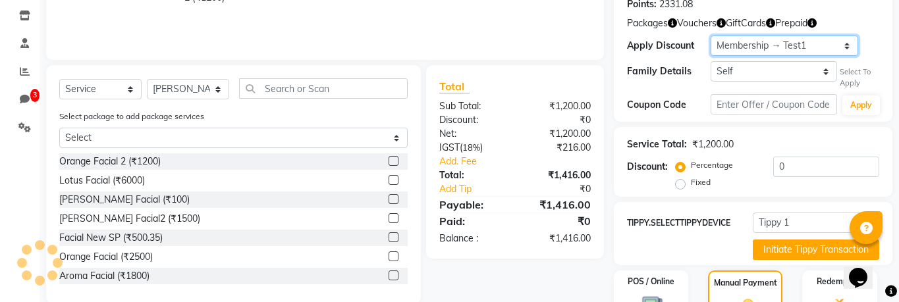
type input "10"
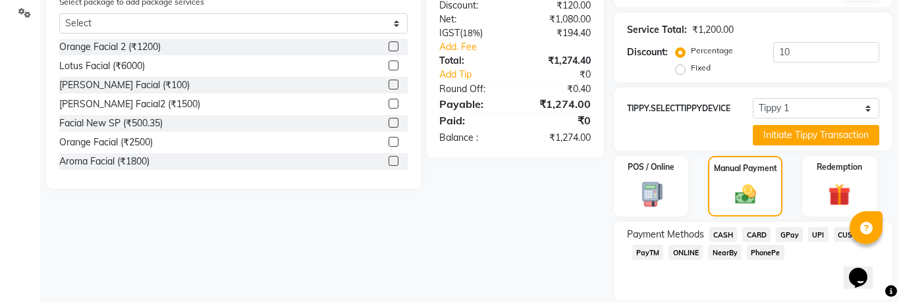
scroll to position [408, 0]
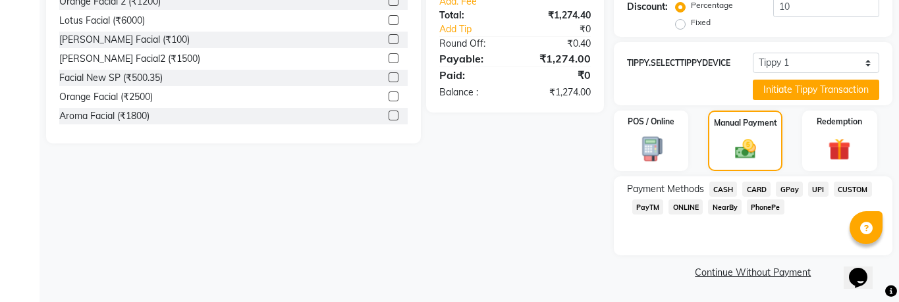
click at [736, 190] on div "Payment Methods CASH CARD GPay UPI CUSTOM PayTM ONLINE NearBy PhonePe" at bounding box center [753, 200] width 252 height 36
click at [727, 192] on span "CASH" at bounding box center [723, 189] width 28 height 15
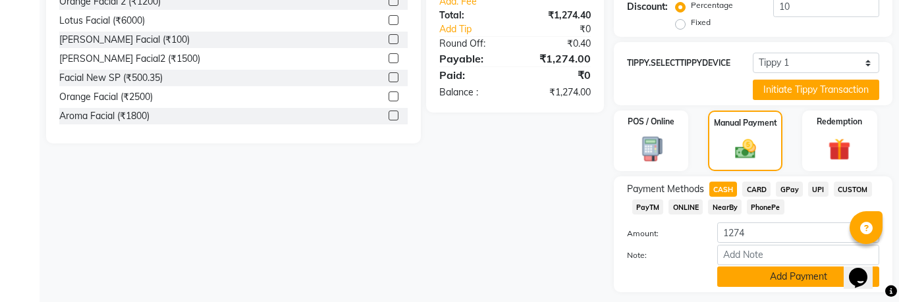
click at [748, 271] on button "Add Payment" at bounding box center [798, 277] width 162 height 20
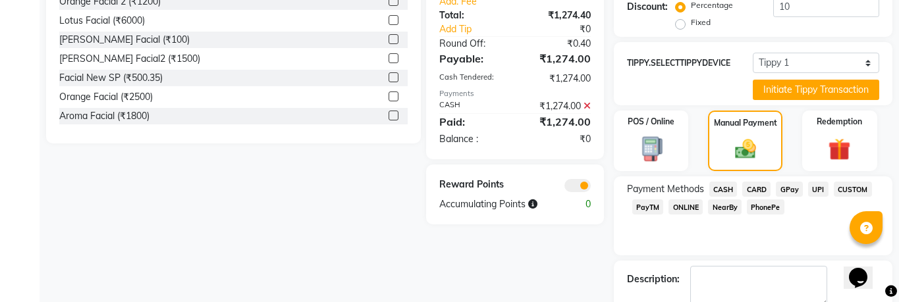
scroll to position [483, 0]
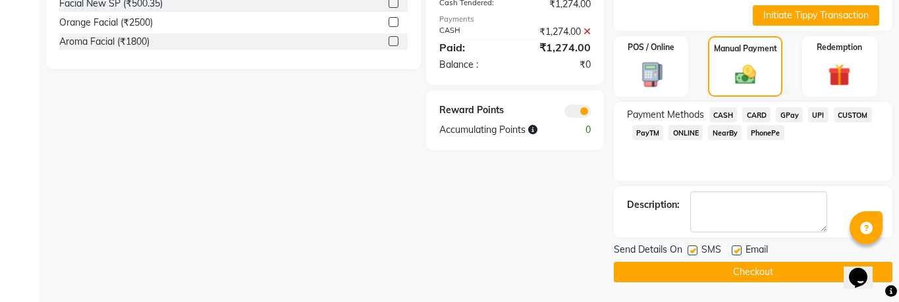
click at [756, 268] on button "Checkout" at bounding box center [753, 272] width 279 height 20
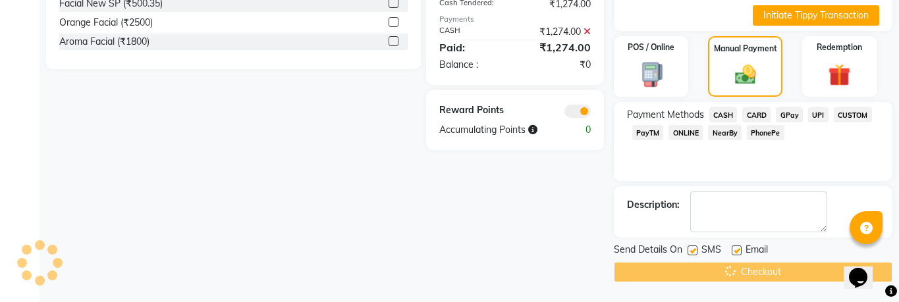
scroll to position [377, 0]
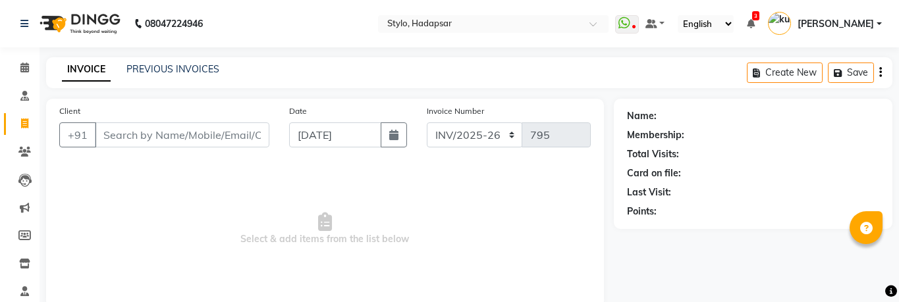
select select "157"
select select "service"
click at [217, 132] on input "Client" at bounding box center [182, 135] width 175 height 25
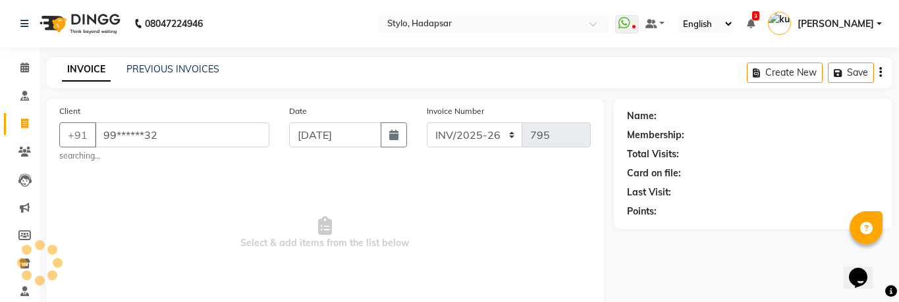
type input "99******32"
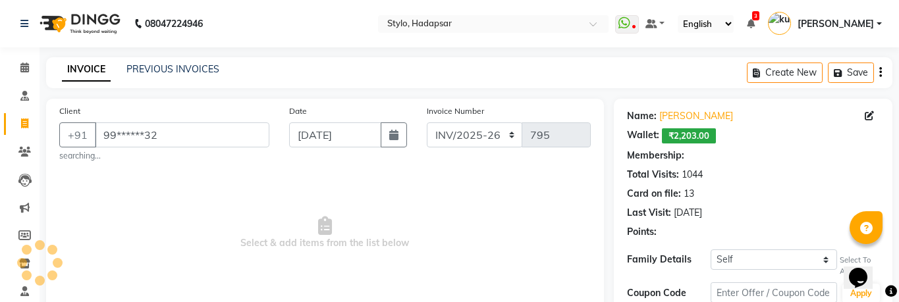
select select "15: Object"
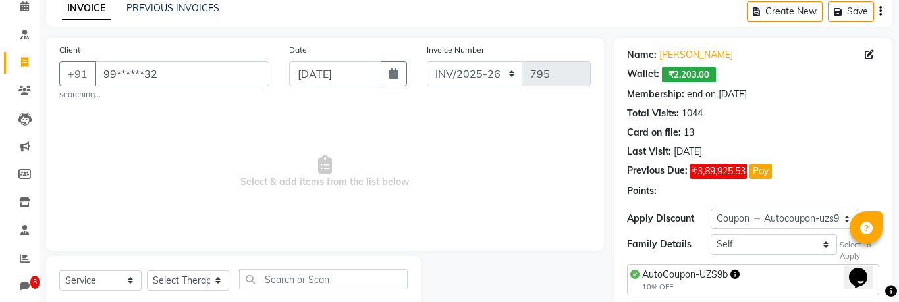
scroll to position [148, 0]
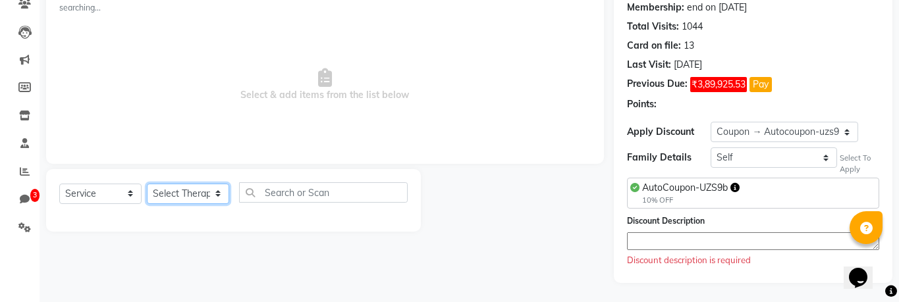
click at [209, 202] on select "Select Therapist AAAb aadi [PERSON_NAME] abc testing Abc testing abhi Admin A A…" at bounding box center [188, 194] width 82 height 20
select select "5396"
click at [147, 184] on select "Select Therapist AAAb aadi [PERSON_NAME] abc testing Abc testing abhi Admin A A…" at bounding box center [188, 194] width 82 height 20
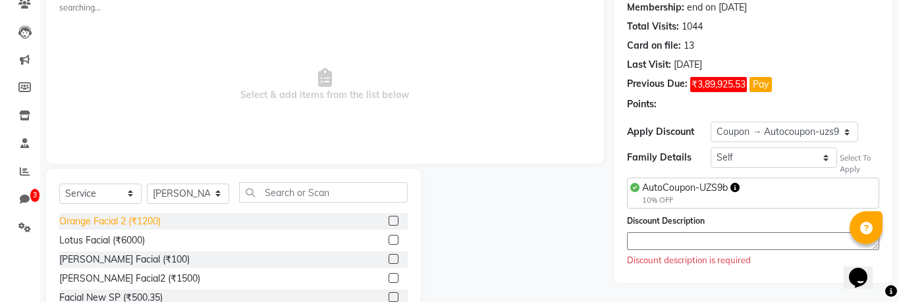
click at [111, 223] on div "Orange Facial 2 (₹1200)" at bounding box center [109, 222] width 101 height 14
checkbox input "true"
select select "Z73944"
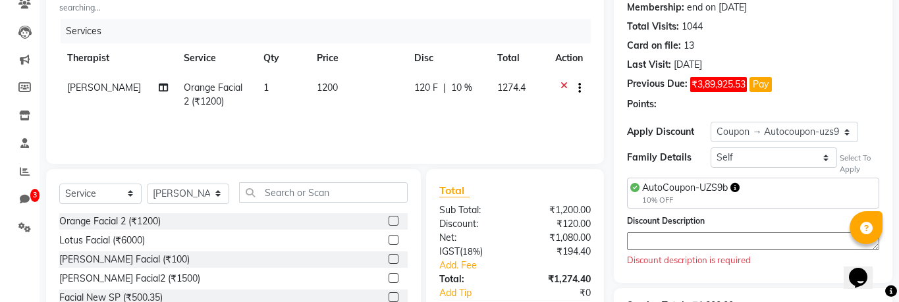
checkbox input "false"
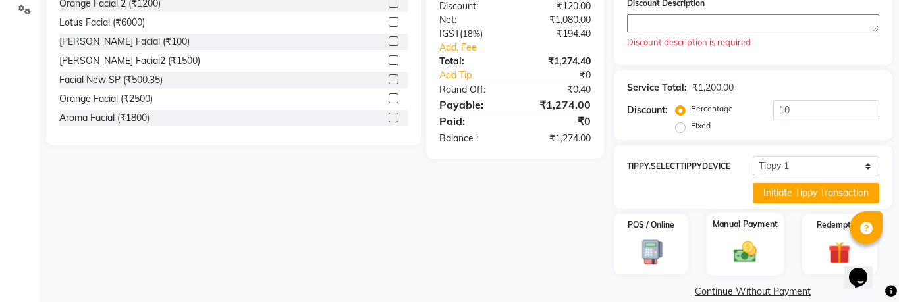
scroll to position [385, 0]
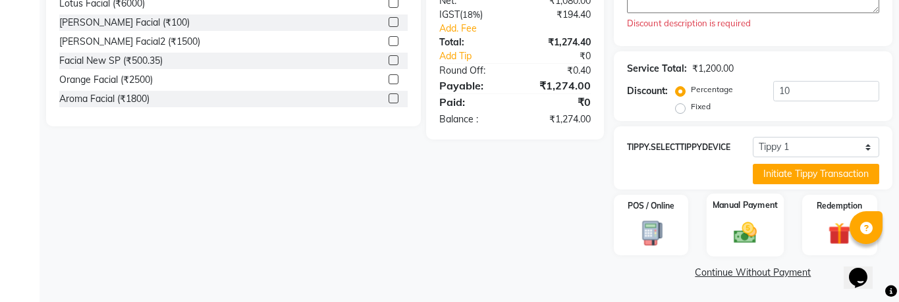
click at [750, 221] on img at bounding box center [746, 233] width 38 height 27
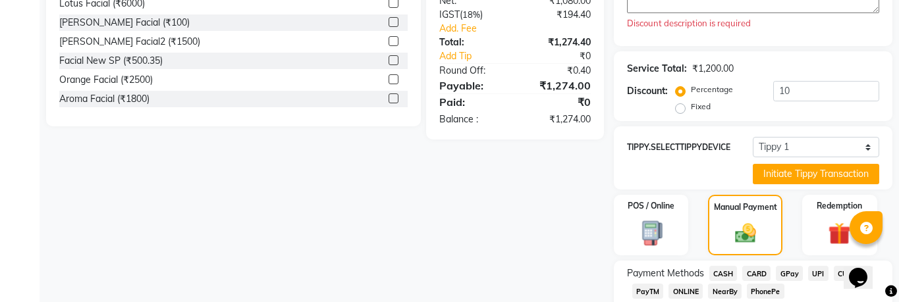
click at [725, 272] on span "CASH" at bounding box center [723, 273] width 28 height 15
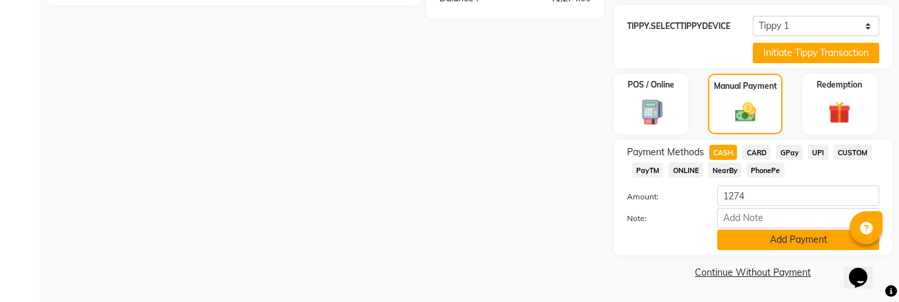
click at [769, 237] on button "Add Payment" at bounding box center [798, 240] width 162 height 20
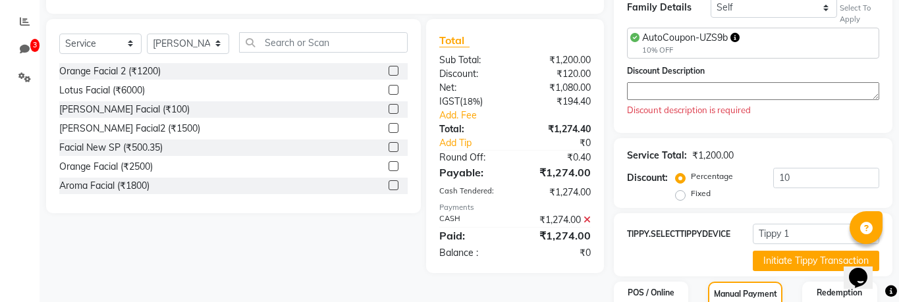
scroll to position [285, 0]
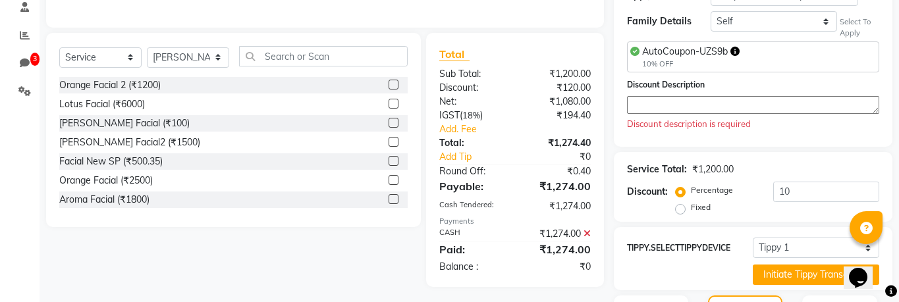
click at [692, 117] on div "Discount Description Discount description is required" at bounding box center [753, 104] width 252 height 53
click at [692, 114] on div "Discount Description Discount description is required" at bounding box center [753, 104] width 252 height 53
click at [686, 107] on textarea at bounding box center [753, 105] width 252 height 18
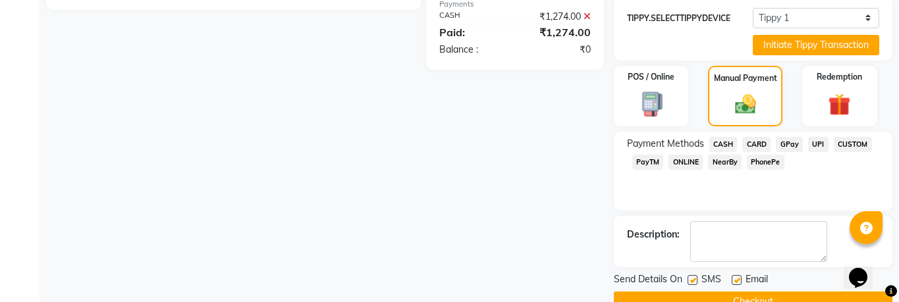
scroll to position [531, 0]
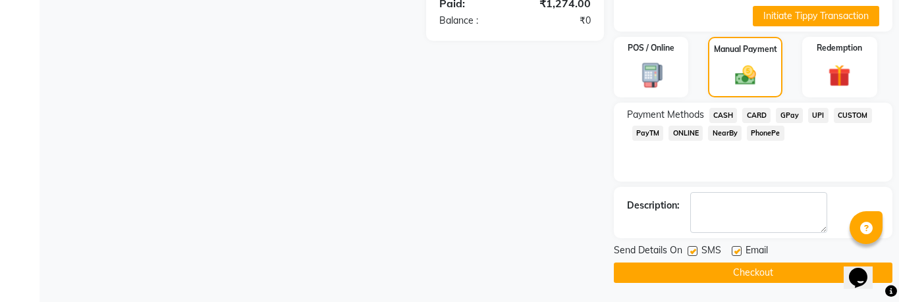
type textarea "hhghg"
click at [727, 270] on button "Checkout" at bounding box center [753, 273] width 279 height 20
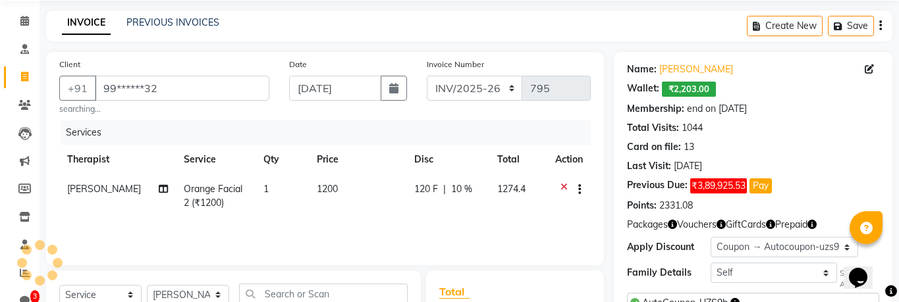
scroll to position [90, 0]
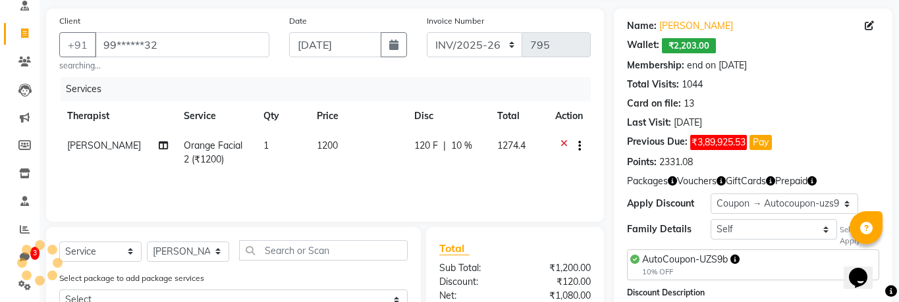
click at [671, 182] on icon "button" at bounding box center [672, 181] width 9 height 9
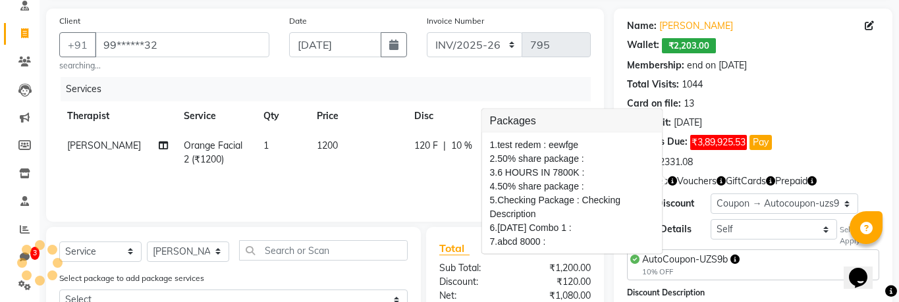
click at [721, 181] on icon "button" at bounding box center [721, 181] width 9 height 9
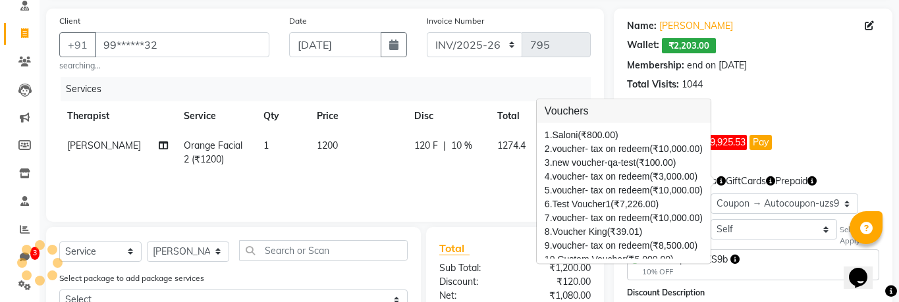
click at [771, 181] on icon "button" at bounding box center [770, 181] width 9 height 9
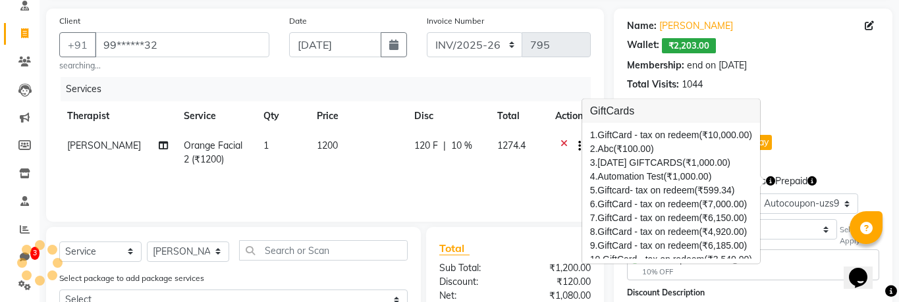
click at [815, 182] on icon "button" at bounding box center [812, 181] width 9 height 9
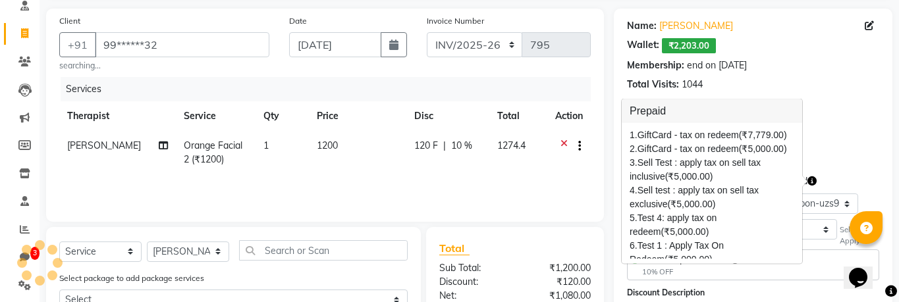
click at [837, 142] on div "Previous Due: ₹3,89,925.53 Pay" at bounding box center [753, 142] width 252 height 15
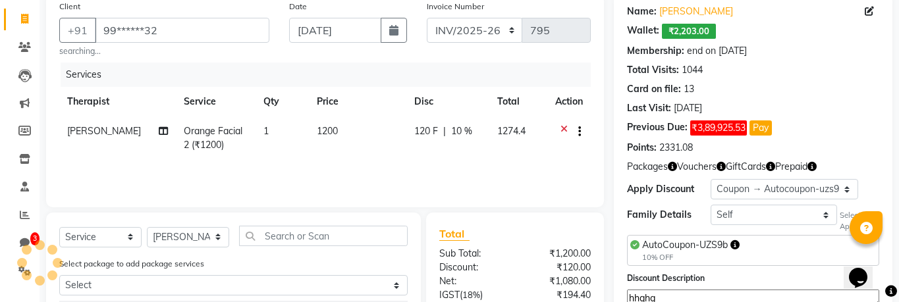
scroll to position [147, 0]
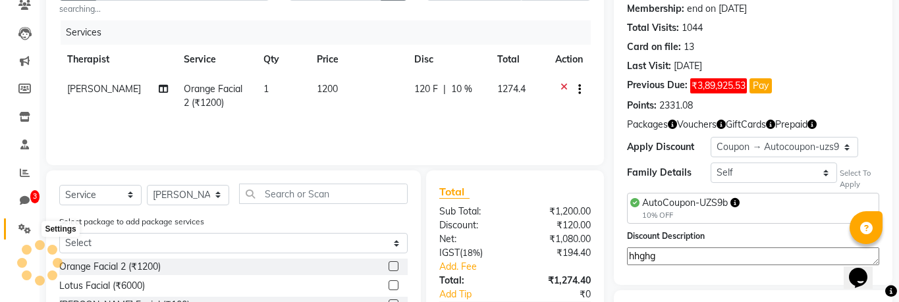
click at [28, 229] on icon at bounding box center [24, 229] width 13 height 10
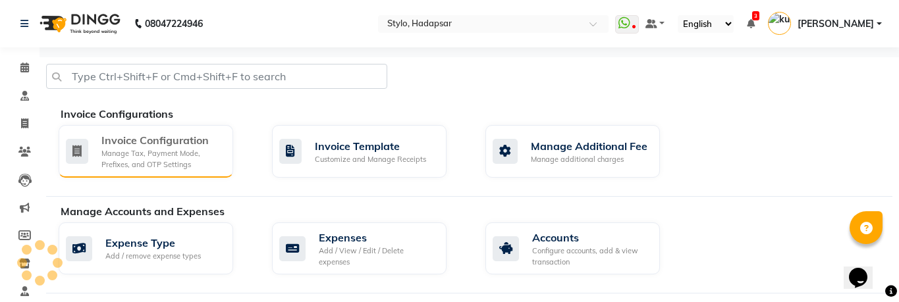
click at [174, 150] on div "Manage Tax, Payment Mode, Prefixes, and OTP Settings" at bounding box center [161, 159] width 121 height 22
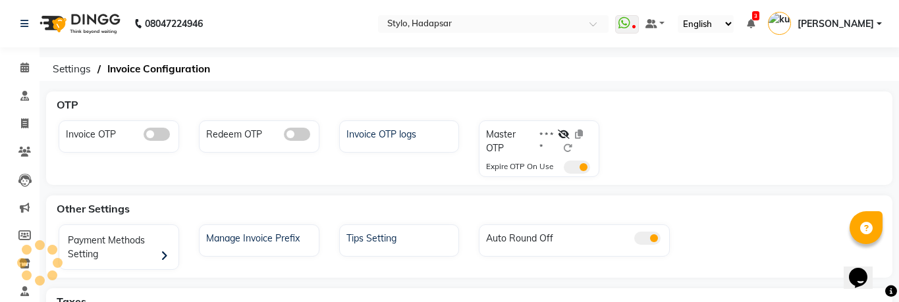
click at [155, 129] on span at bounding box center [157, 134] width 26 height 13
click at [144, 136] on input "checkbox" at bounding box center [144, 136] width 0 height 0
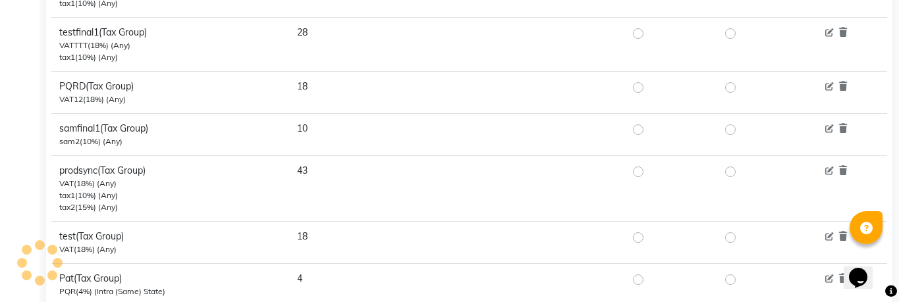
scroll to position [1418, 0]
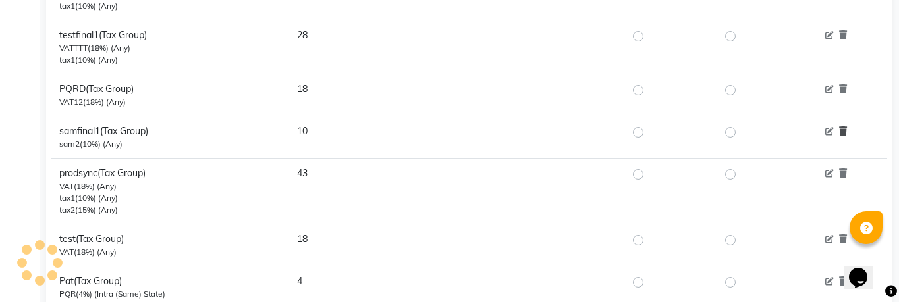
click at [844, 126] on icon at bounding box center [843, 130] width 8 height 9
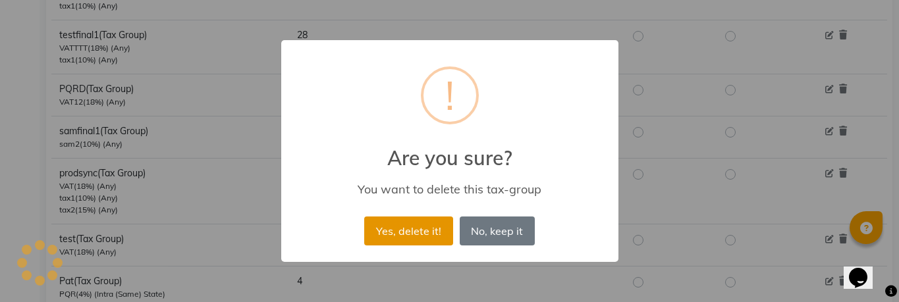
click at [427, 244] on button "Yes, delete it!" at bounding box center [408, 231] width 88 height 29
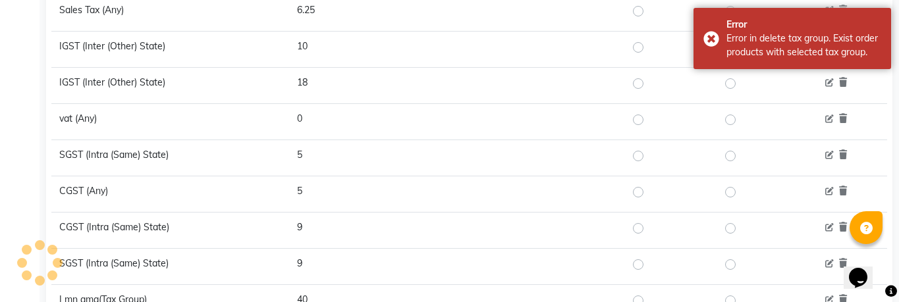
scroll to position [1008, 0]
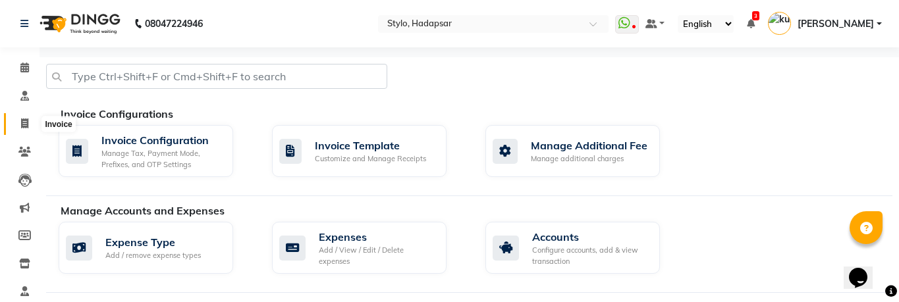
click at [25, 124] on icon at bounding box center [24, 124] width 7 height 10
select select "service"
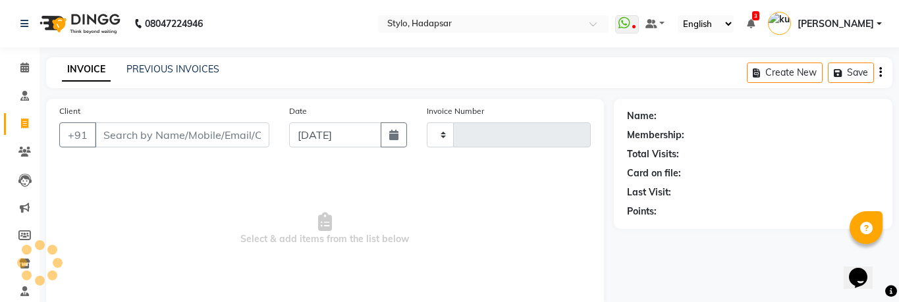
scroll to position [94, 0]
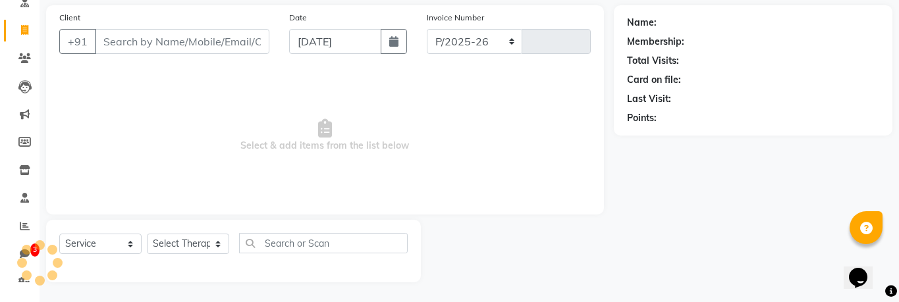
select select "157"
type input "798"
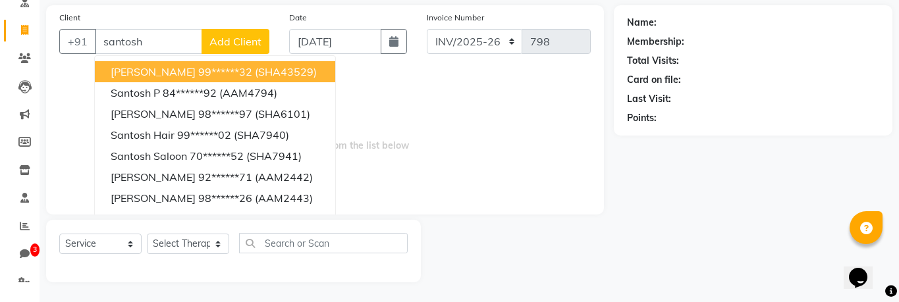
click at [149, 69] on span "[PERSON_NAME]" at bounding box center [153, 71] width 85 height 13
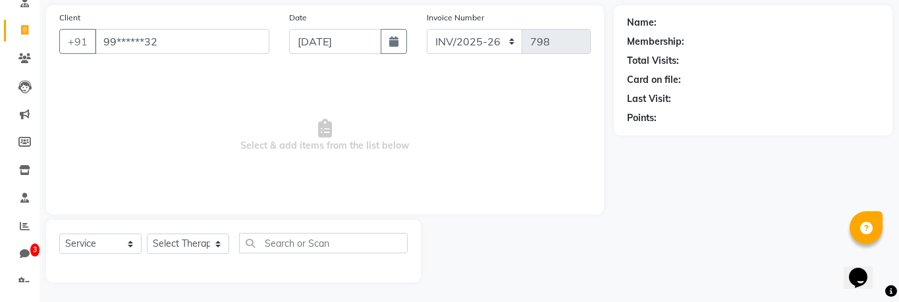
type input "99******32"
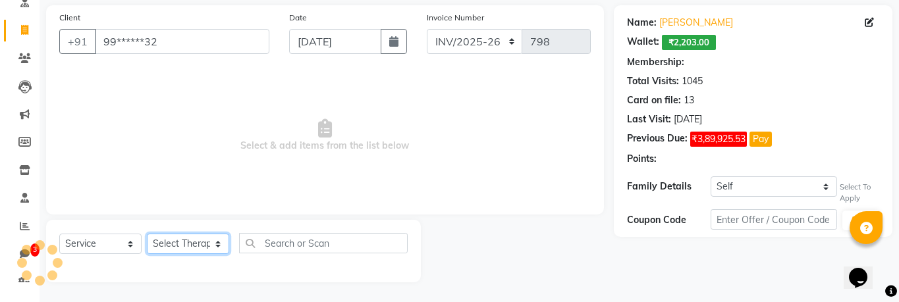
click at [191, 249] on select "Select Therapist" at bounding box center [188, 244] width 82 height 20
select select "15: Object"
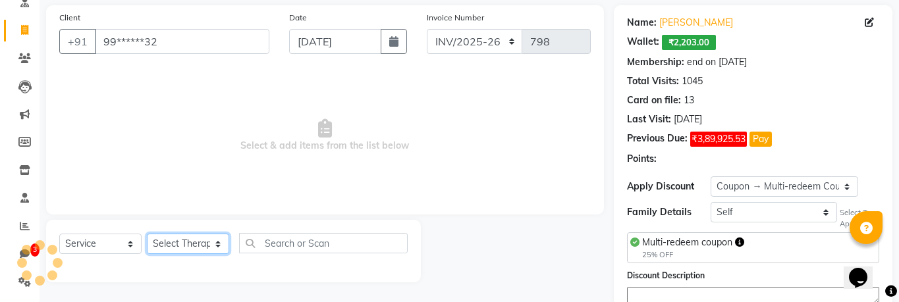
select select "5396"
click at [147, 234] on select "Select Therapist AAAb aadi [PERSON_NAME] abc testing Abc testing abhi Admin A A…" at bounding box center [188, 244] width 82 height 20
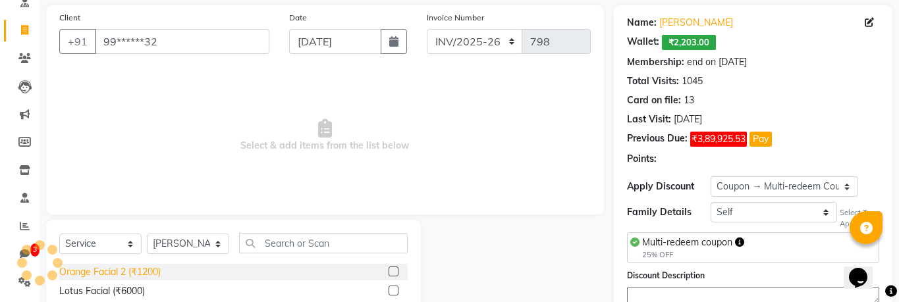
click at [113, 270] on div "Orange Facial 2 (₹1200)" at bounding box center [109, 272] width 101 height 14
checkbox input "true"
select select "Z73944"
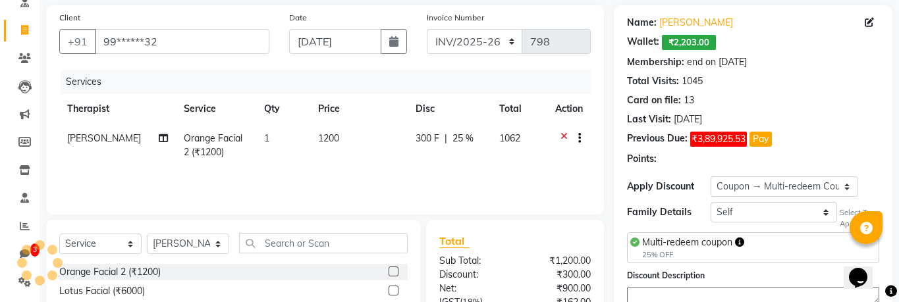
checkbox input "false"
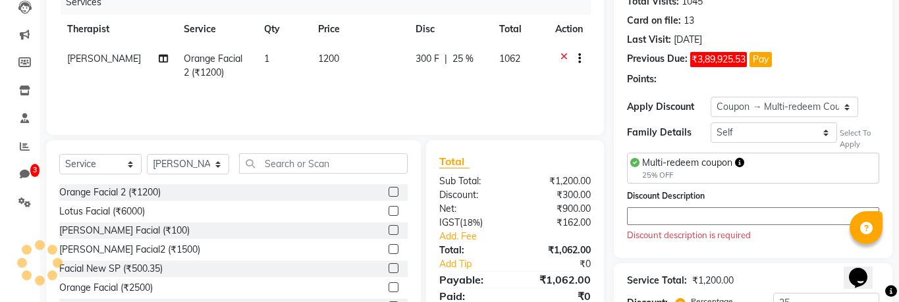
click at [688, 217] on textarea at bounding box center [753, 216] width 252 height 18
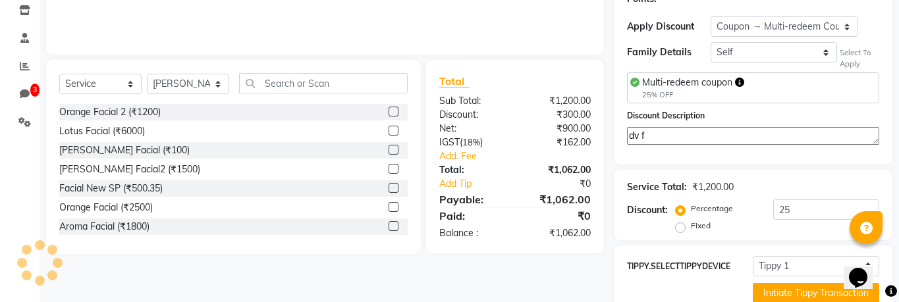
scroll to position [372, 0]
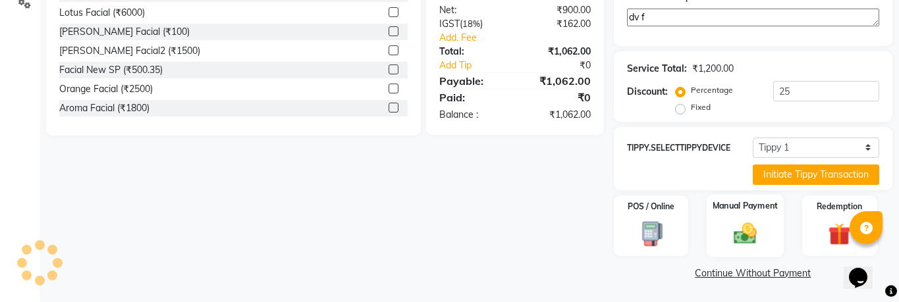
type textarea "dv f"
click at [733, 232] on img at bounding box center [746, 234] width 38 height 27
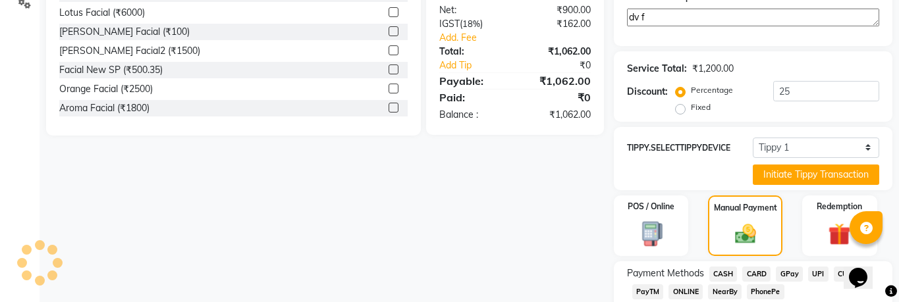
click at [719, 269] on span "CASH" at bounding box center [723, 274] width 28 height 15
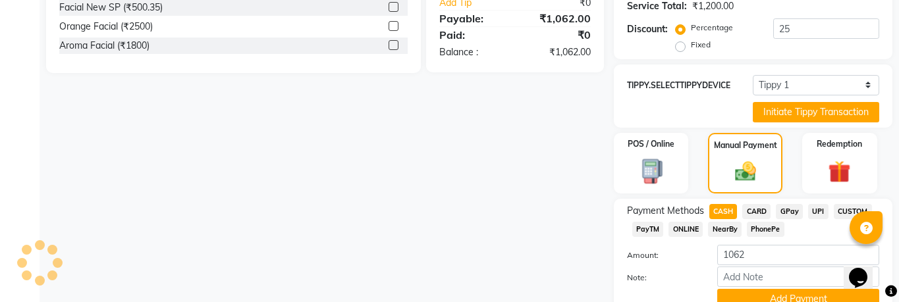
scroll to position [493, 0]
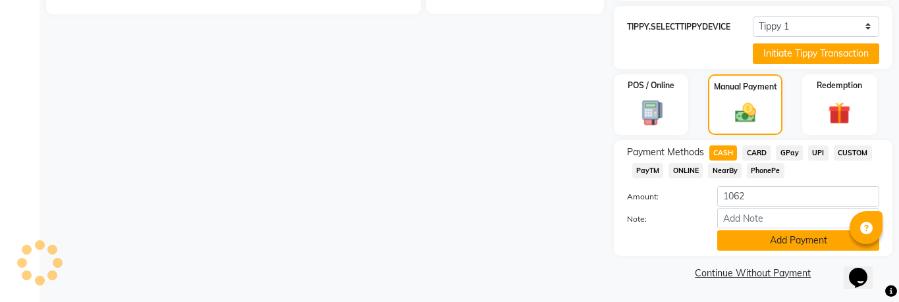
click at [760, 240] on button "Add Payment" at bounding box center [798, 241] width 162 height 20
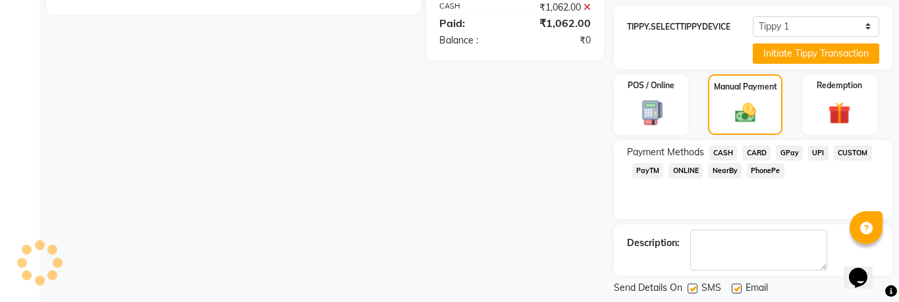
scroll to position [557, 0]
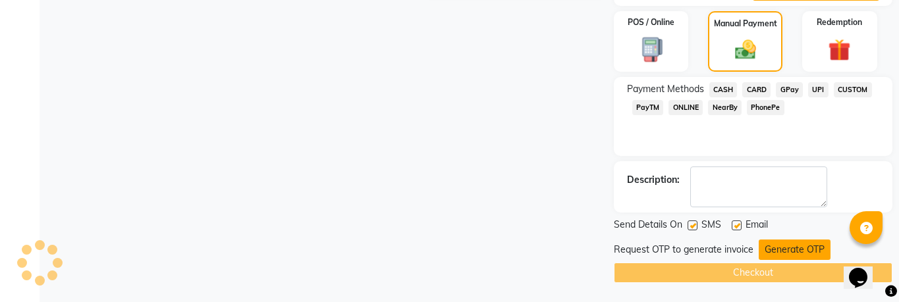
click at [805, 246] on button "Generate OTP" at bounding box center [795, 250] width 72 height 20
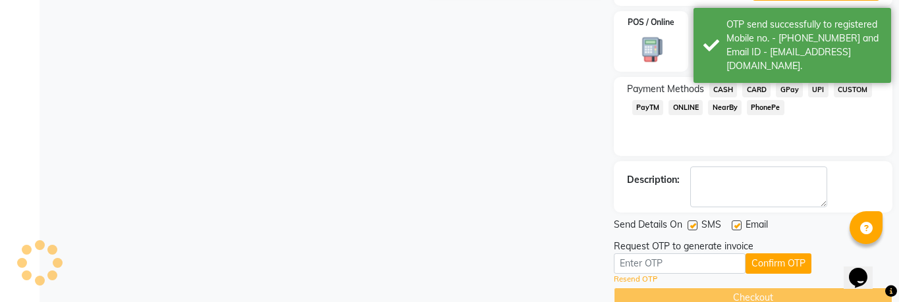
scroll to position [582, 0]
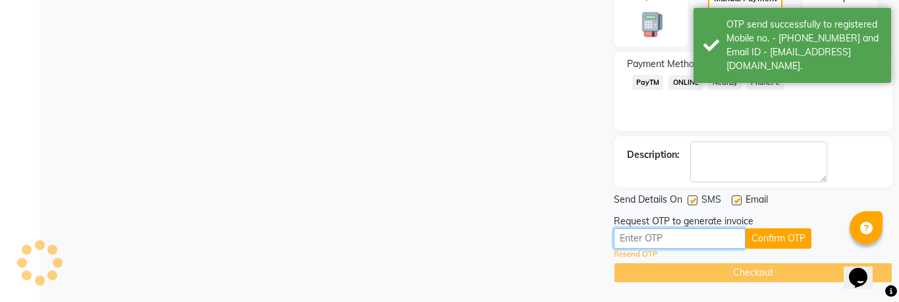
click at [688, 238] on input "text" at bounding box center [680, 239] width 132 height 20
click at [776, 236] on button "Confirm OTP" at bounding box center [779, 239] width 66 height 20
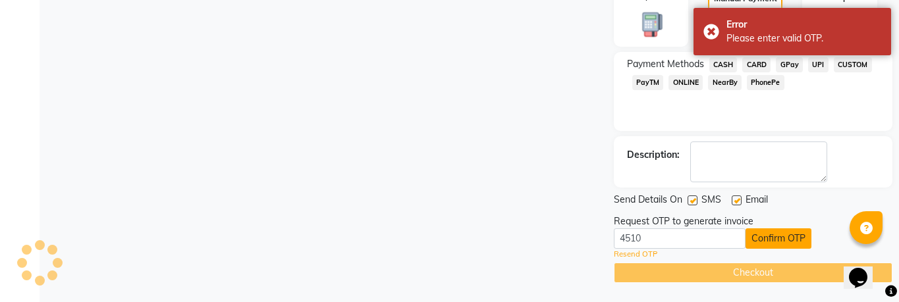
click at [774, 236] on button "Confirm OTP" at bounding box center [779, 239] width 66 height 20
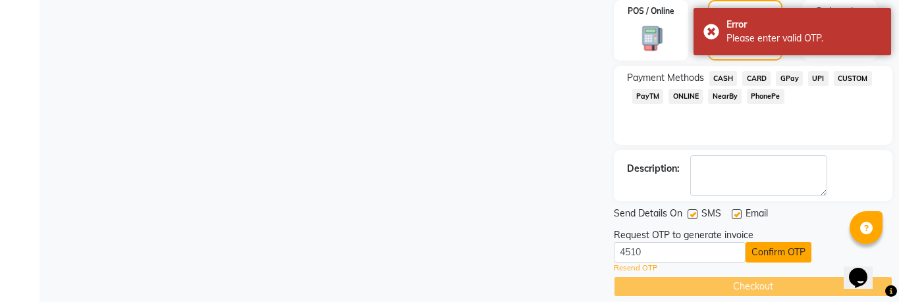
click at [783, 250] on button "Confirm OTP" at bounding box center [779, 252] width 66 height 20
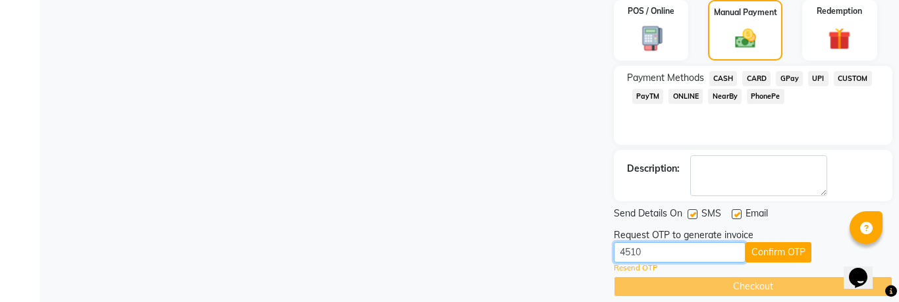
click at [632, 253] on input "4510" at bounding box center [680, 252] width 132 height 20
click at [783, 254] on button "Confirm OTP" at bounding box center [779, 252] width 66 height 20
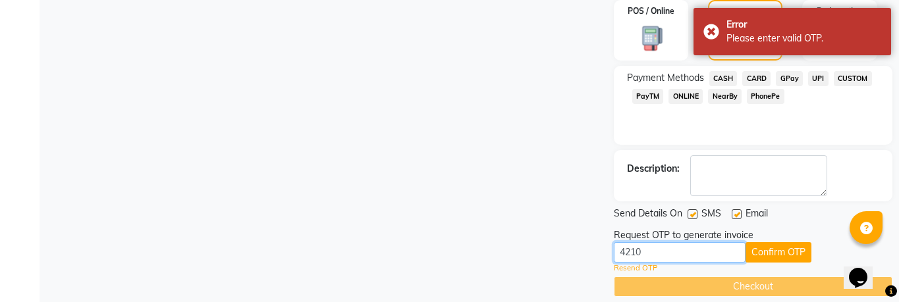
click at [630, 250] on input "4210" at bounding box center [680, 252] width 132 height 20
type input "4510"
click at [771, 263] on div "Resend OTP" at bounding box center [753, 268] width 279 height 11
click at [771, 254] on button "Confirm OTP" at bounding box center [779, 252] width 66 height 20
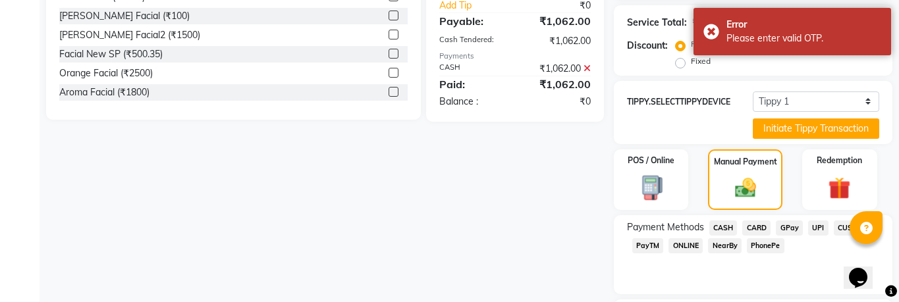
scroll to position [202, 0]
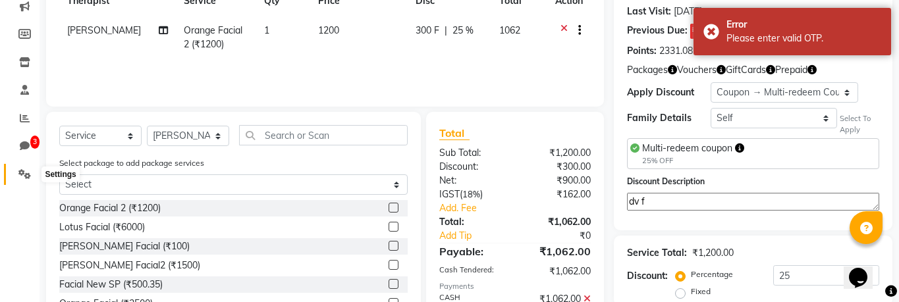
click at [20, 169] on icon at bounding box center [24, 174] width 13 height 10
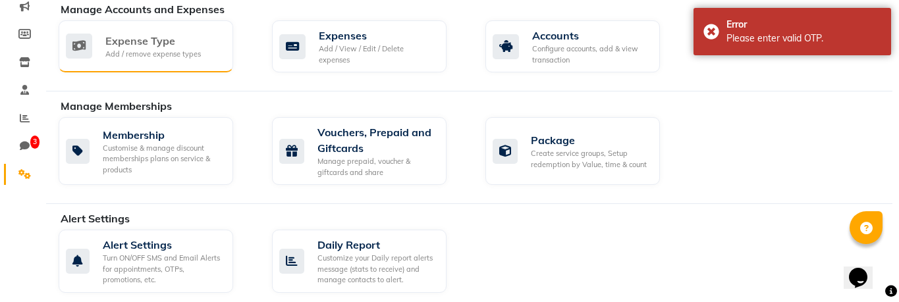
click at [191, 49] on div "Add / remove expense types" at bounding box center [153, 54] width 96 height 11
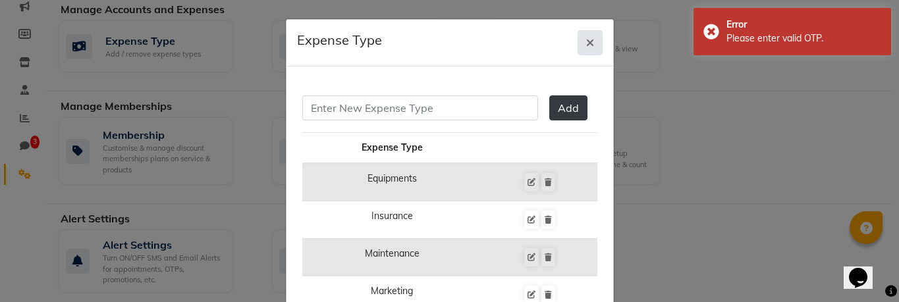
click at [590, 48] on icon "button" at bounding box center [590, 43] width 8 height 11
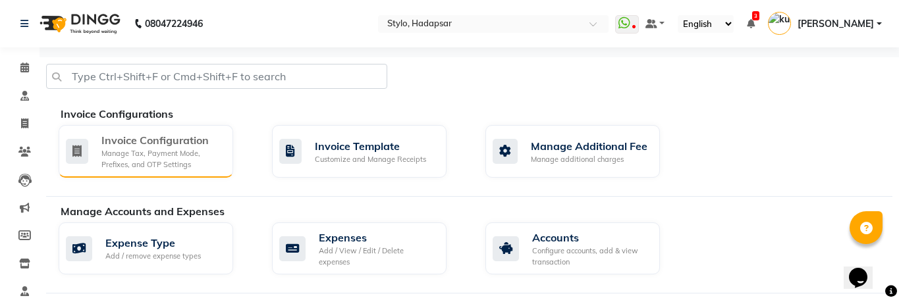
click at [185, 142] on div "Invoice Configuration" at bounding box center [161, 140] width 121 height 16
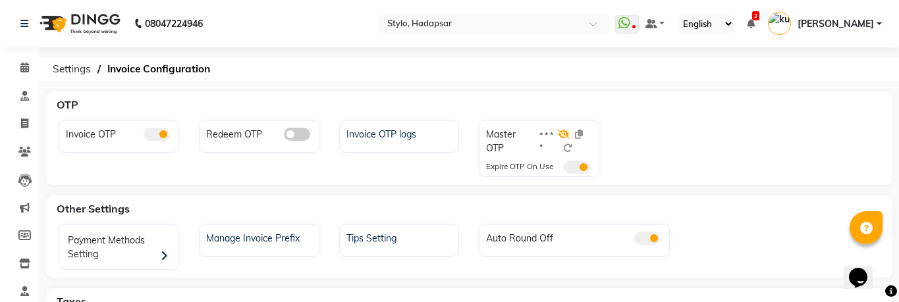
click at [563, 132] on icon at bounding box center [564, 134] width 12 height 9
click at [34, 117] on span at bounding box center [24, 124] width 23 height 15
select select "service"
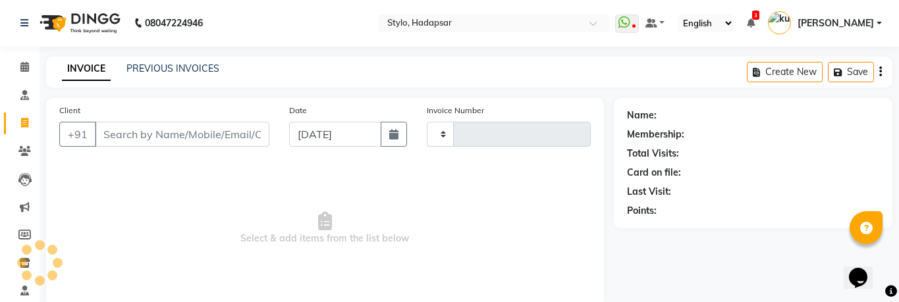
type input "798"
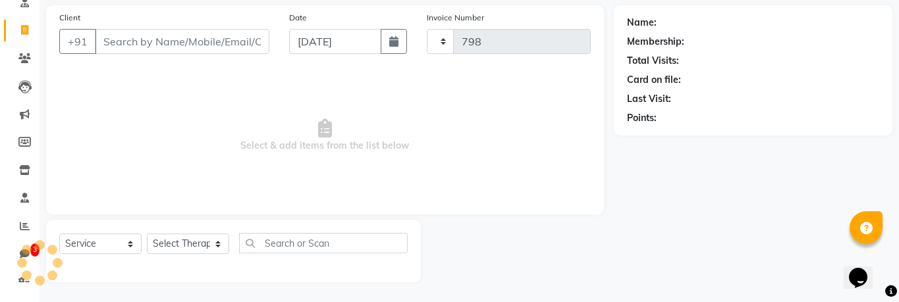
select select "157"
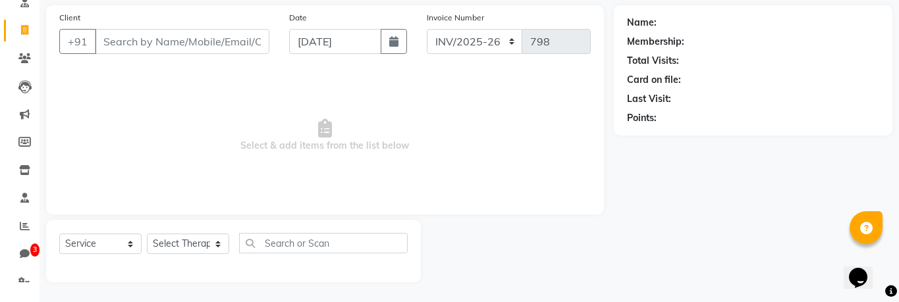
click at [211, 44] on input "Client" at bounding box center [182, 41] width 175 height 25
type input "99******32"
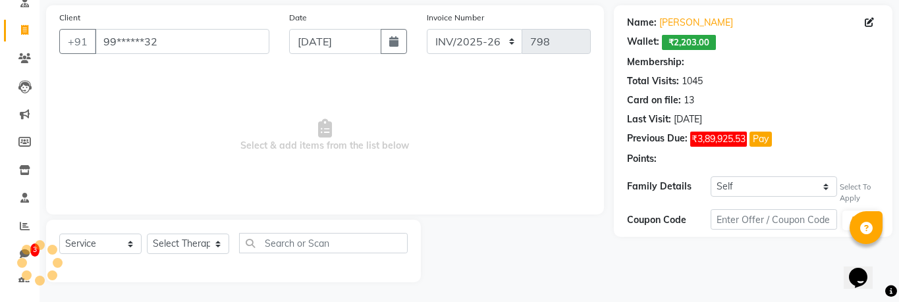
select select "15: Object"
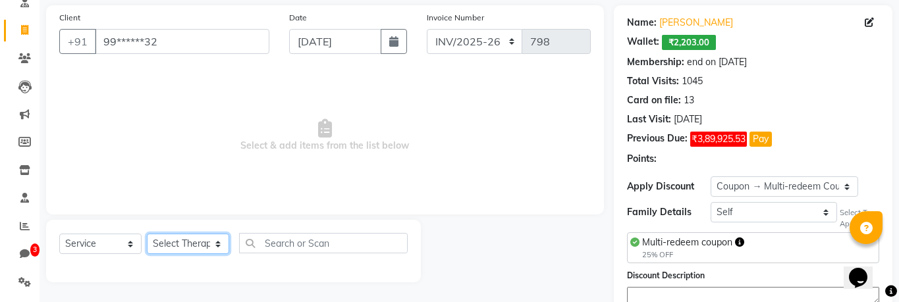
click at [163, 240] on select "Select Therapist AAAb aadi [PERSON_NAME] abc testing Abc testing abhi Admin A A…" at bounding box center [188, 244] width 82 height 20
click at [147, 234] on select "Select Therapist AAAb aadi [PERSON_NAME] abc testing Abc testing abhi Admin A A…" at bounding box center [188, 244] width 82 height 20
click at [170, 246] on select "Select Therapist AAAb aadi [PERSON_NAME] abc testing Abc testing abhi Admin A A…" at bounding box center [188, 244] width 82 height 20
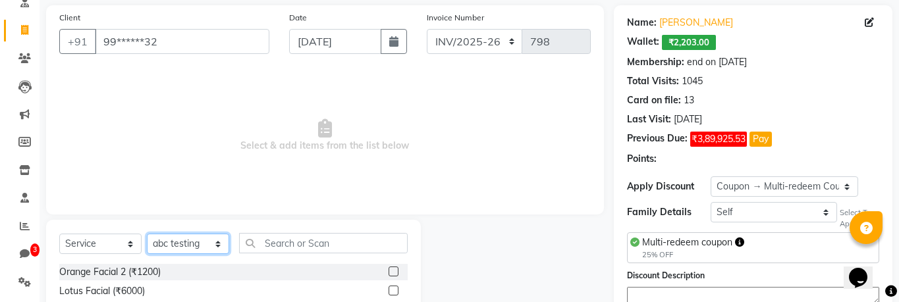
click at [147, 234] on select "Select Therapist AAAb aadi [PERSON_NAME] abc testing Abc testing abhi Admin A A…" at bounding box center [188, 244] width 82 height 20
click at [175, 245] on select "Select Therapist AAAb aadi [PERSON_NAME] abc testing Abc testing abhi Admin A A…" at bounding box center [188, 244] width 82 height 20
click at [147, 234] on select "Select Therapist AAAb aadi [PERSON_NAME] abc testing Abc testing abhi Admin A A…" at bounding box center [188, 244] width 82 height 20
click at [175, 246] on select "Select Therapist AAAb aadi [PERSON_NAME] abc testing Abc testing abhi Admin A A…" at bounding box center [188, 244] width 82 height 20
select select "5396"
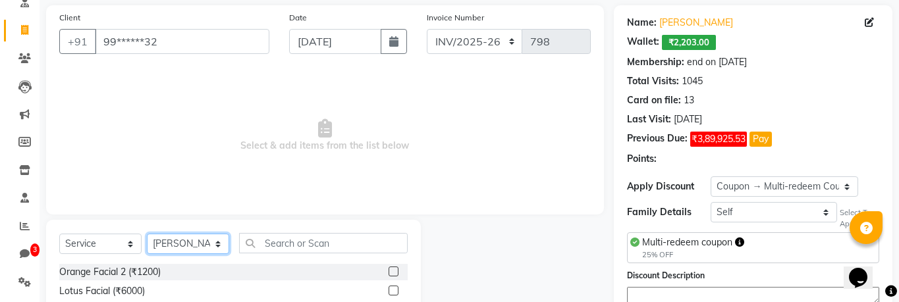
click at [147, 234] on select "Select Therapist AAAb aadi [PERSON_NAME] abc testing Abc testing abhi Admin A A…" at bounding box center [188, 244] width 82 height 20
click at [116, 267] on div "Orange Facial 2 (₹1200)" at bounding box center [109, 272] width 101 height 14
checkbox input "true"
select select "Z73944"
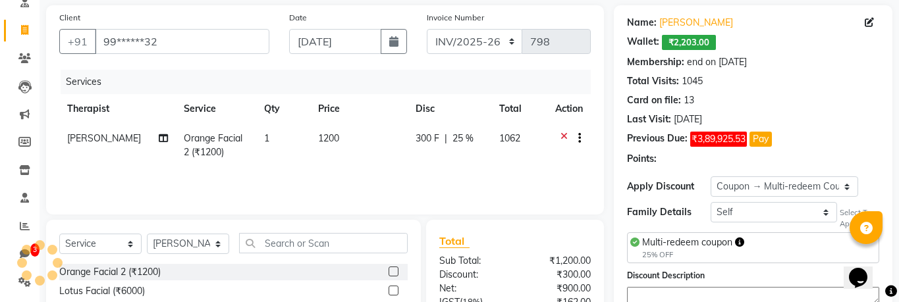
checkbox input "false"
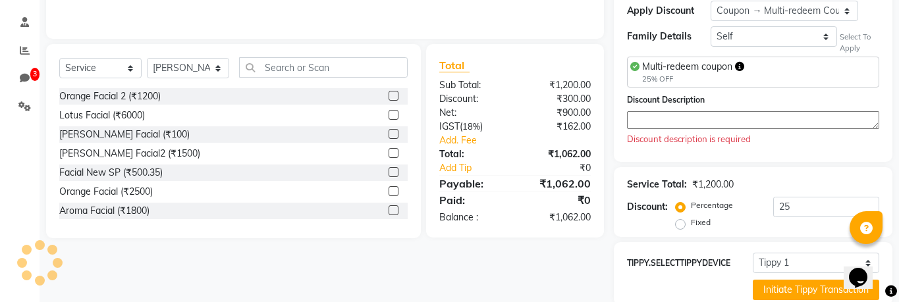
scroll to position [366, 0]
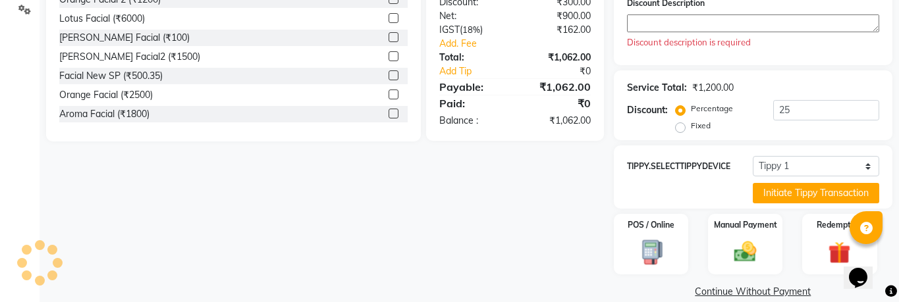
click at [695, 28] on textarea at bounding box center [753, 23] width 252 height 18
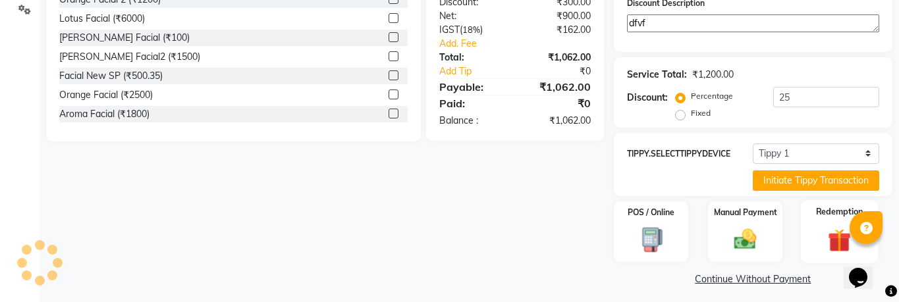
scroll to position [372, 0]
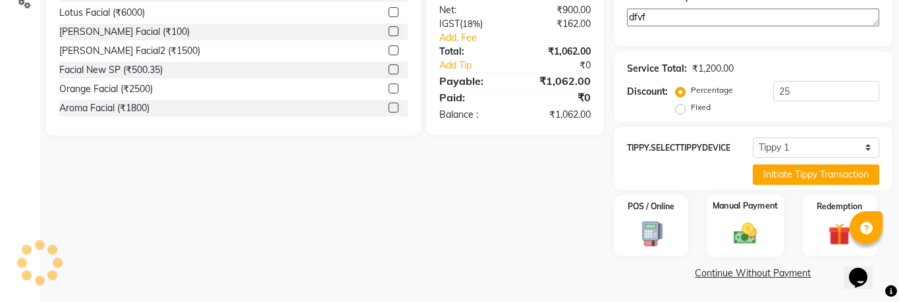
type textarea "dfvf"
click at [746, 217] on div "Manual Payment" at bounding box center [746, 225] width 78 height 63
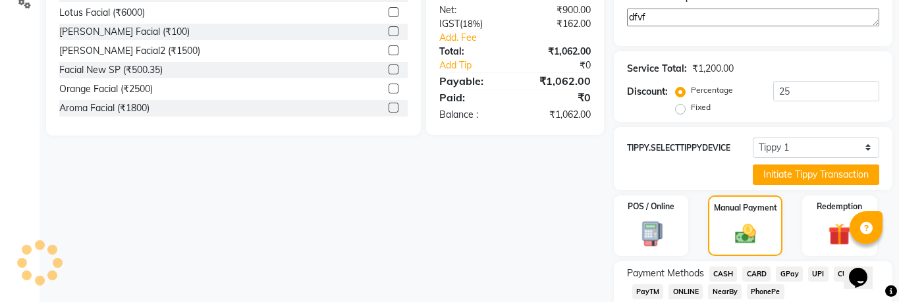
click at [723, 267] on span "CASH" at bounding box center [723, 274] width 28 height 15
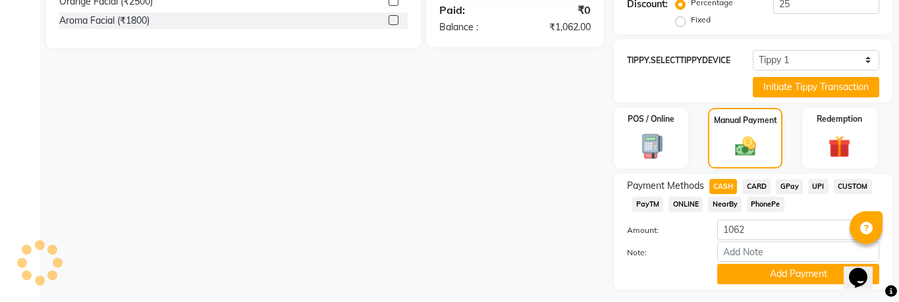
scroll to position [493, 0]
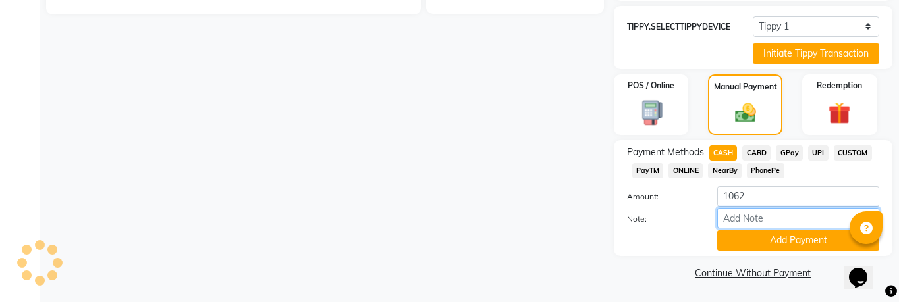
click at [746, 221] on input "Note:" at bounding box center [798, 218] width 162 height 20
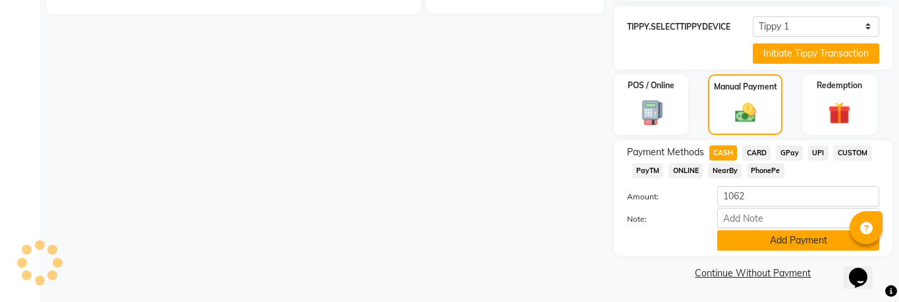
click at [746, 237] on button "Add Payment" at bounding box center [798, 241] width 162 height 20
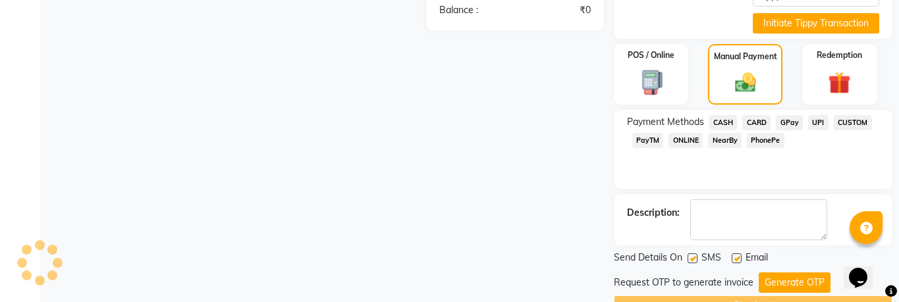
scroll to position [557, 0]
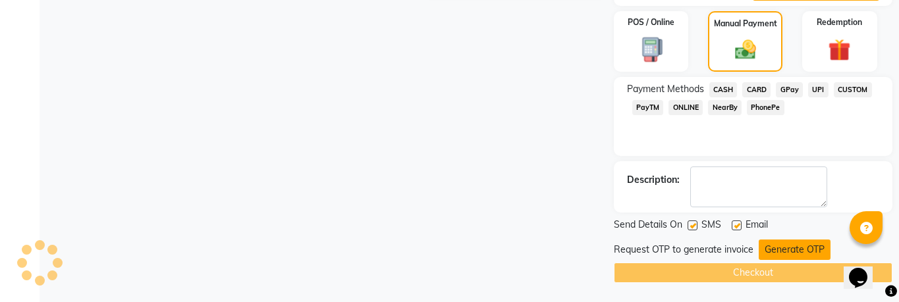
click at [769, 250] on button "Generate OTP" at bounding box center [795, 250] width 72 height 20
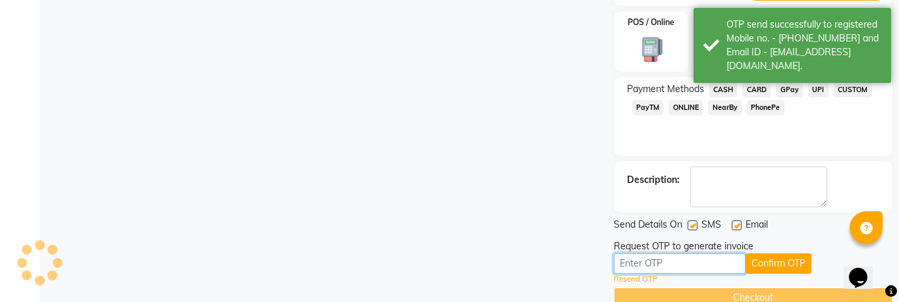
click at [699, 267] on input "text" at bounding box center [680, 264] width 132 height 20
paste input "makeMerchantPayment"
type input "makeMerchantPayment"
type input "7988"
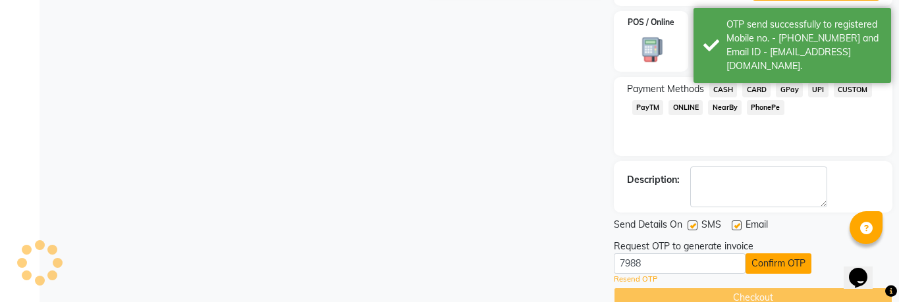
click at [792, 261] on button "Confirm OTP" at bounding box center [779, 264] width 66 height 20
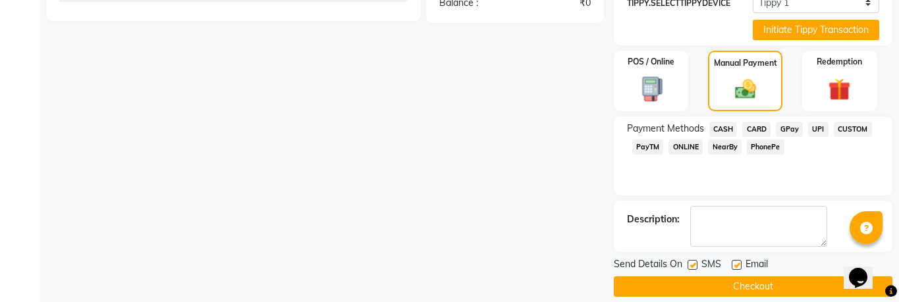
scroll to position [545, 0]
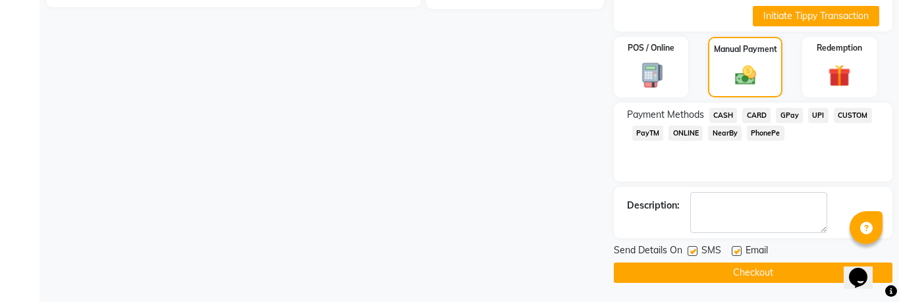
click at [765, 267] on button "Checkout" at bounding box center [753, 273] width 279 height 20
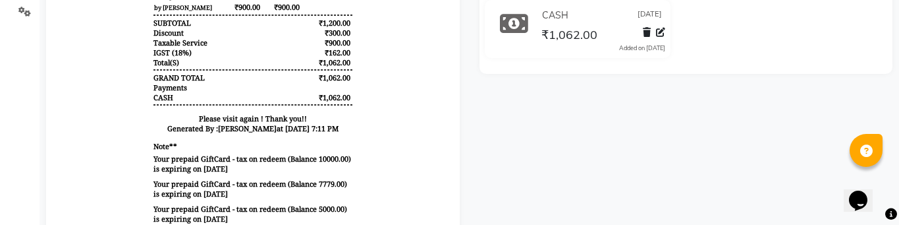
scroll to position [286, 0]
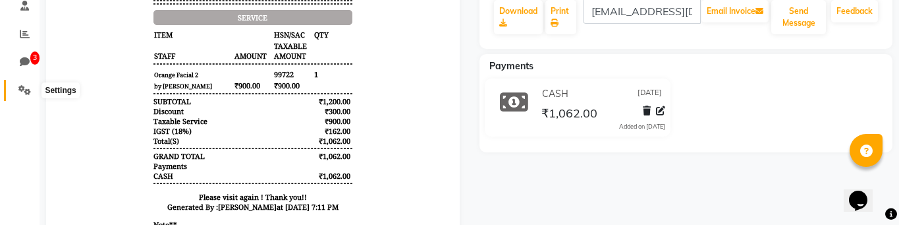
click at [19, 89] on icon at bounding box center [24, 90] width 13 height 10
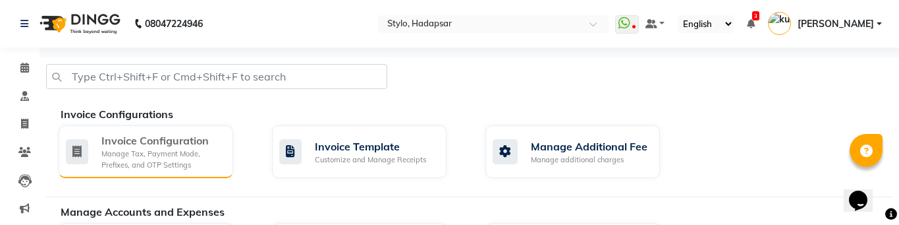
click at [146, 142] on div "Invoice Configuration" at bounding box center [161, 140] width 121 height 16
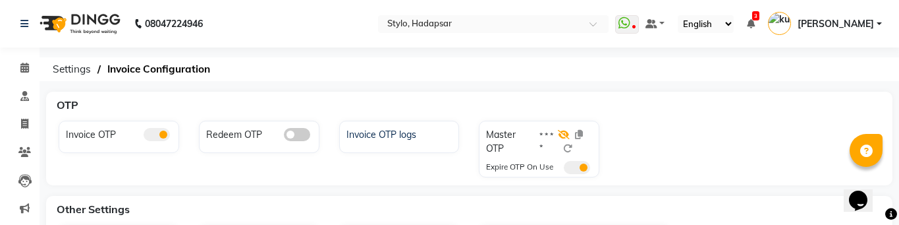
click at [563, 138] on icon at bounding box center [564, 134] width 12 height 9
click at [564, 132] on icon at bounding box center [564, 134] width 11 height 9
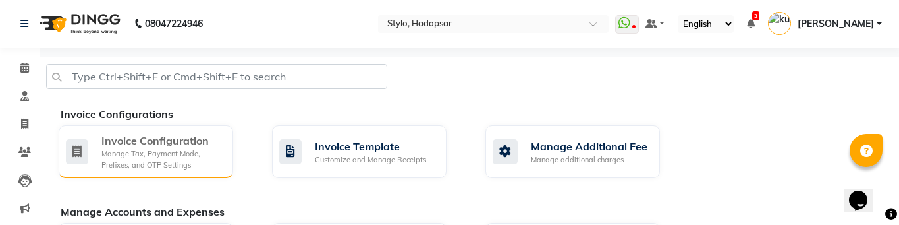
click at [165, 153] on div "Manage Tax, Payment Mode, Prefixes, and OTP Settings" at bounding box center [161, 159] width 121 height 22
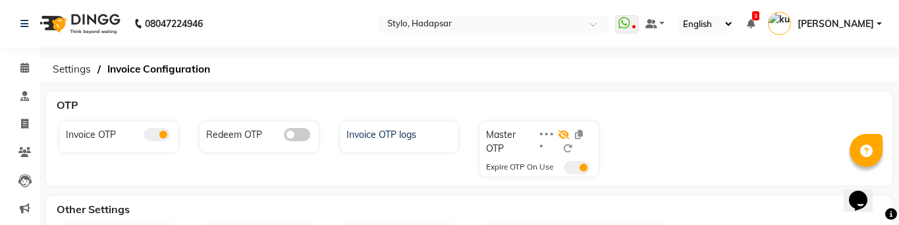
click at [563, 133] on icon at bounding box center [564, 134] width 12 height 9
click at [563, 136] on icon at bounding box center [564, 134] width 11 height 9
click at [563, 136] on icon at bounding box center [564, 134] width 12 height 9
click at [561, 135] on icon at bounding box center [564, 134] width 12 height 9
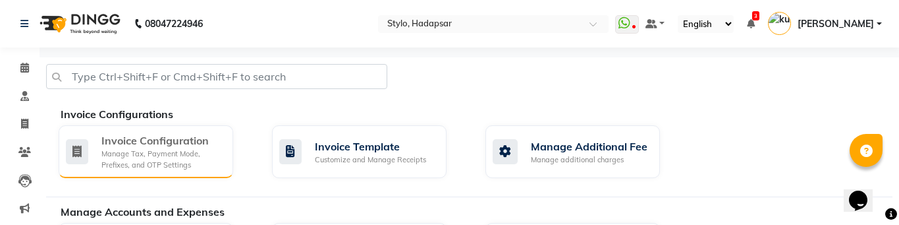
click at [148, 163] on div "Manage Tax, Payment Mode, Prefixes, and OTP Settings" at bounding box center [161, 159] width 121 height 22
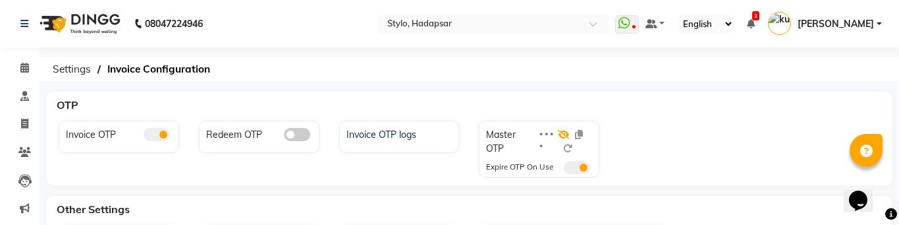
click at [562, 131] on icon at bounding box center [564, 134] width 12 height 9
click at [565, 130] on icon at bounding box center [564, 134] width 12 height 9
